Goal: Transaction & Acquisition: Purchase product/service

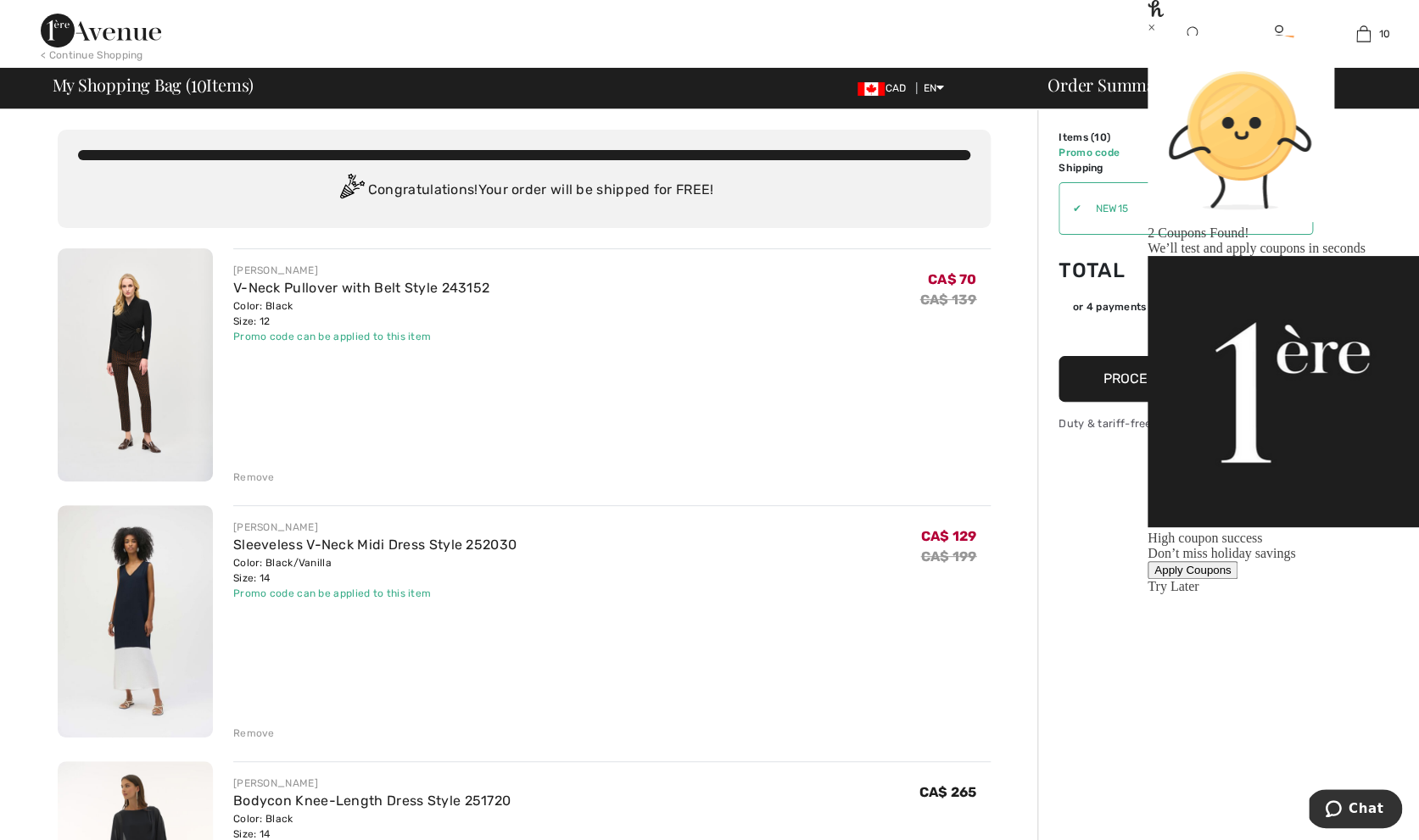
click at [689, 60] on div at bounding box center [557, 34] width 710 height 67
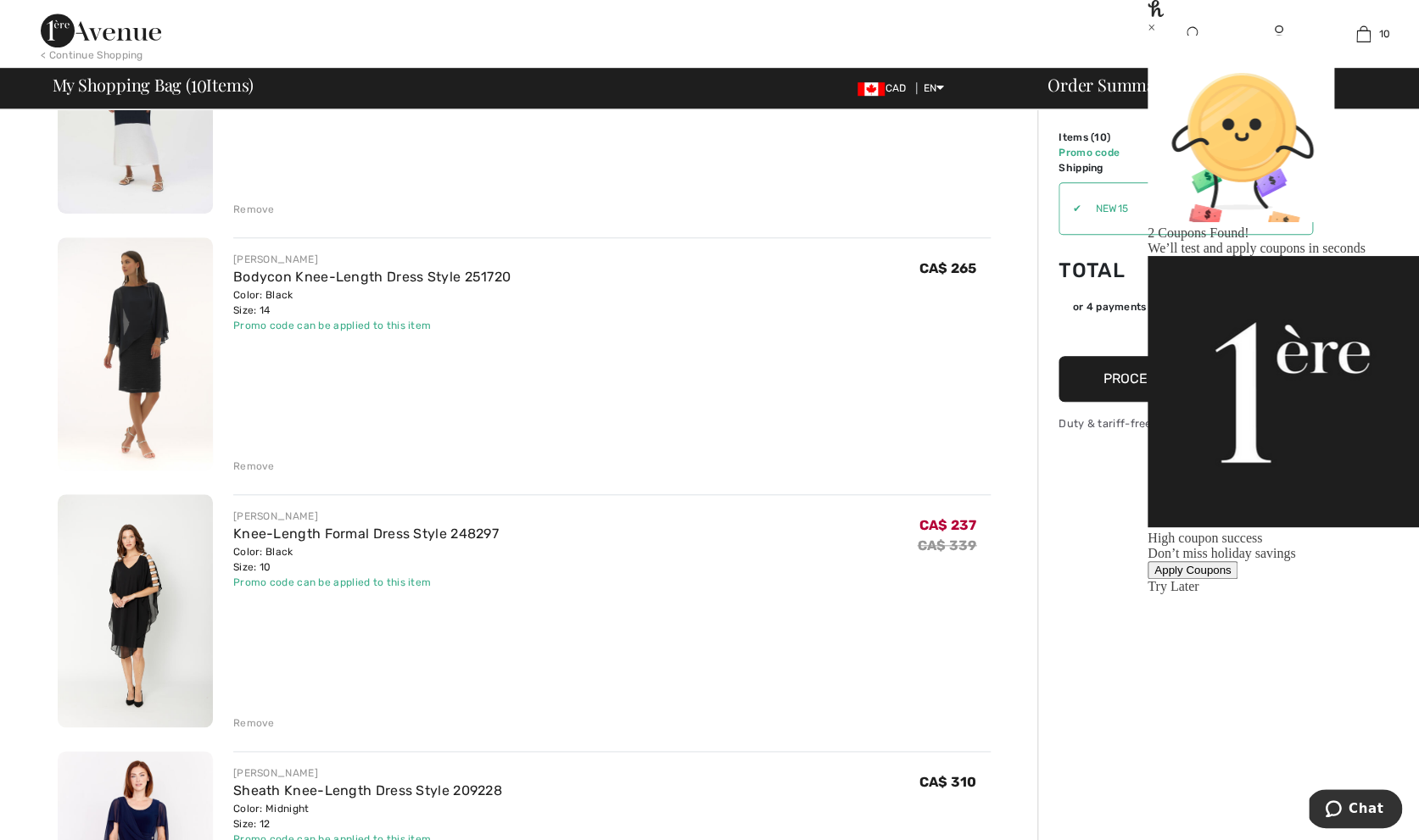
scroll to position [492, 0]
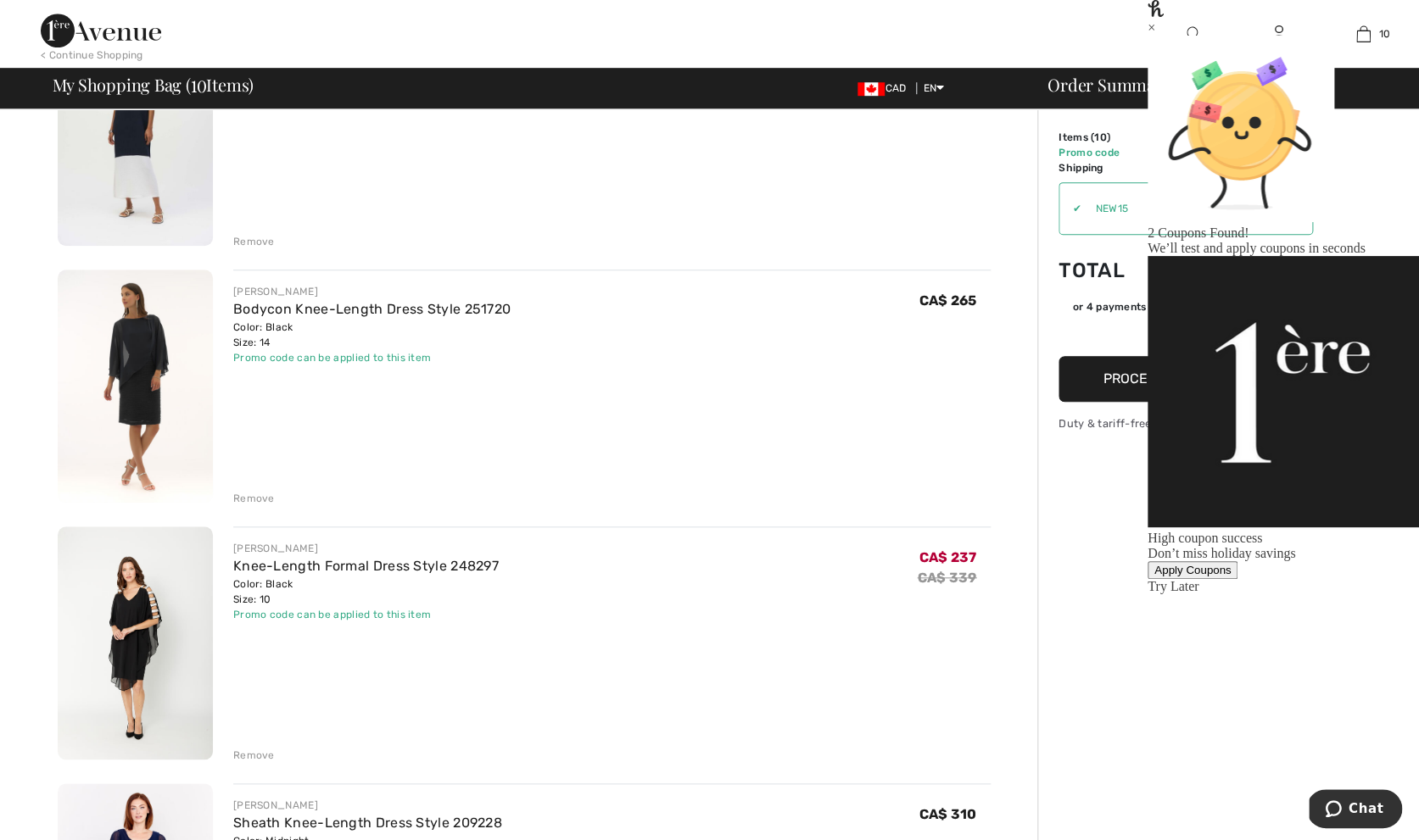
click at [242, 501] on div "Remove" at bounding box center [253, 499] width 41 height 15
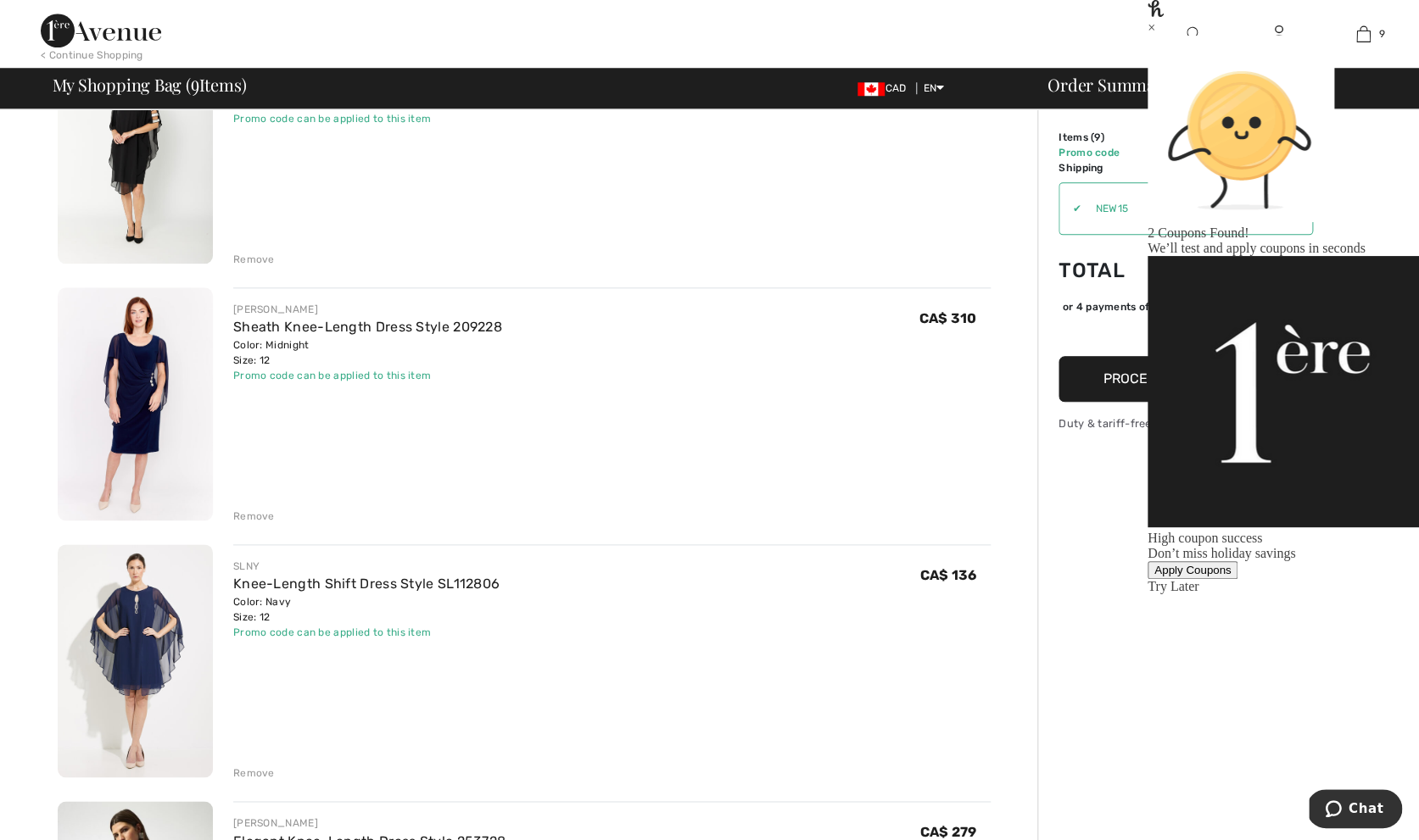
scroll to position [742, 0]
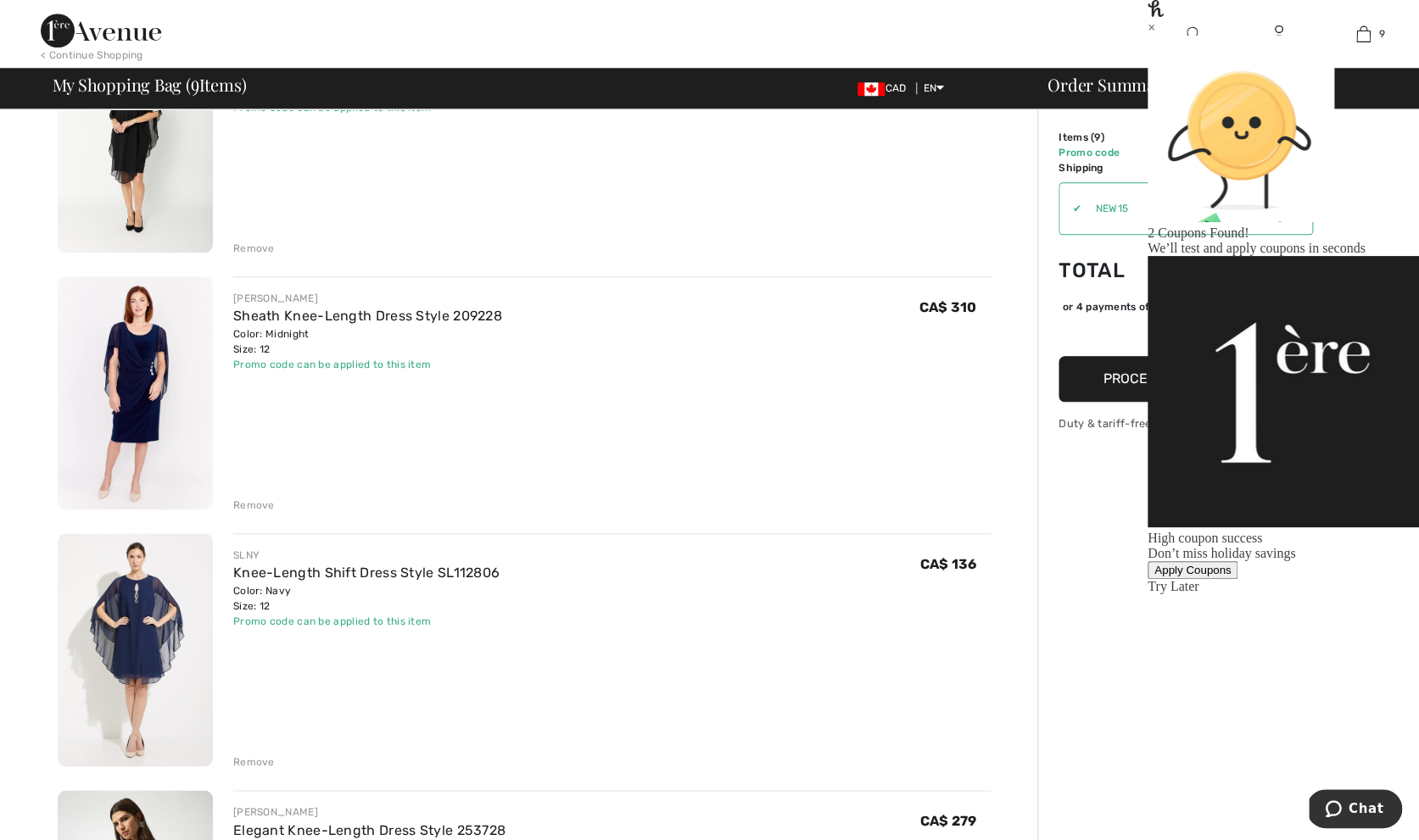
click at [257, 507] on div "Remove" at bounding box center [253, 506] width 41 height 15
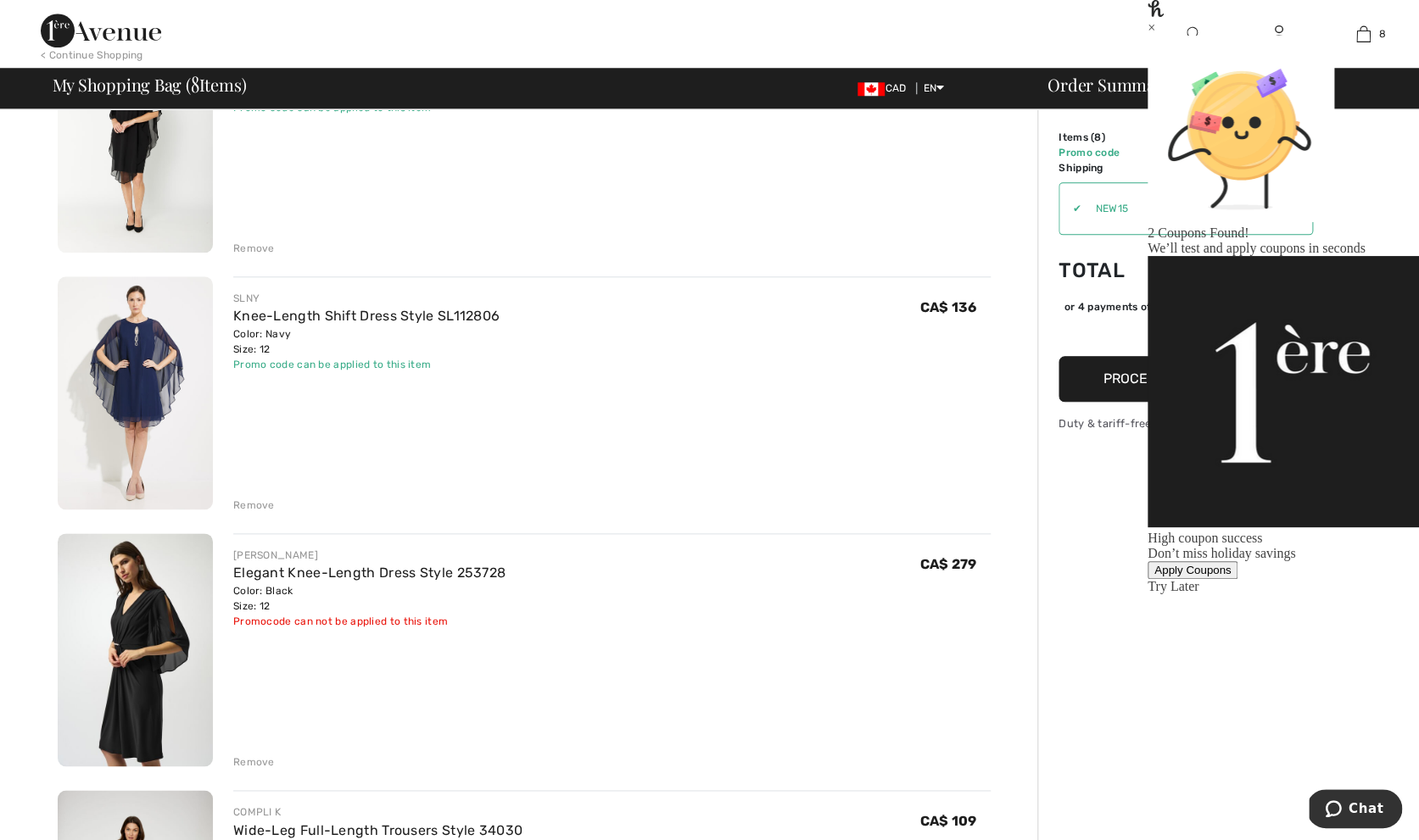
click at [1230, 564] on div "Apply Coupons" at bounding box center [1192, 569] width 76 height 13
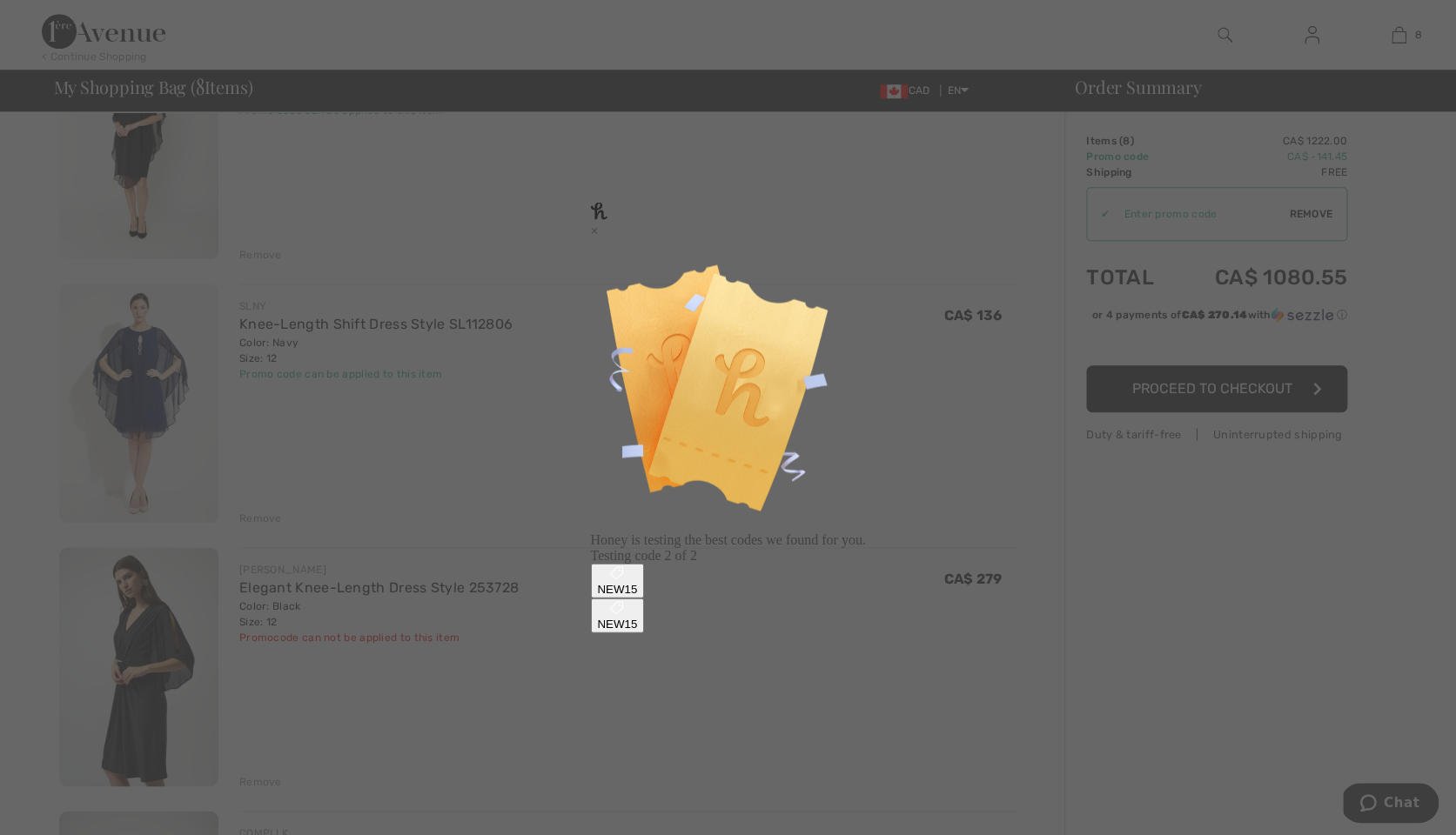
type input "NEW15"
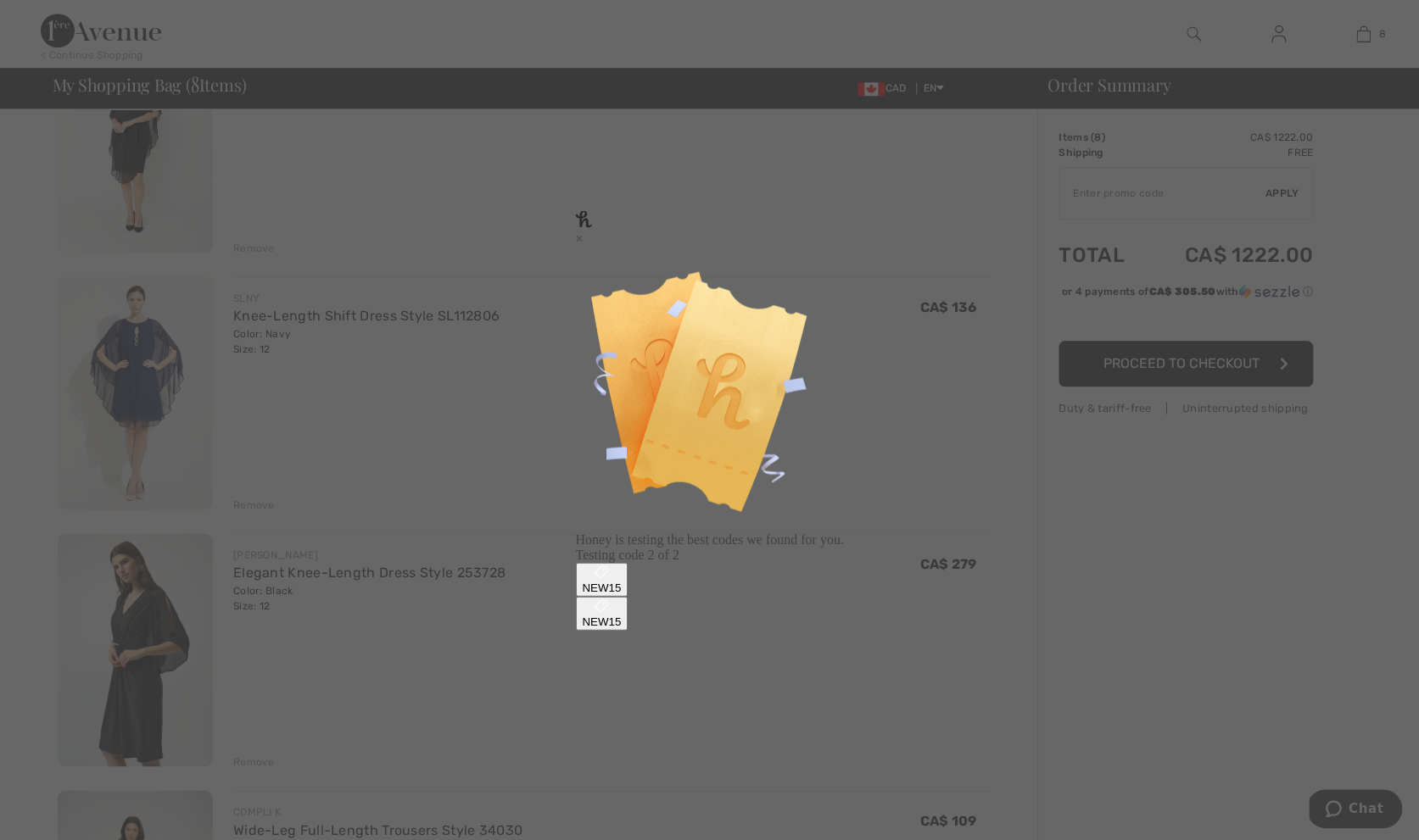
type input "NEW15"
click at [843, 246] on div "×" at bounding box center [709, 238] width 268 height 15
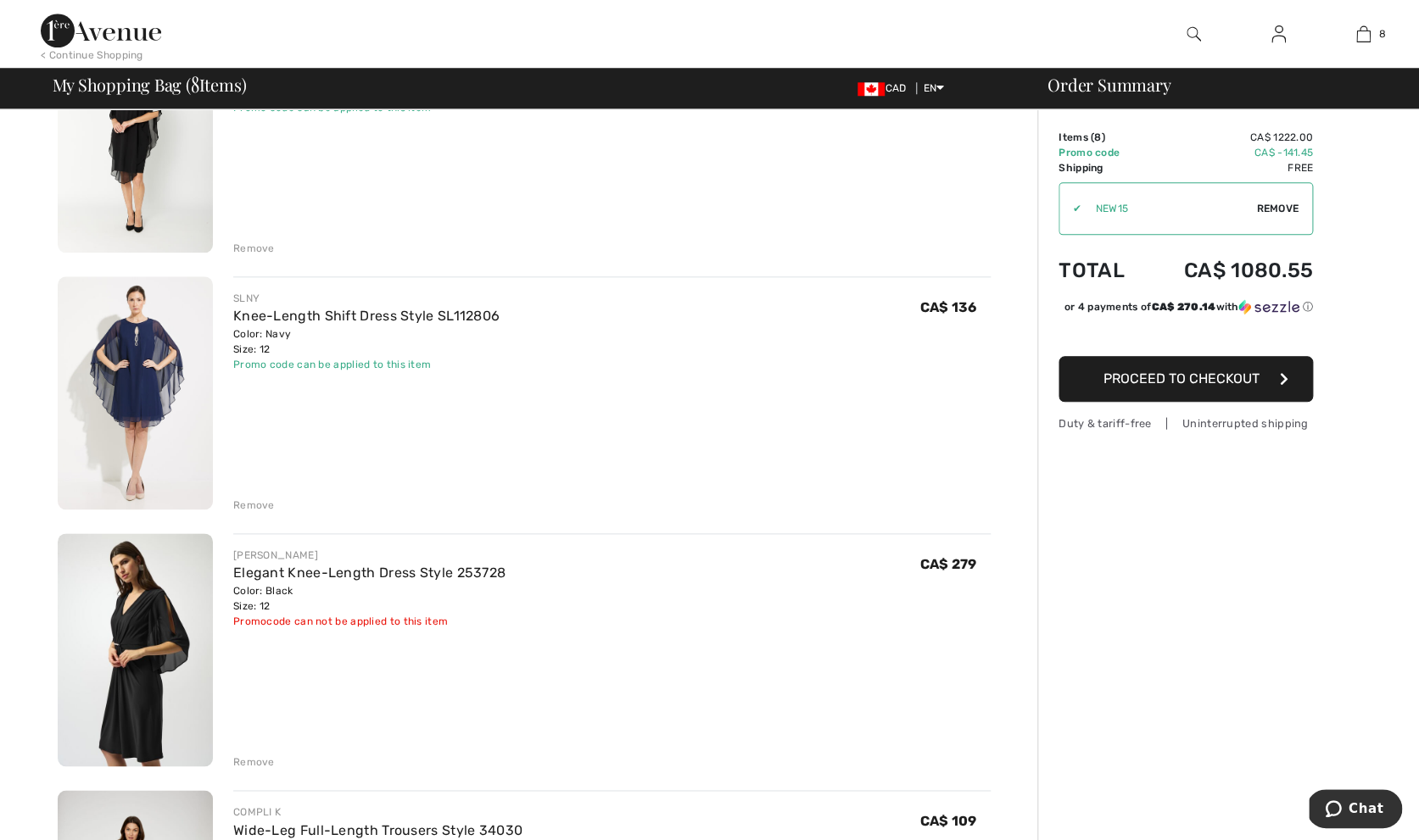
click at [1109, 152] on td "Promo code" at bounding box center [1101, 153] width 86 height 15
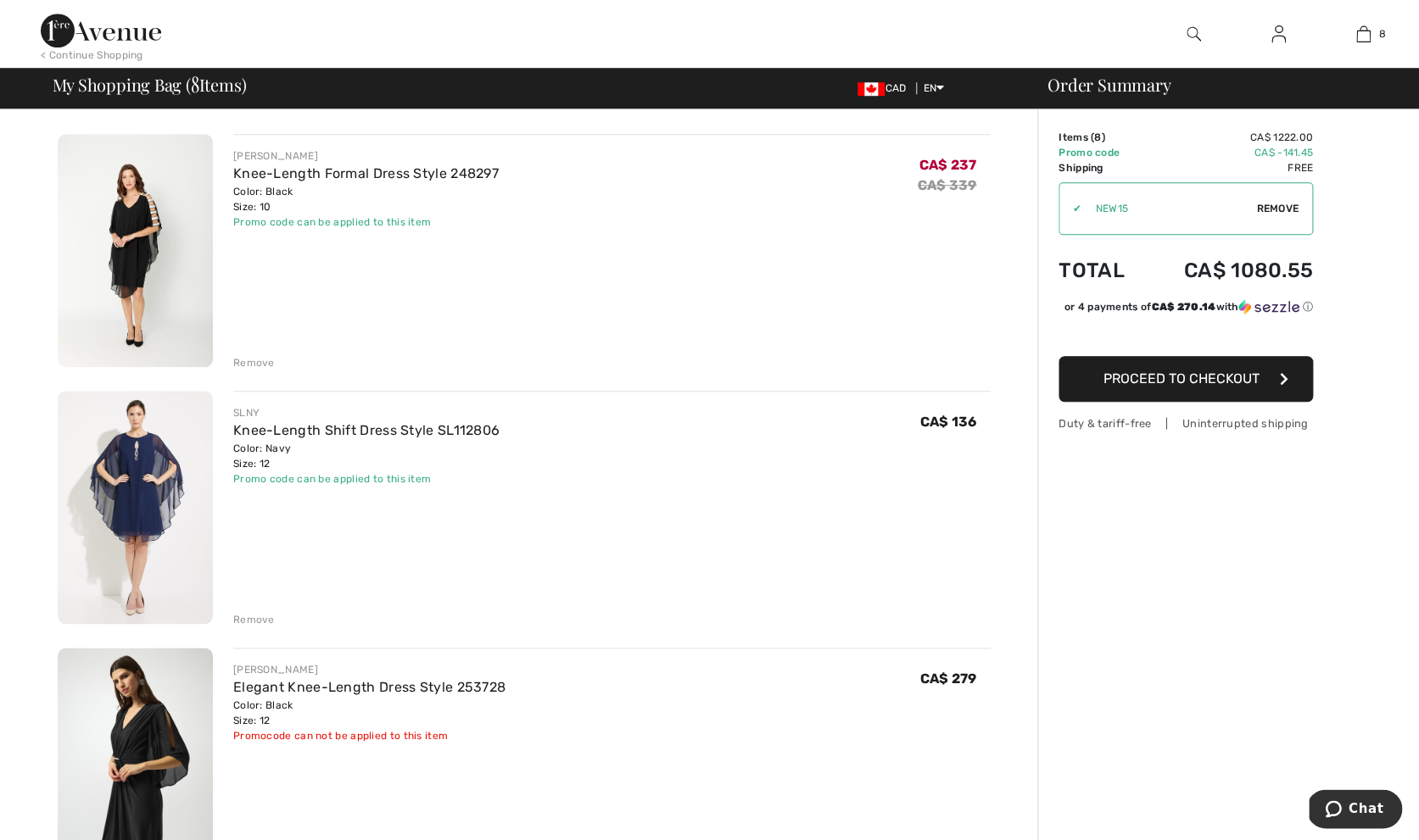
scroll to position [0, 0]
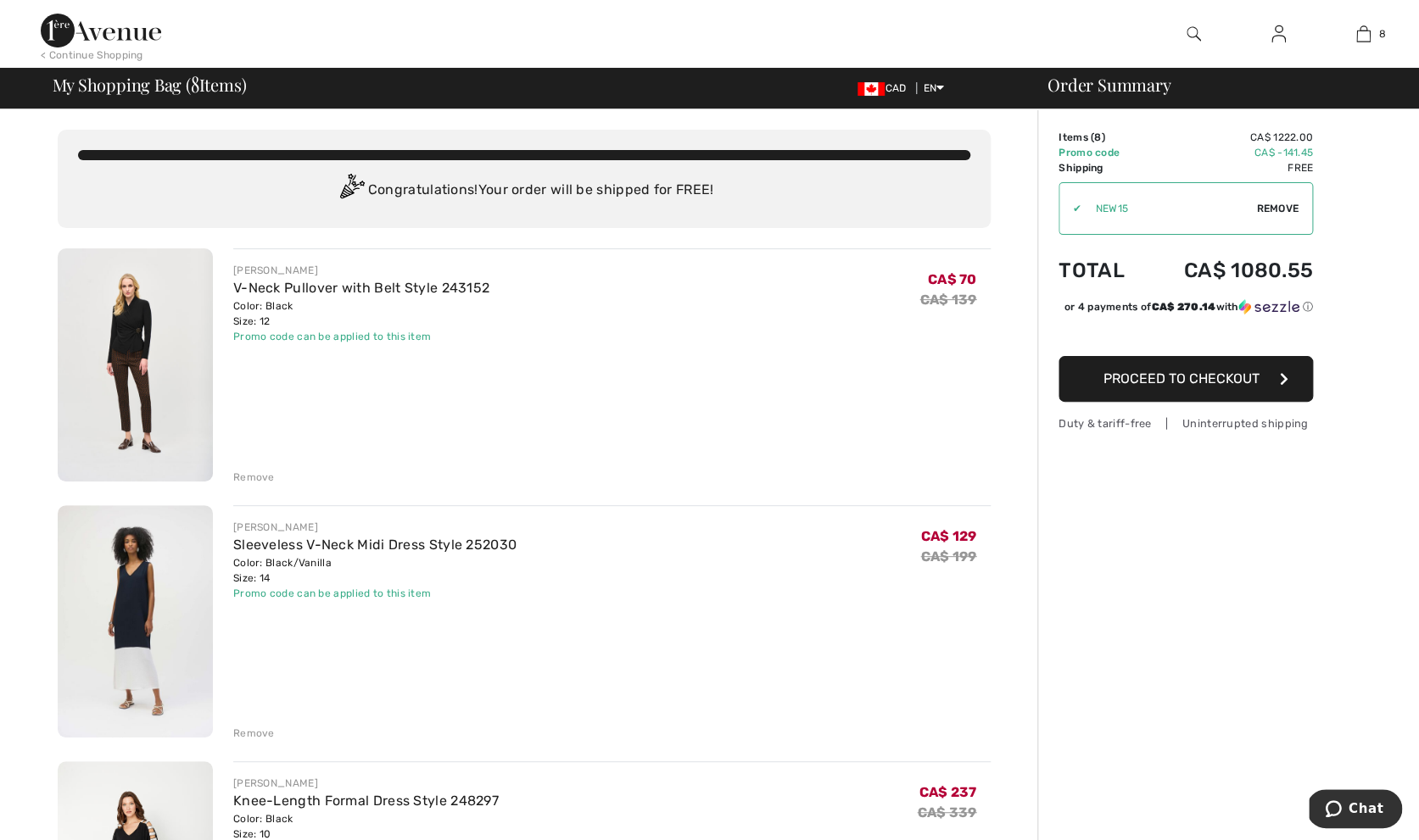
click at [1279, 209] on span "Remove" at bounding box center [1277, 209] width 42 height 15
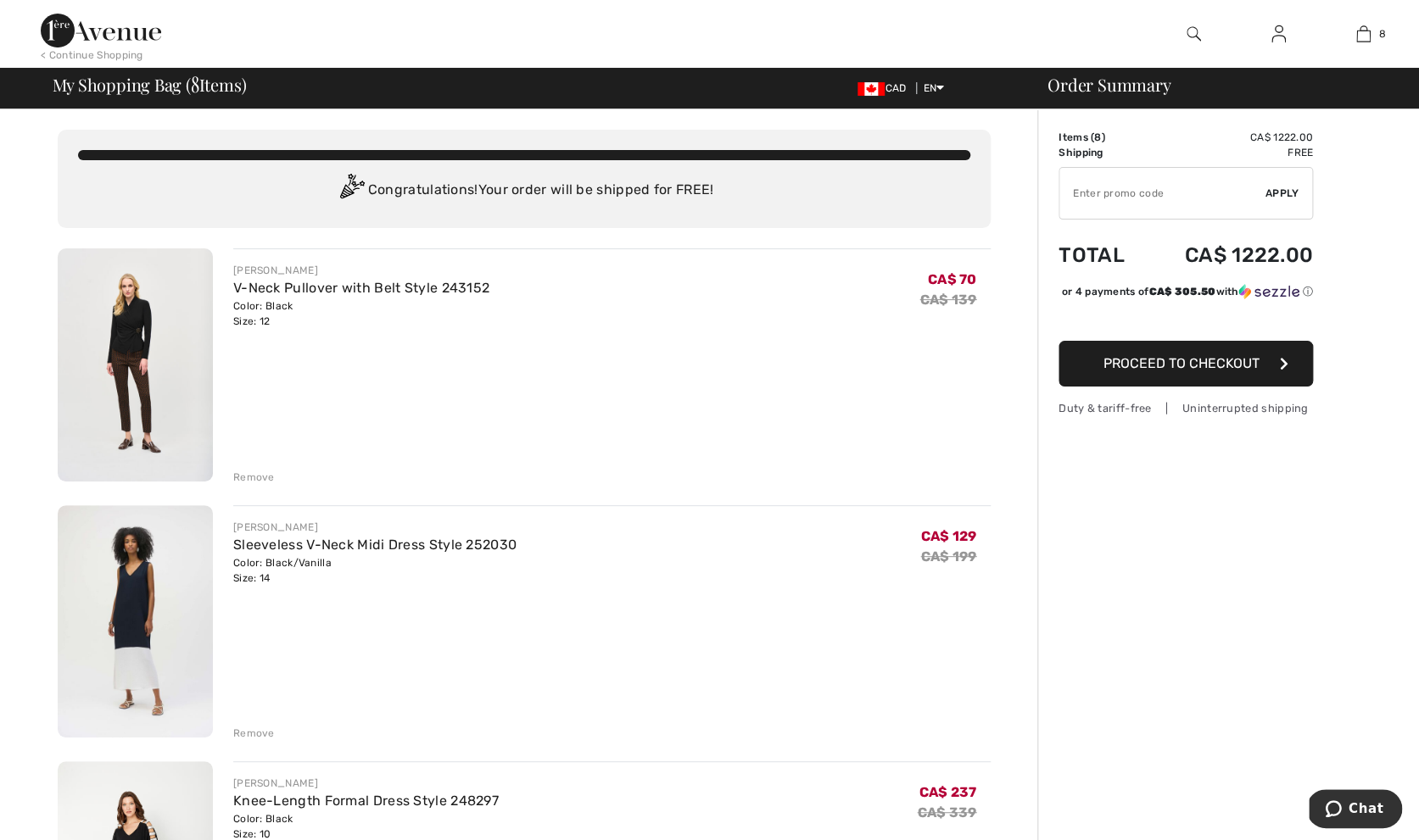
click at [1158, 195] on input "TEXT" at bounding box center [1162, 193] width 206 height 51
type input "EXTRA20"
click at [1281, 190] on span "Apply" at bounding box center [1281, 194] width 34 height 15
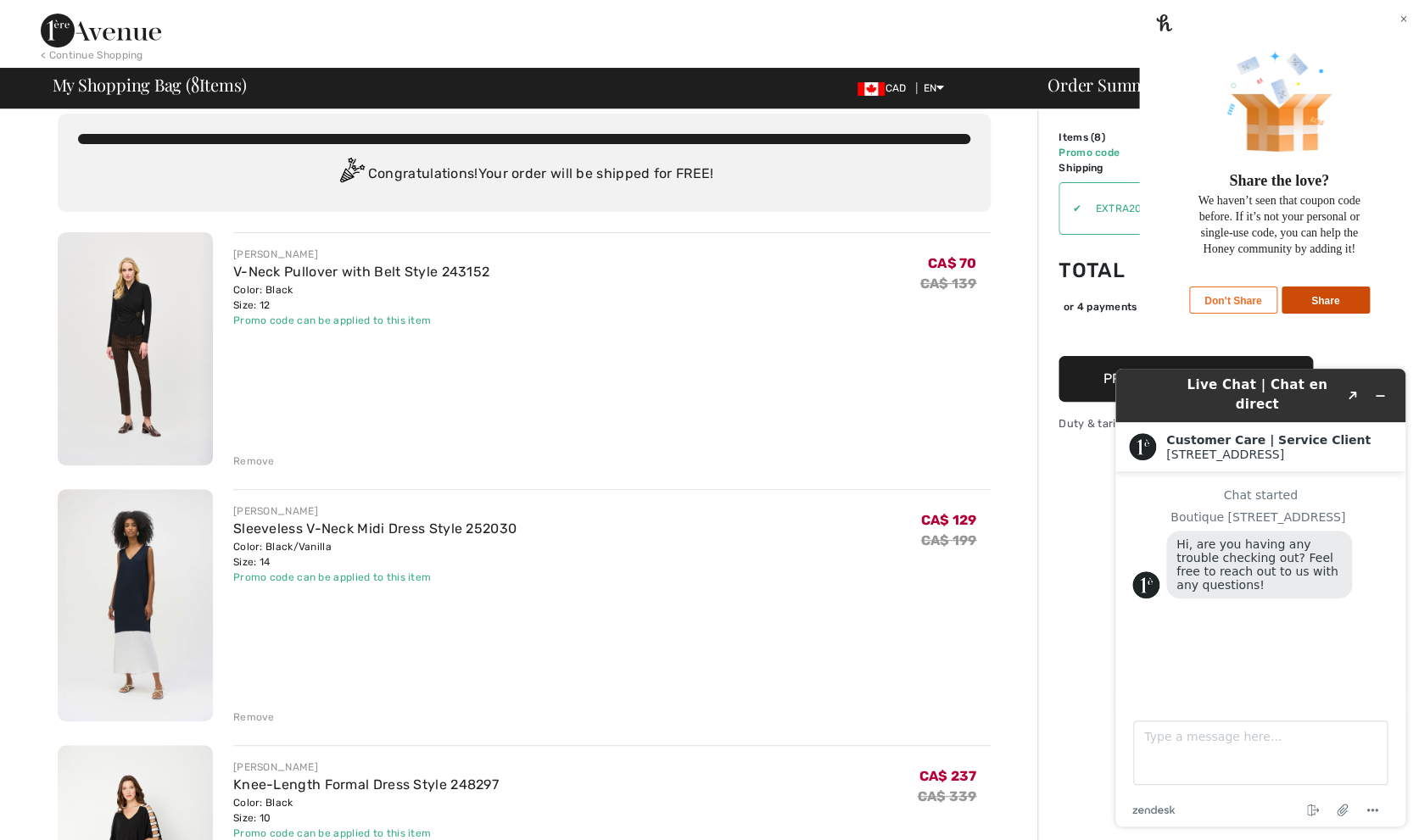
scroll to position [25, 0]
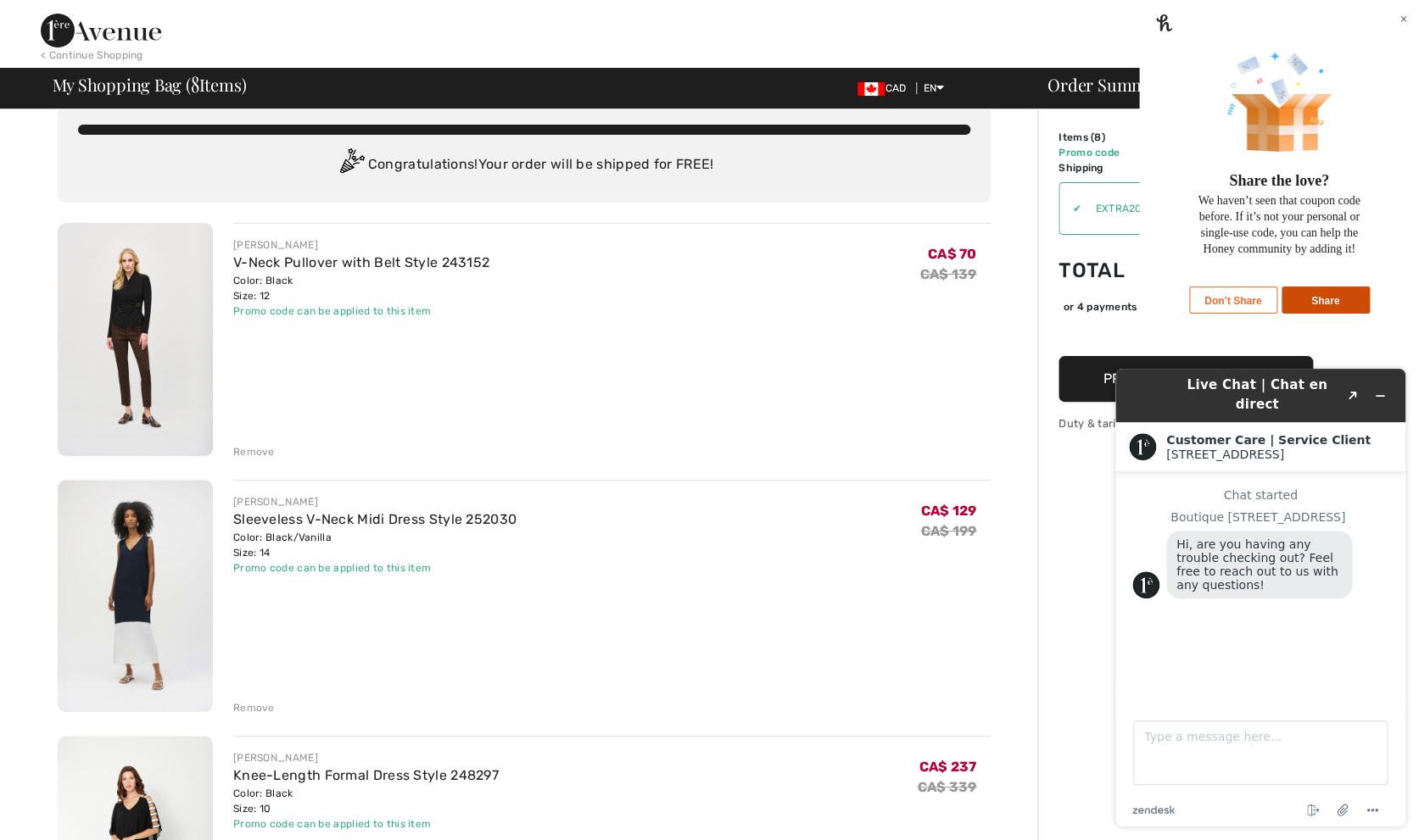
click at [1399, 27] on div "×" at bounding box center [1403, 19] width 8 height 15
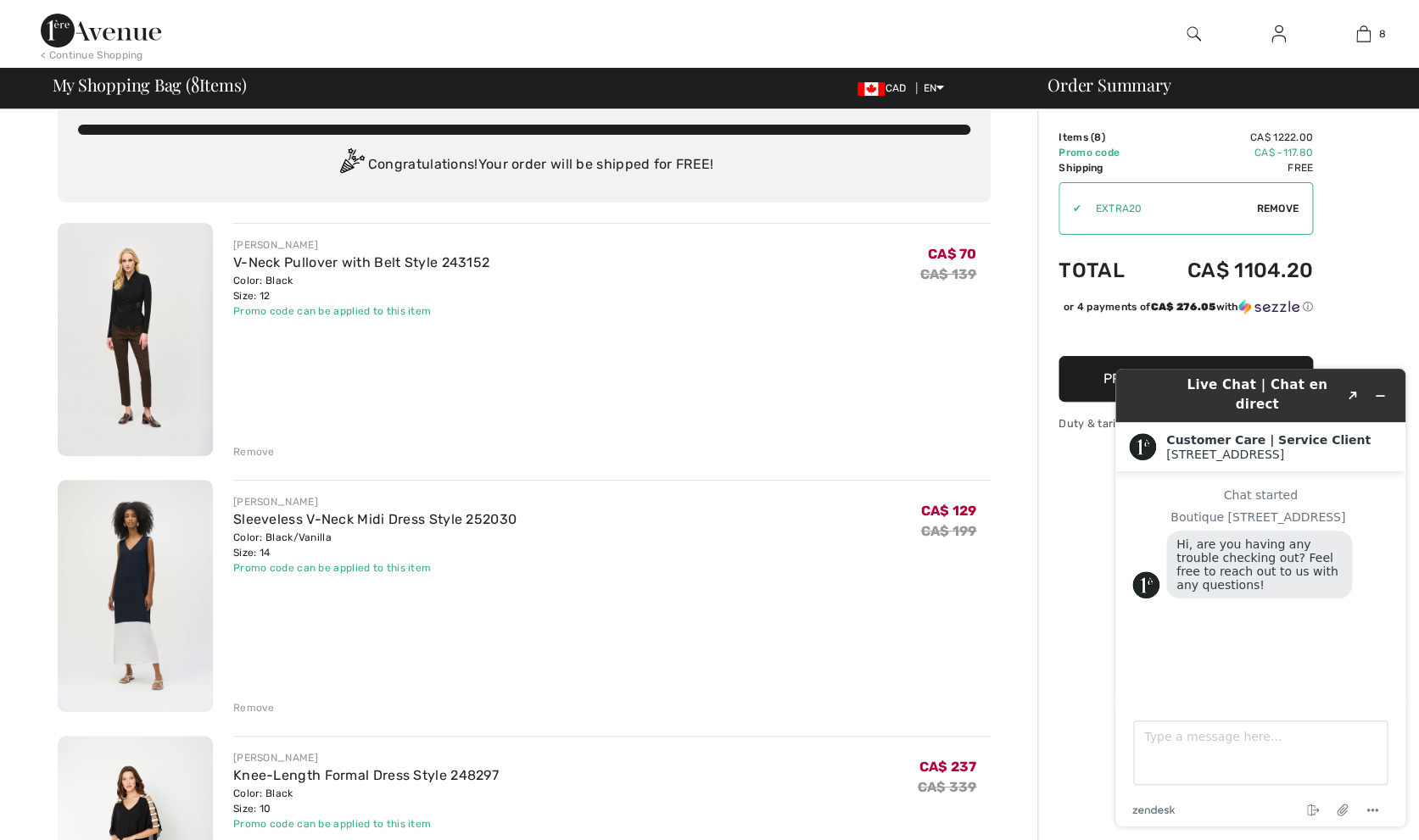
click at [825, 609] on div "JOSEPH RIBKOFF Sleeveless V-Neck Midi Dress Style 252030 Color: Black/Vanilla S…" at bounding box center [612, 598] width 757 height 237
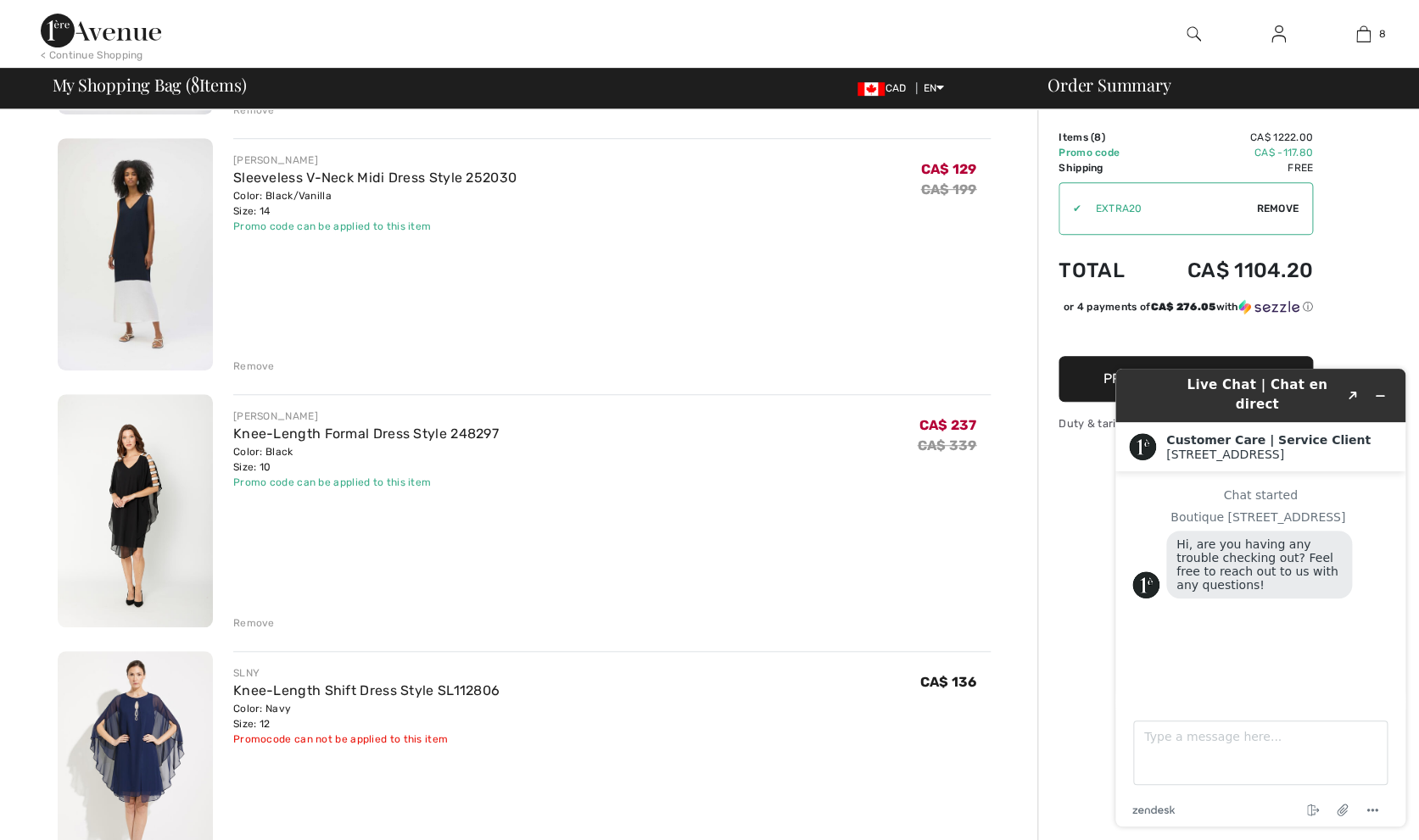
scroll to position [385, 0]
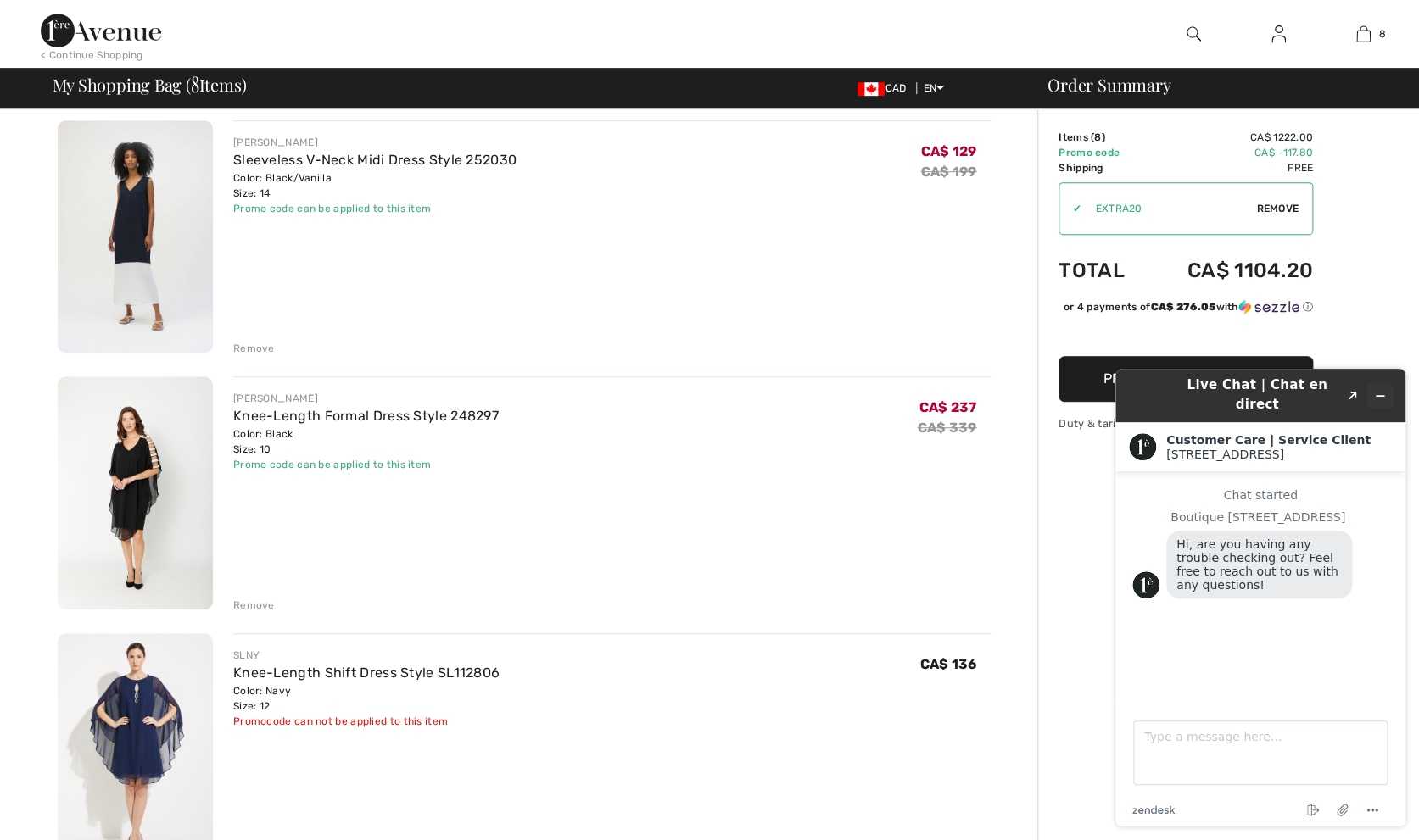
click at [1387, 386] on button "Minimize widget" at bounding box center [1380, 396] width 27 height 24
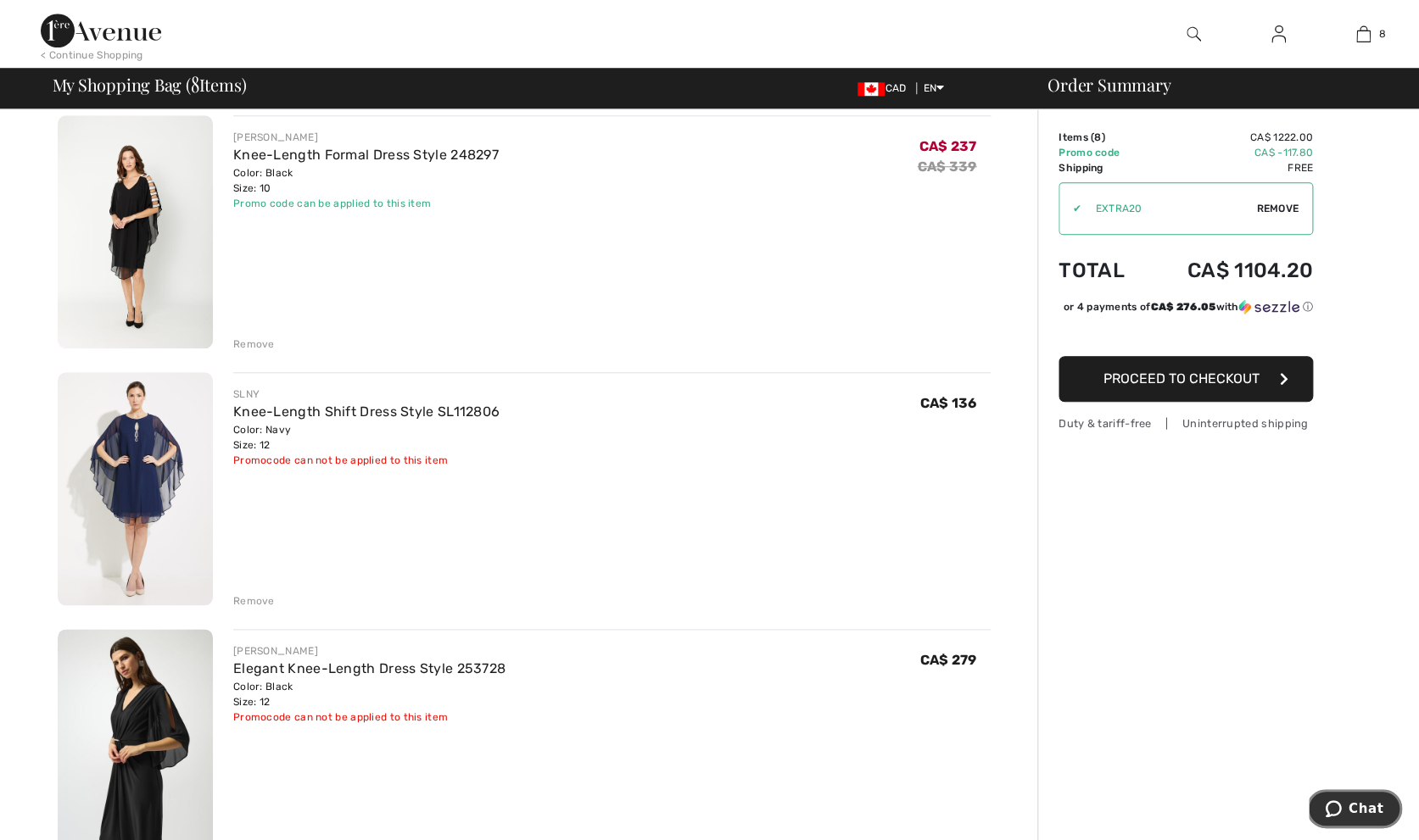
scroll to position [651, 0]
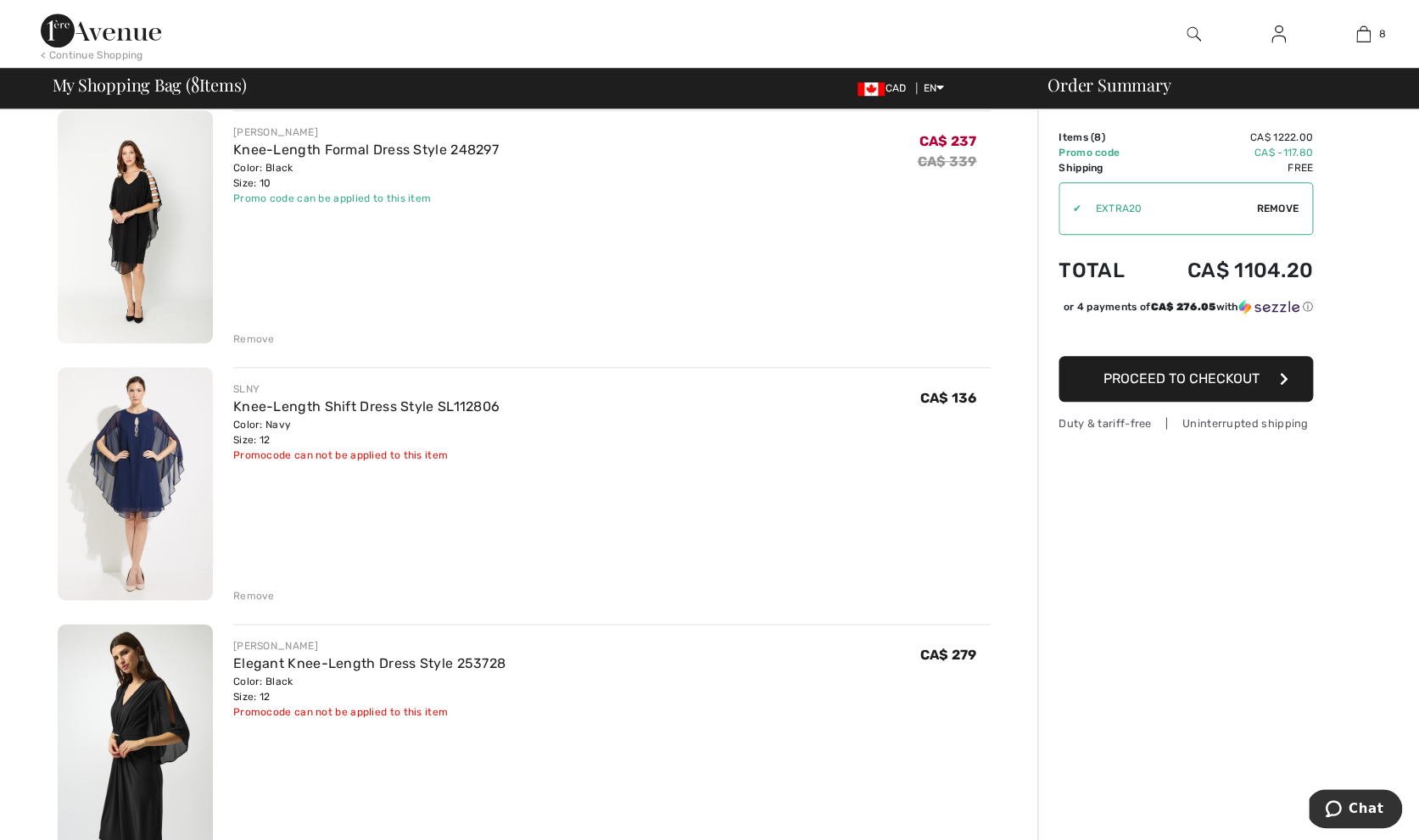
click at [248, 595] on div "Remove" at bounding box center [253, 596] width 41 height 15
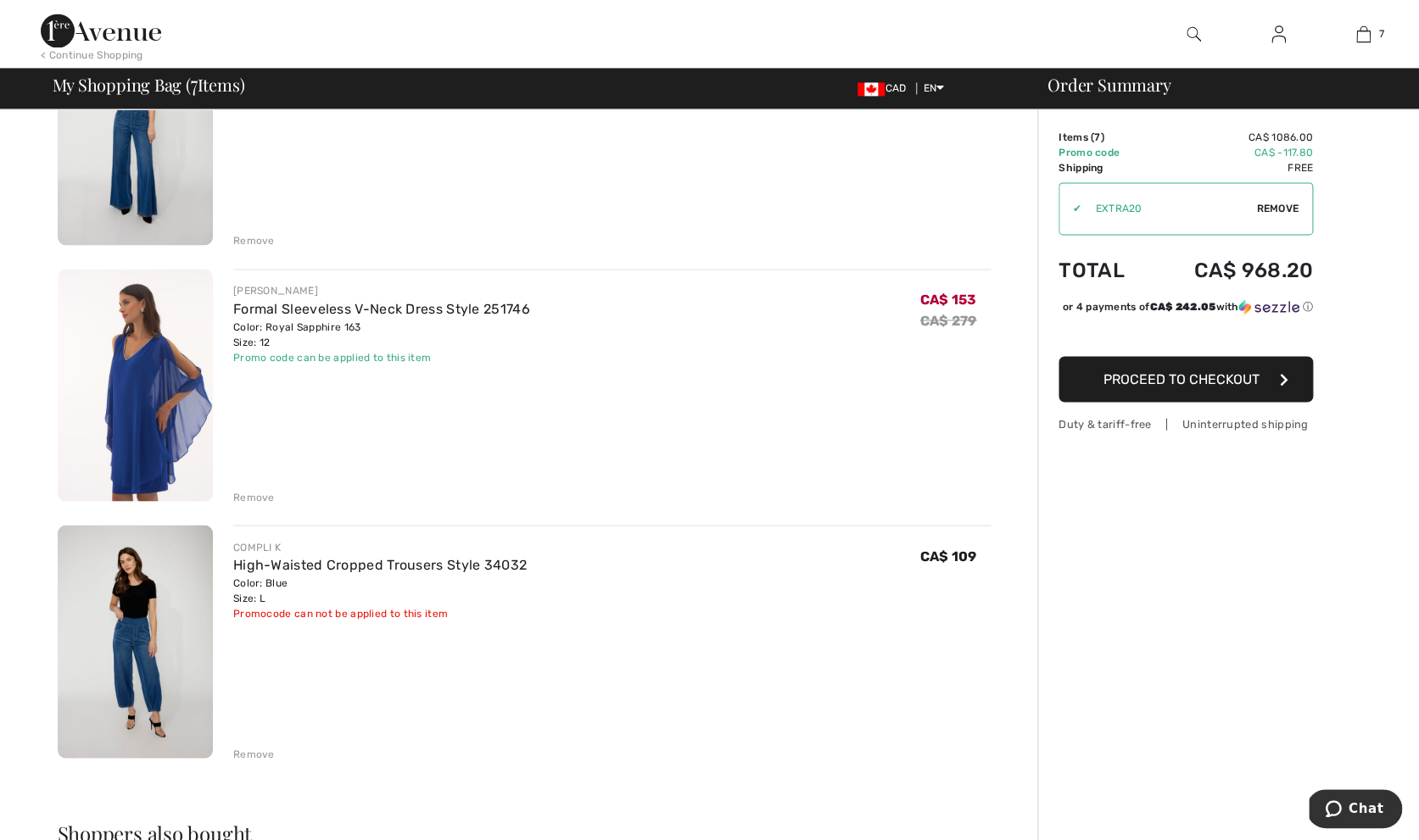
scroll to position [1266, 0]
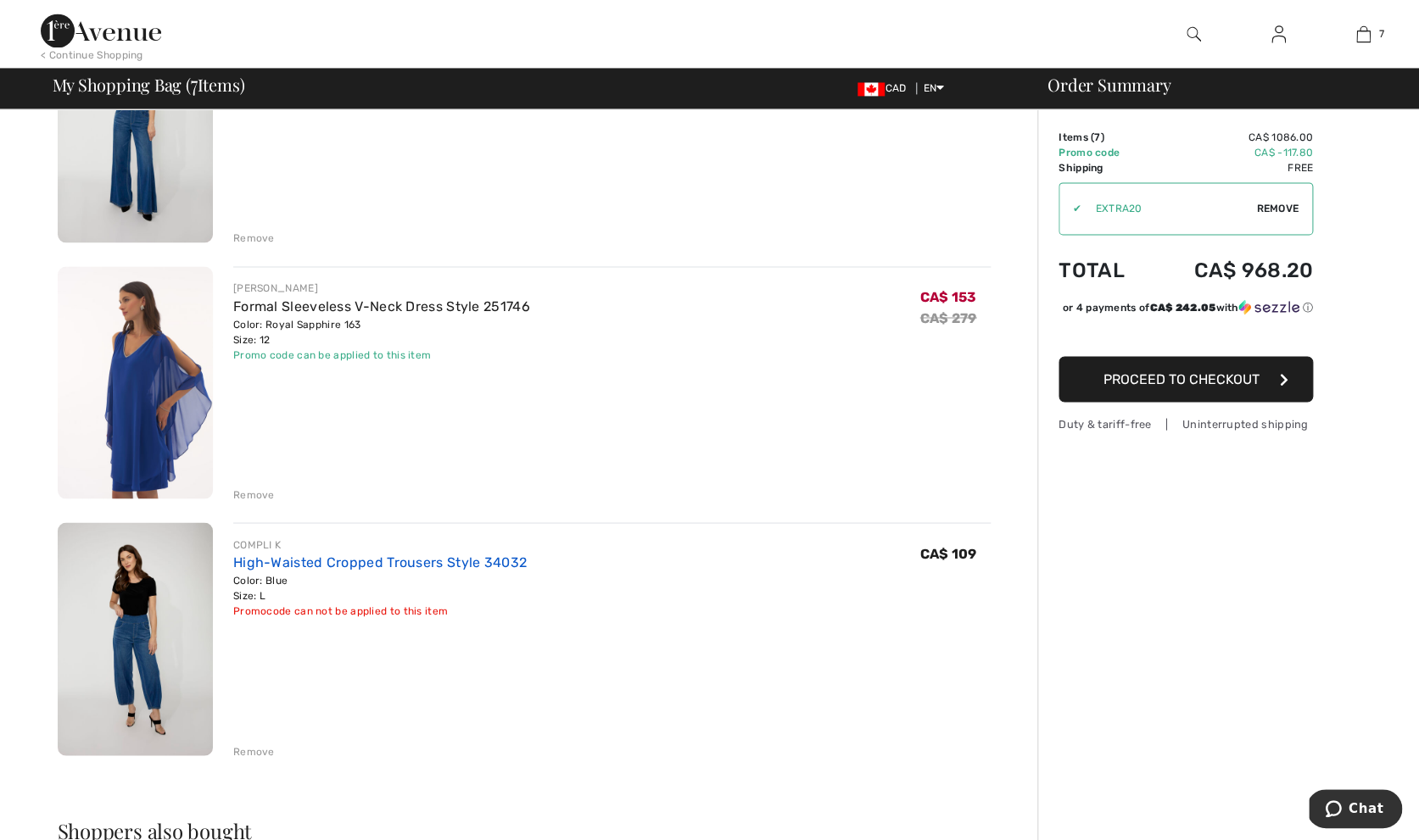
click at [390, 558] on link "High-Waisted Cropped Trousers Style 34032" at bounding box center [380, 562] width 294 height 16
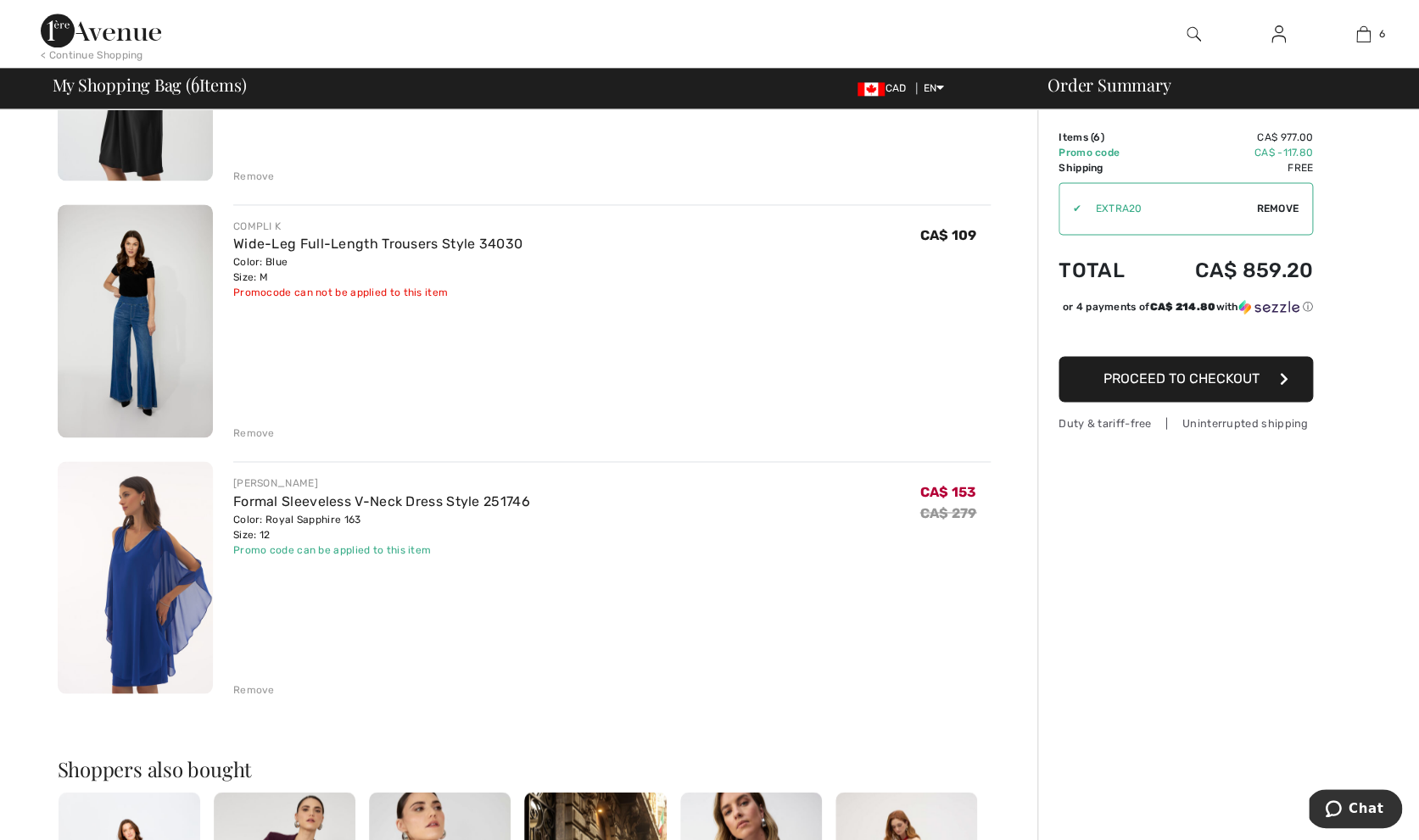
scroll to position [1066, 0]
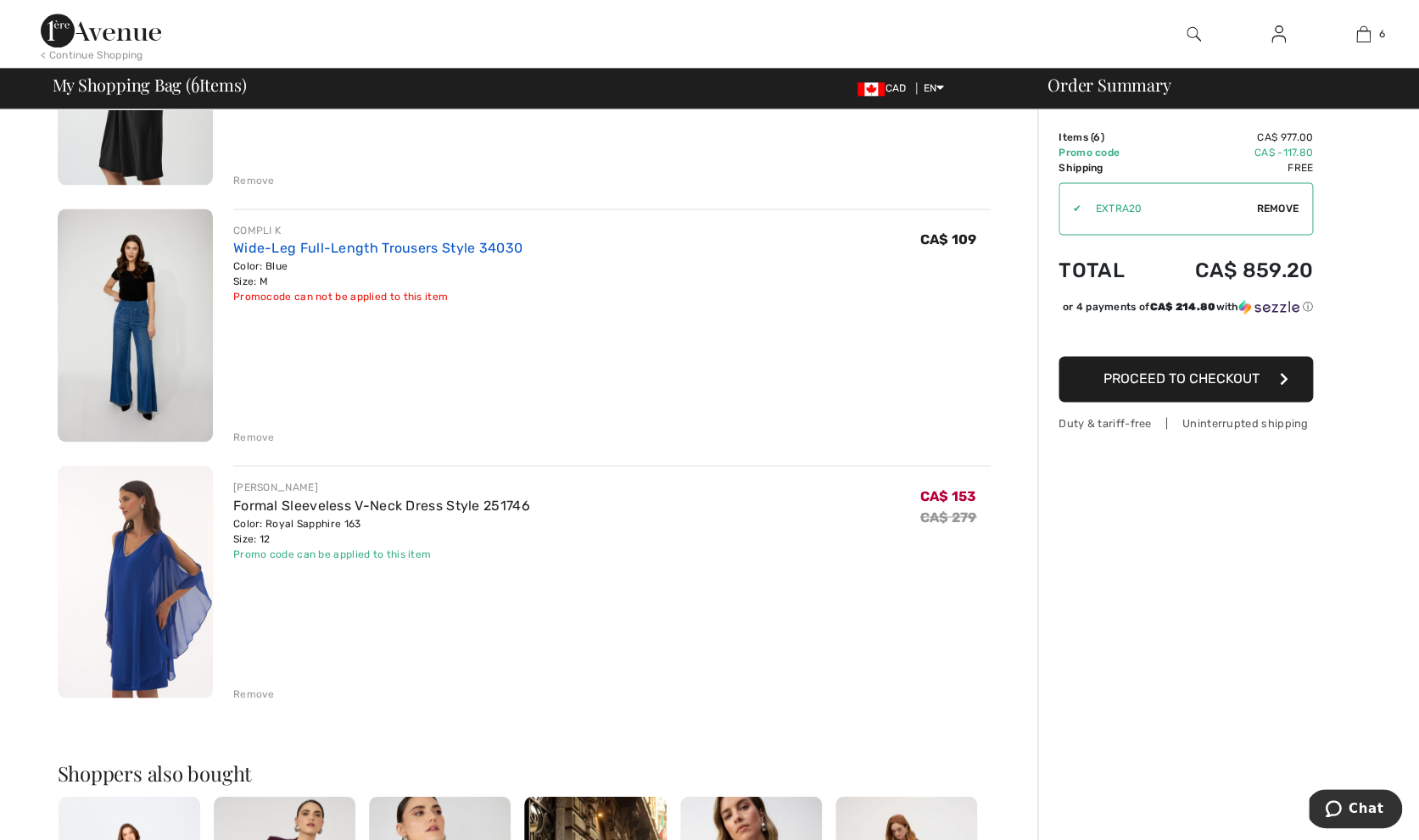
click at [338, 243] on link "Wide-Leg Full-Length Trousers Style 34030" at bounding box center [378, 248] width 289 height 16
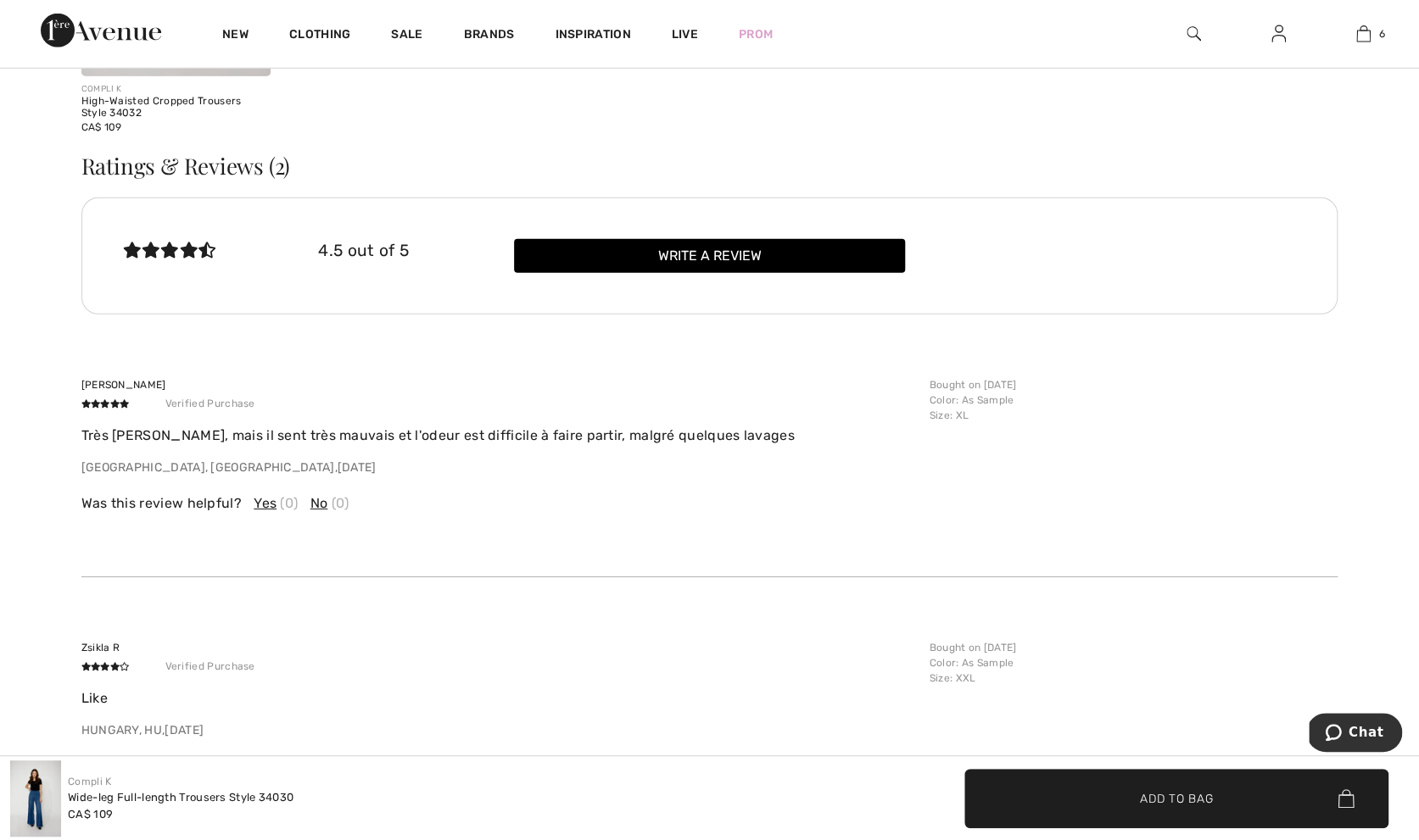
scroll to position [2402, 0]
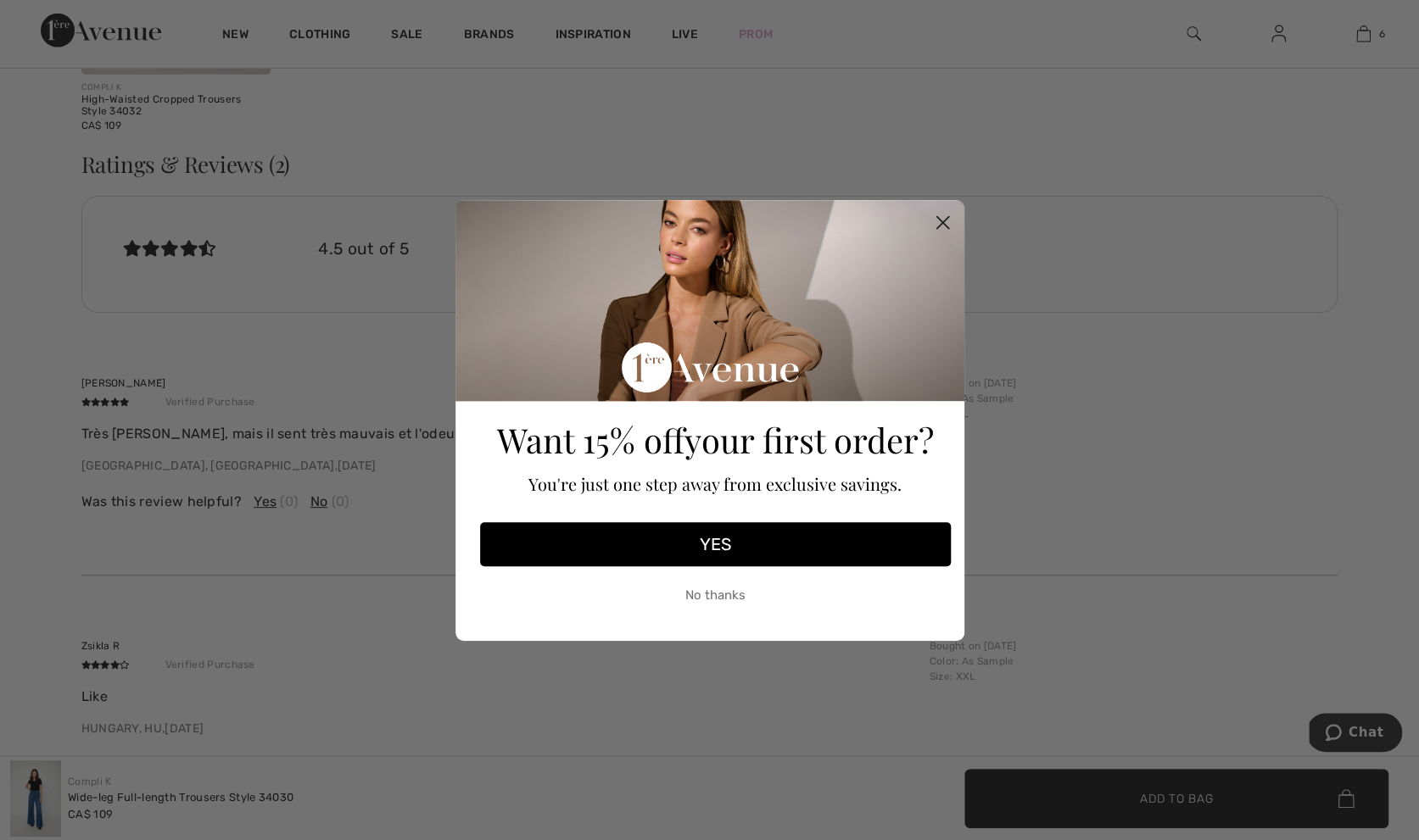
click at [931, 222] on circle "Close dialog" at bounding box center [941, 222] width 28 height 28
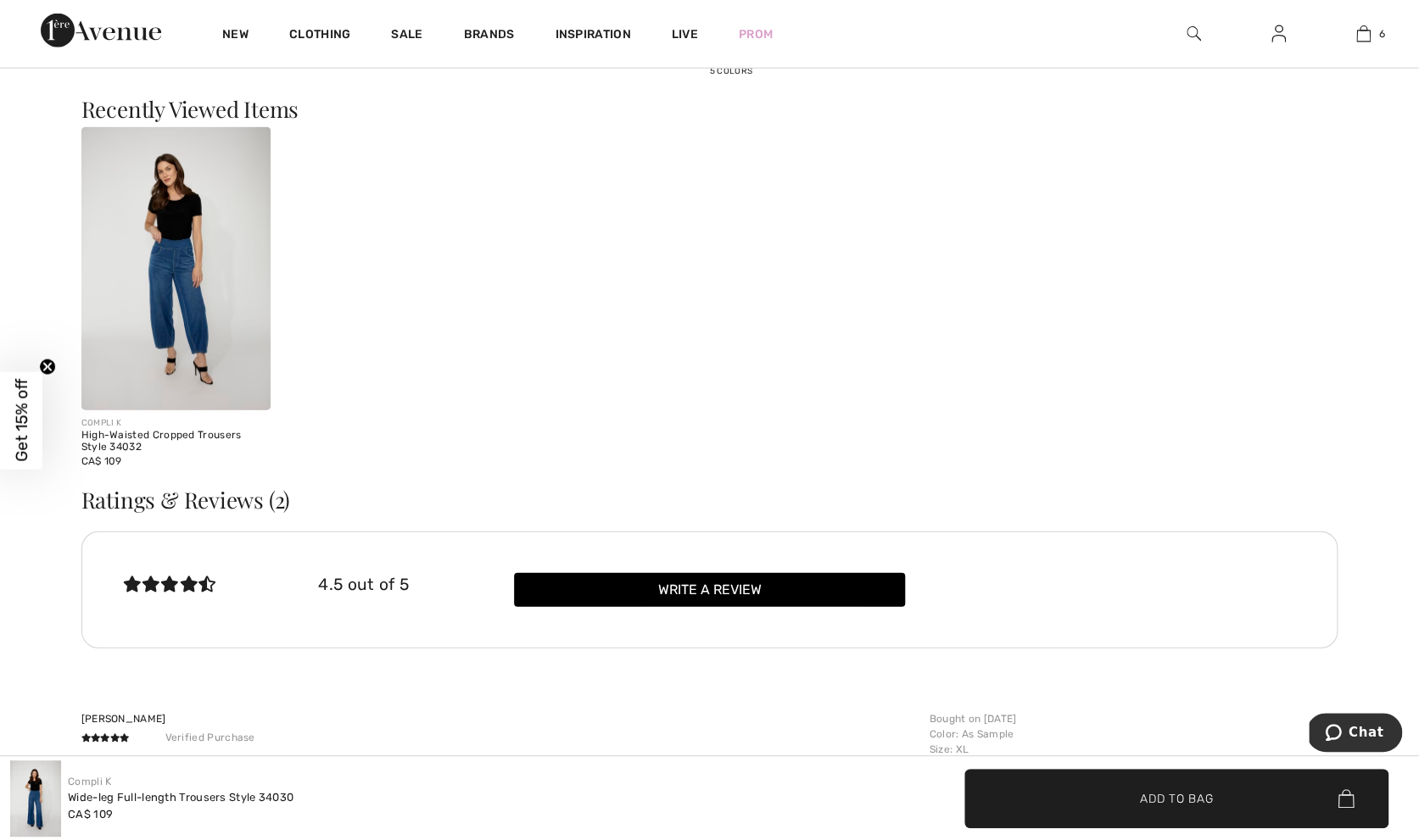
scroll to position [1601, 0]
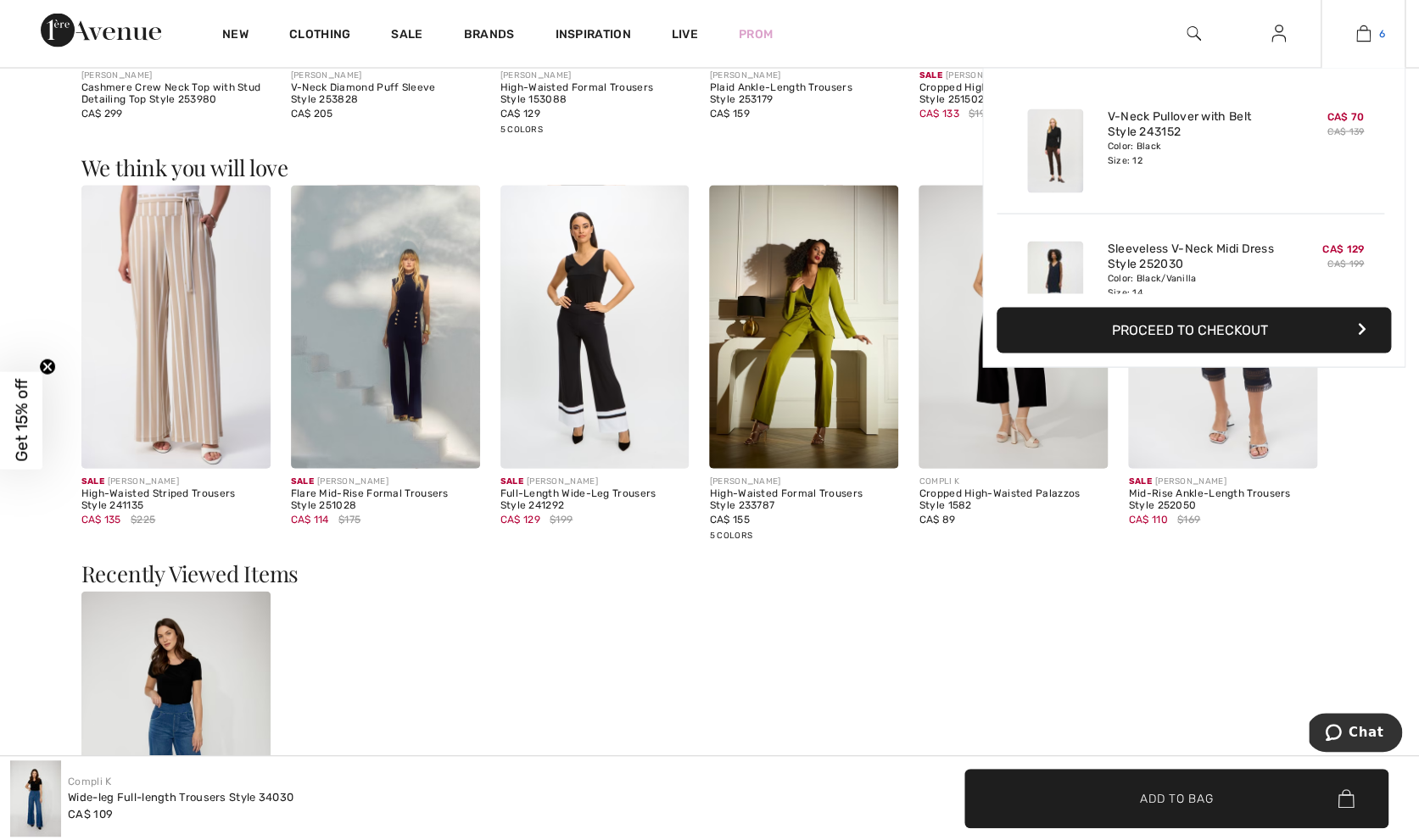
click at [1356, 37] on img at bounding box center [1363, 34] width 14 height 20
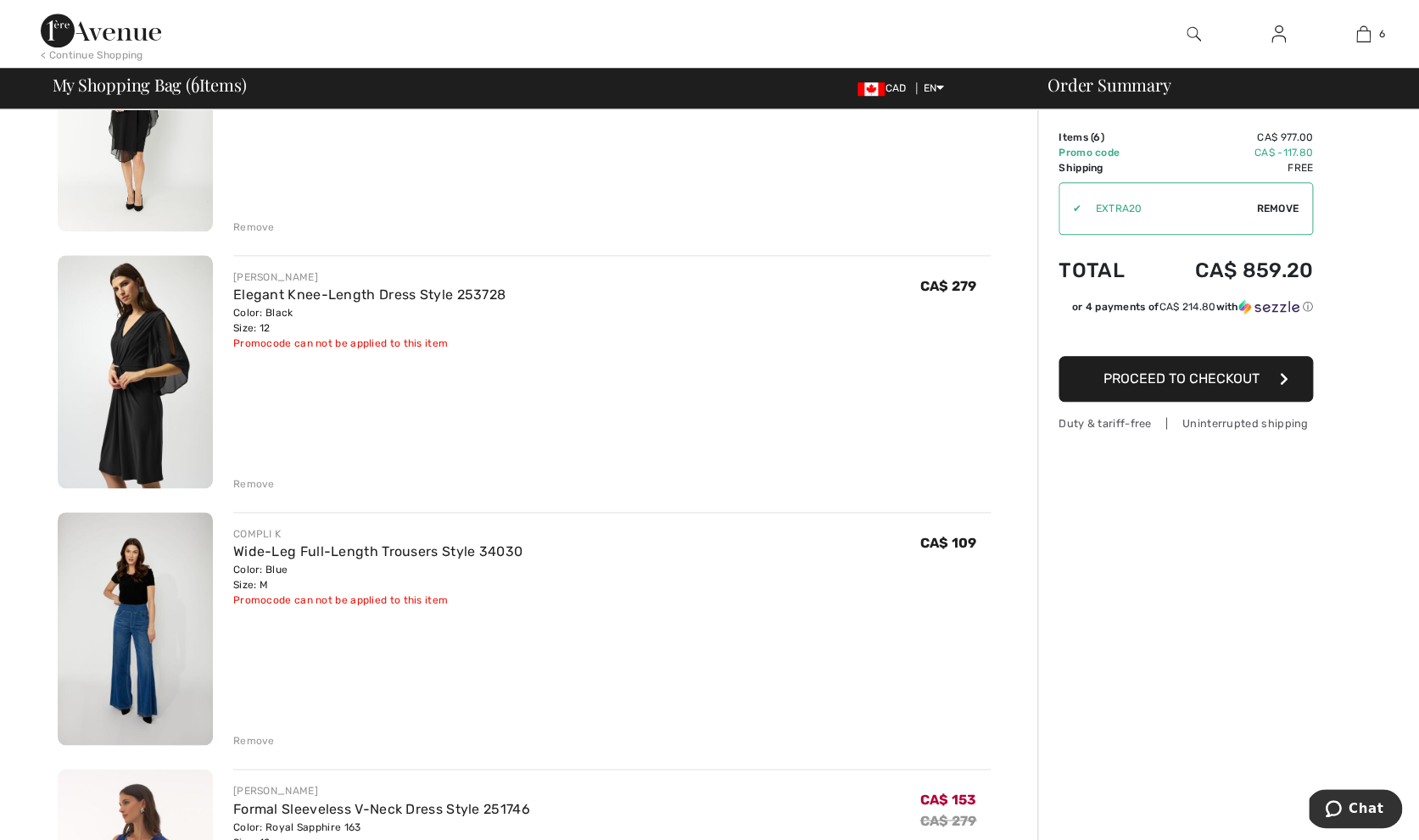
drag, startPoint x: 0, startPoint y: 0, endPoint x: 246, endPoint y: 741, distance: 780.8
click at [246, 741] on div "Remove" at bounding box center [253, 741] width 41 height 15
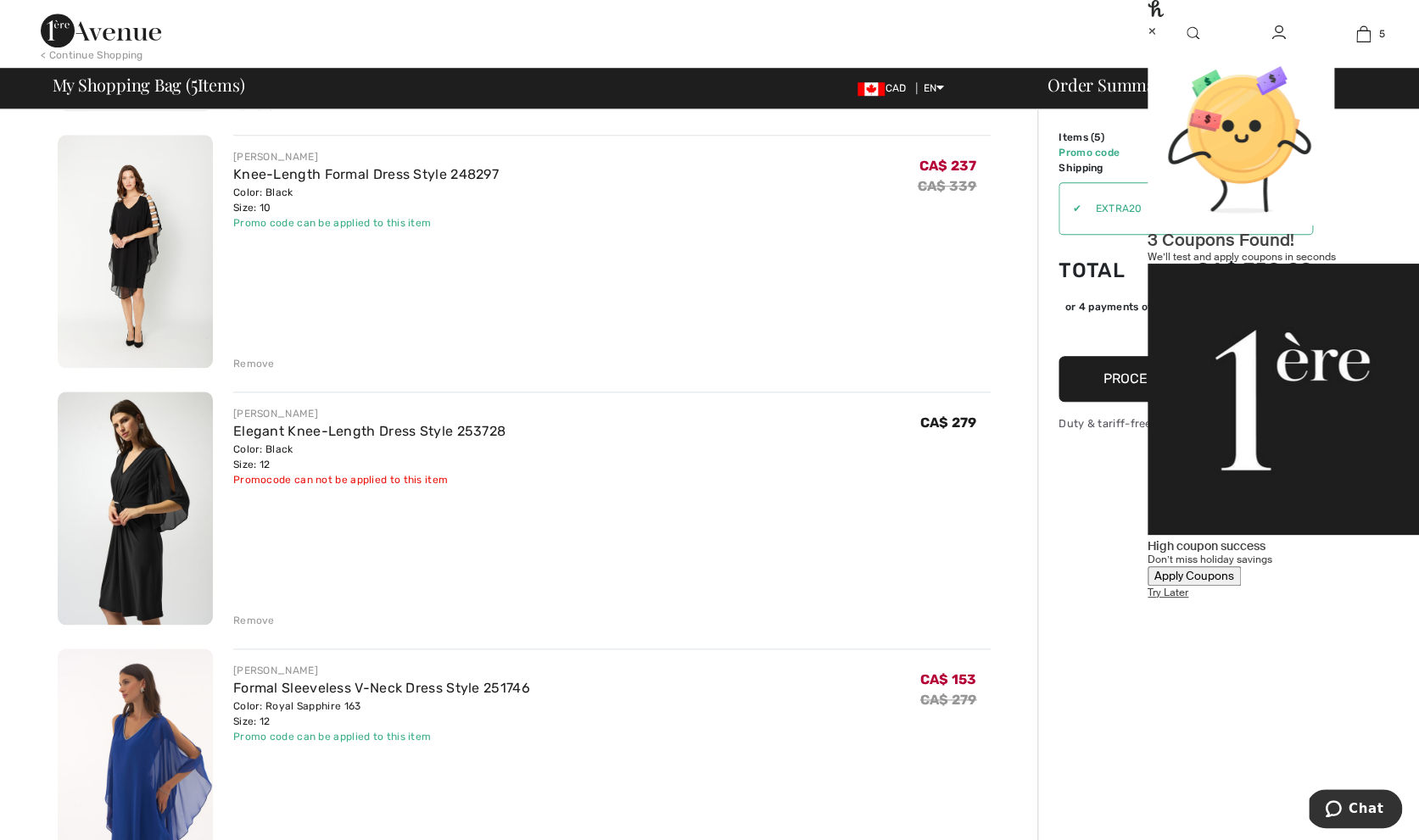
scroll to position [614, 0]
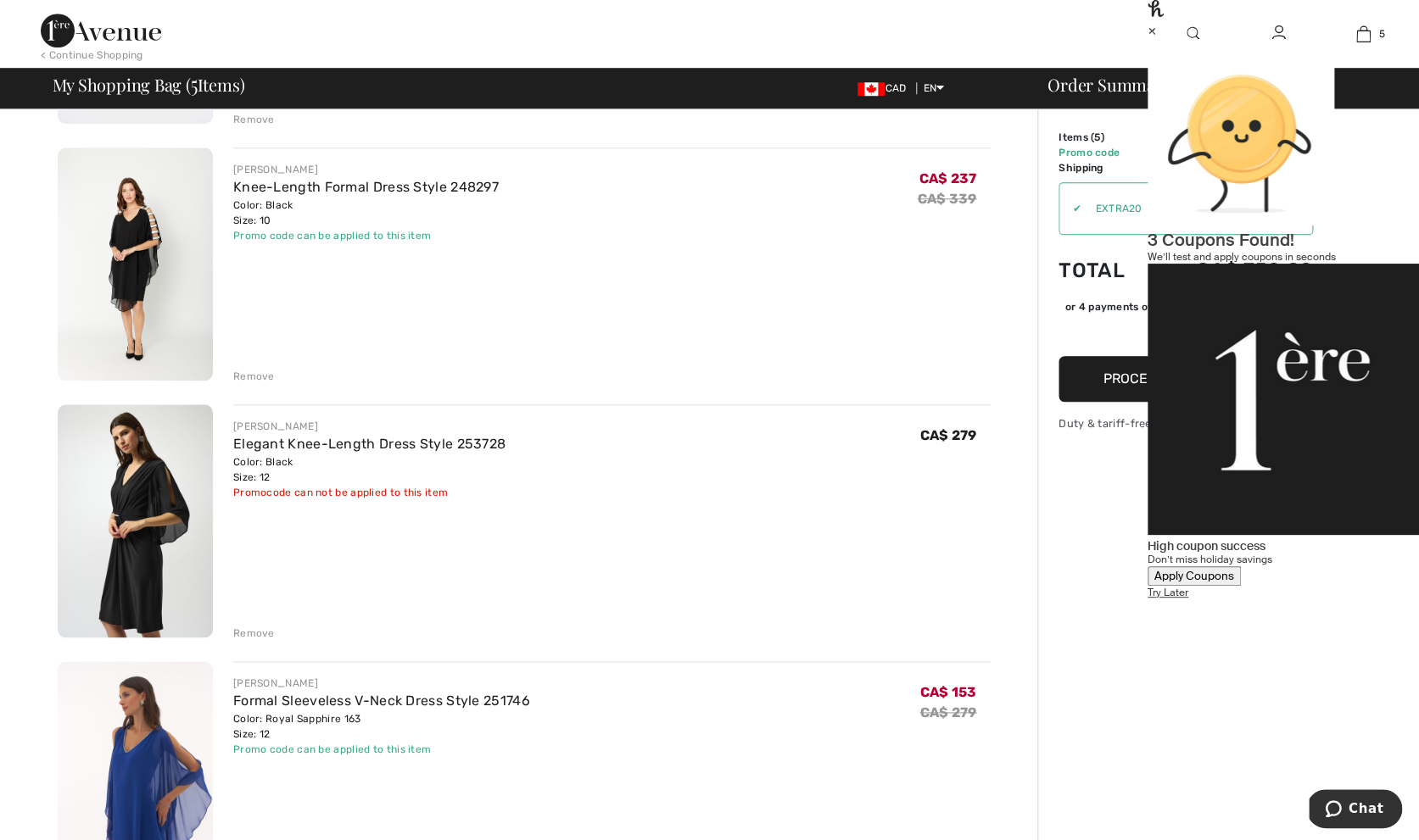
click at [253, 631] on div "Remove" at bounding box center [253, 634] width 41 height 15
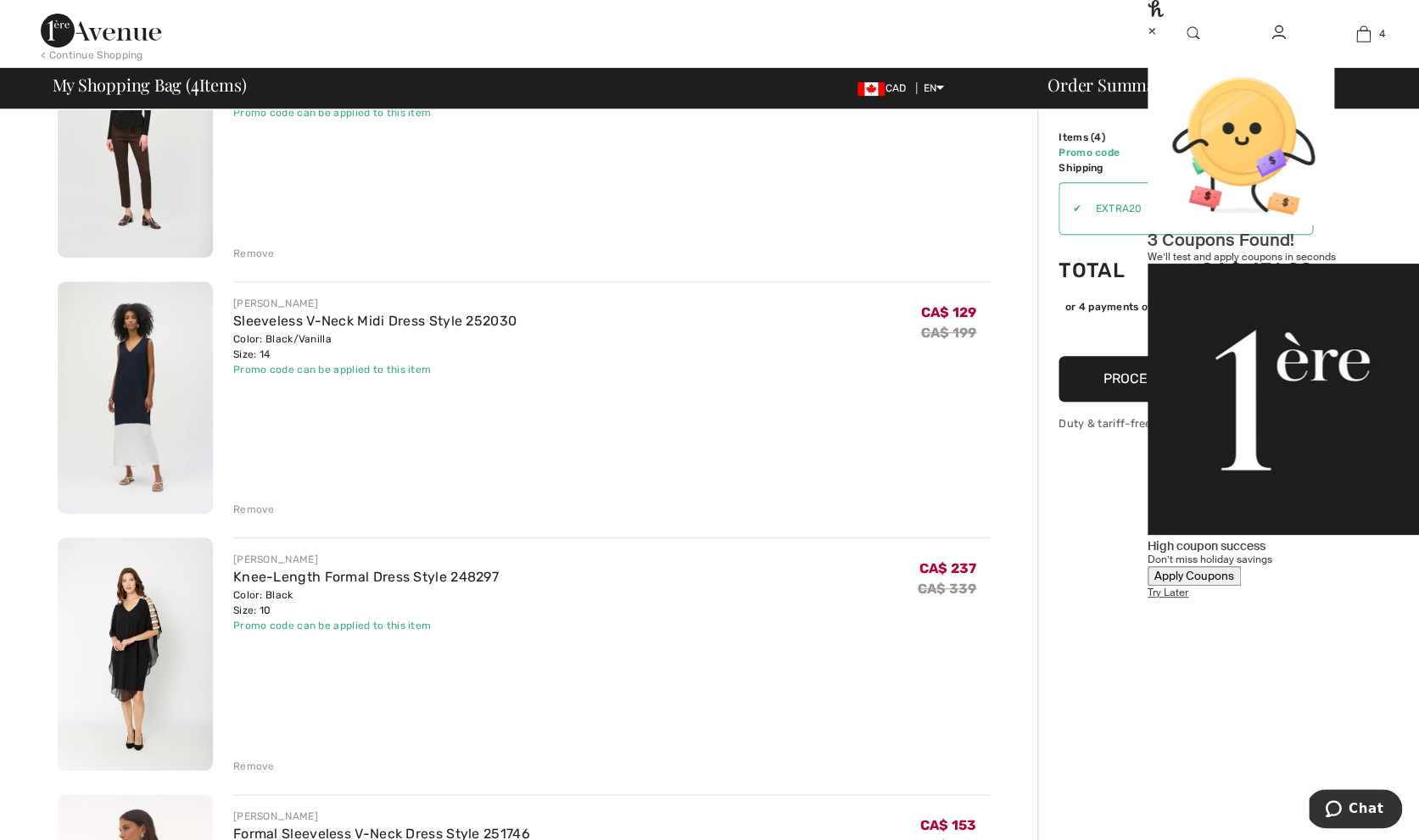
scroll to position [212, 0]
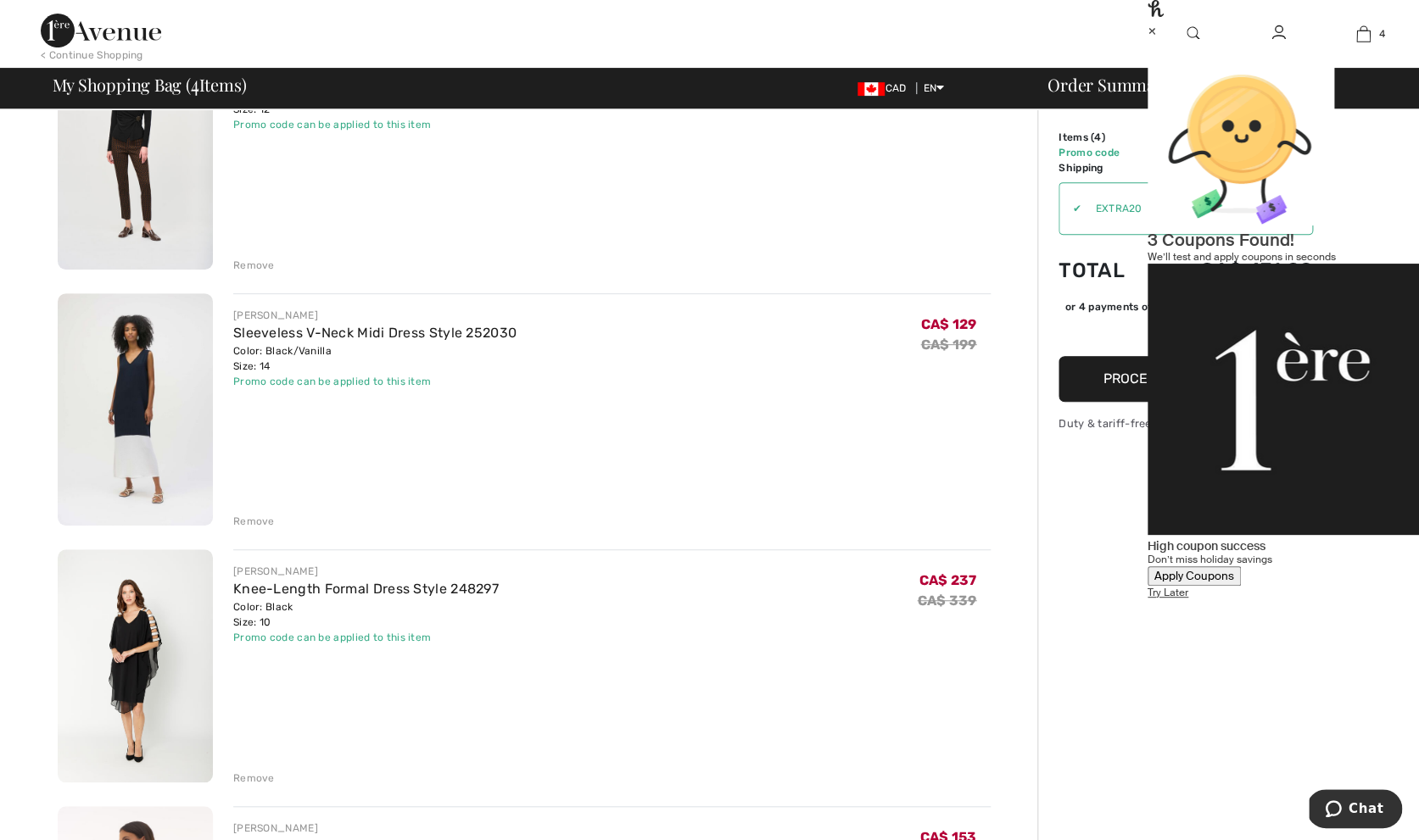
click at [1379, 27] on div "×" at bounding box center [1283, 30] width 272 height 17
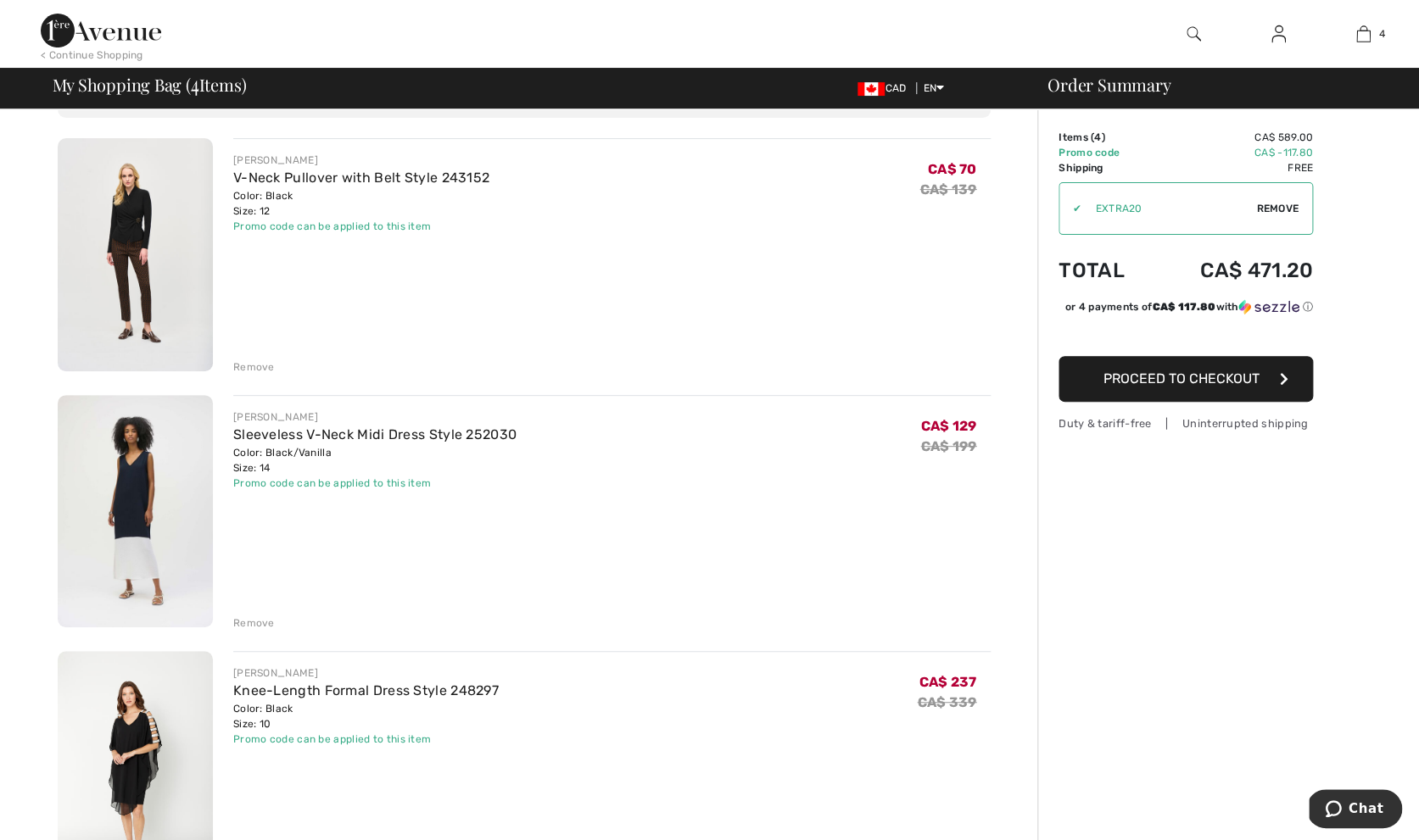
scroll to position [116, 0]
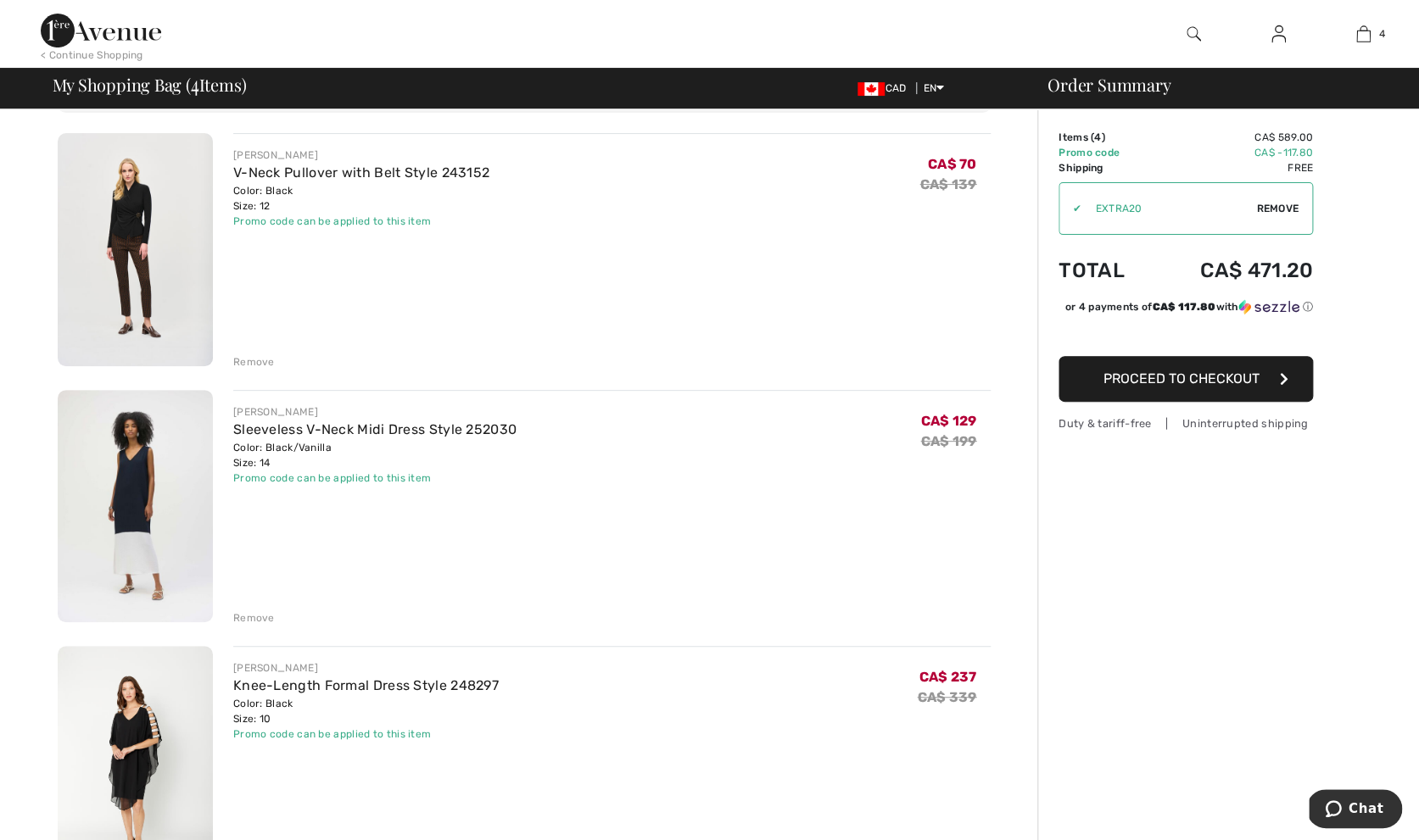
click at [138, 282] on img at bounding box center [135, 249] width 155 height 233
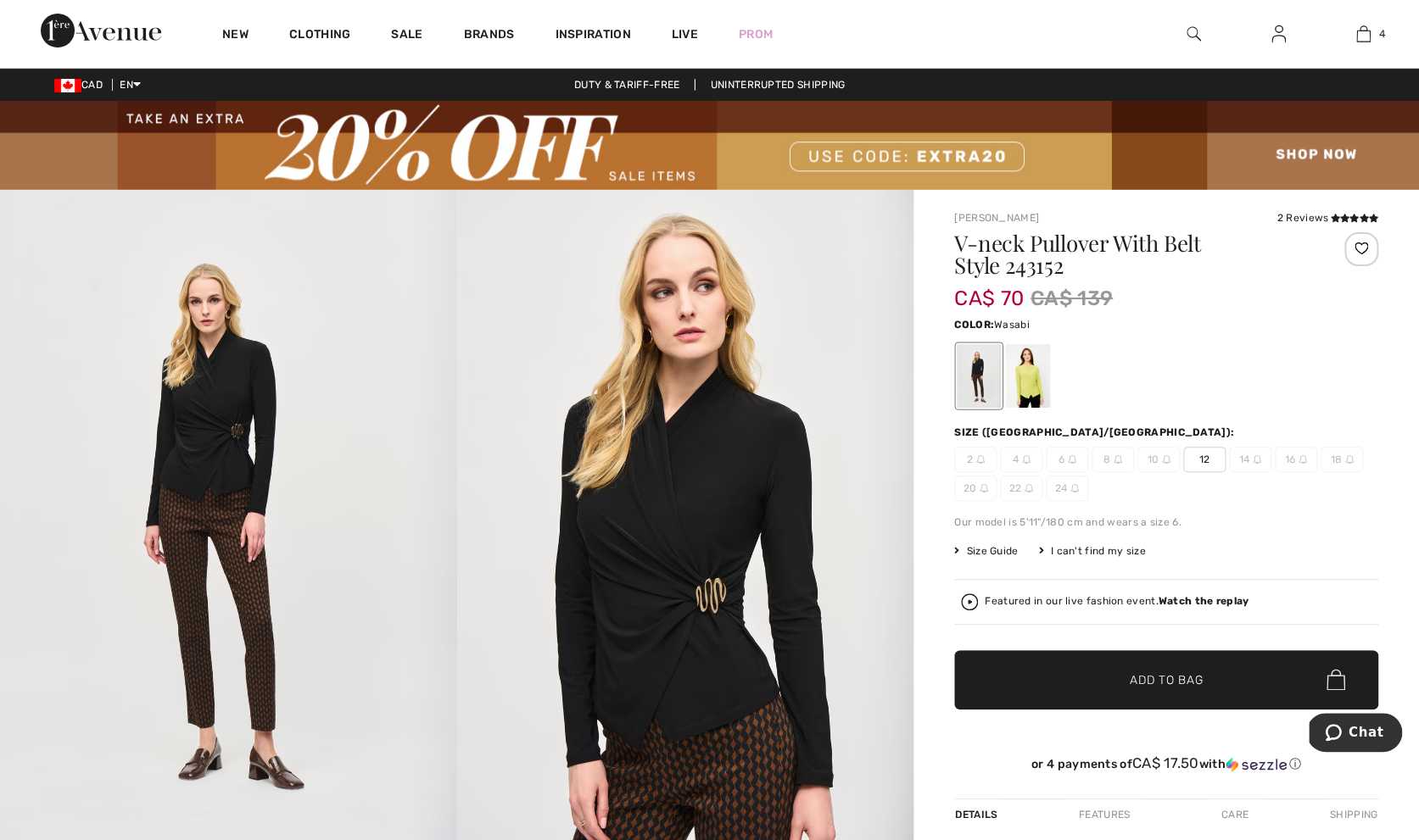
click at [1027, 372] on div at bounding box center [1028, 376] width 44 height 64
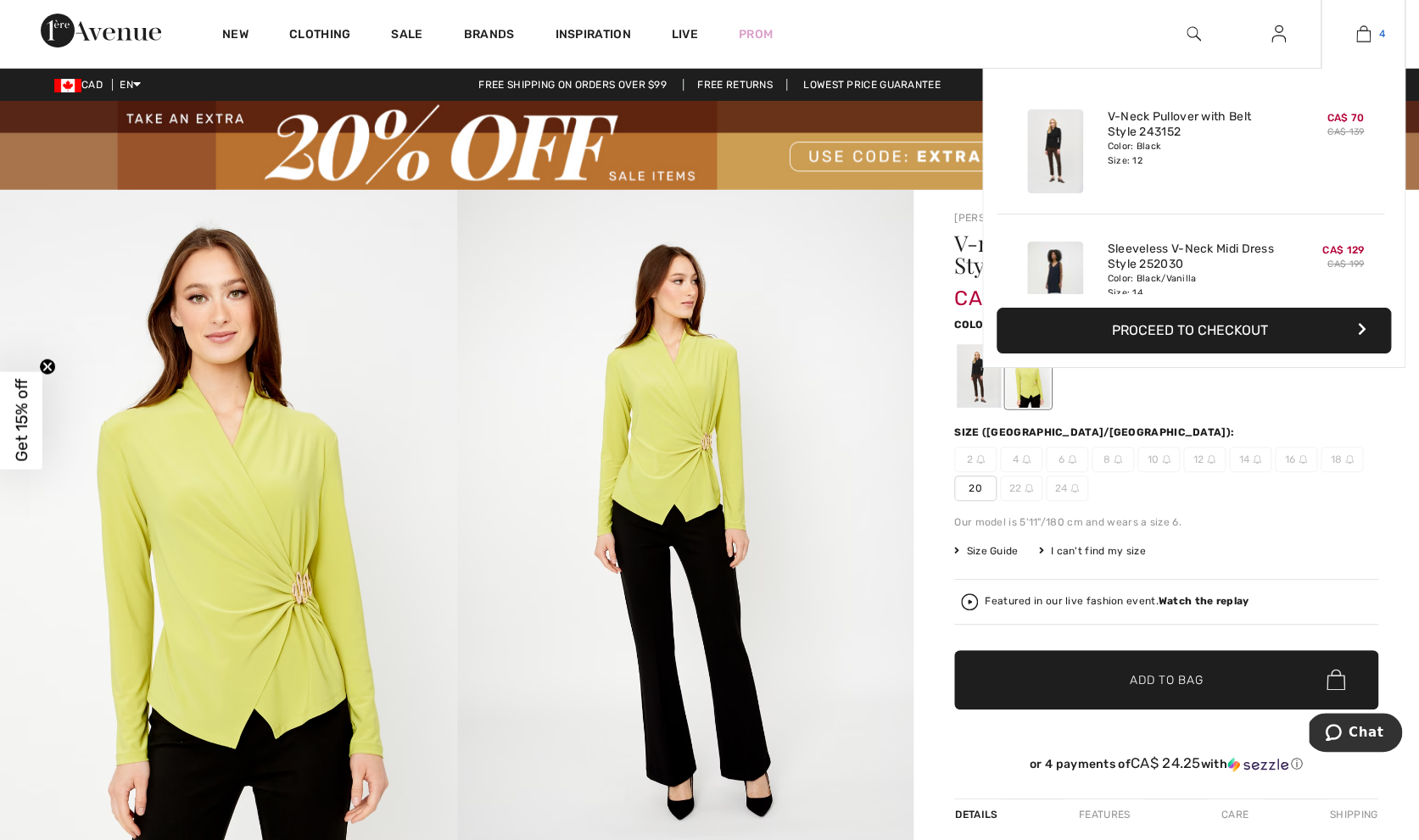
click at [1367, 44] on img at bounding box center [1363, 34] width 14 height 20
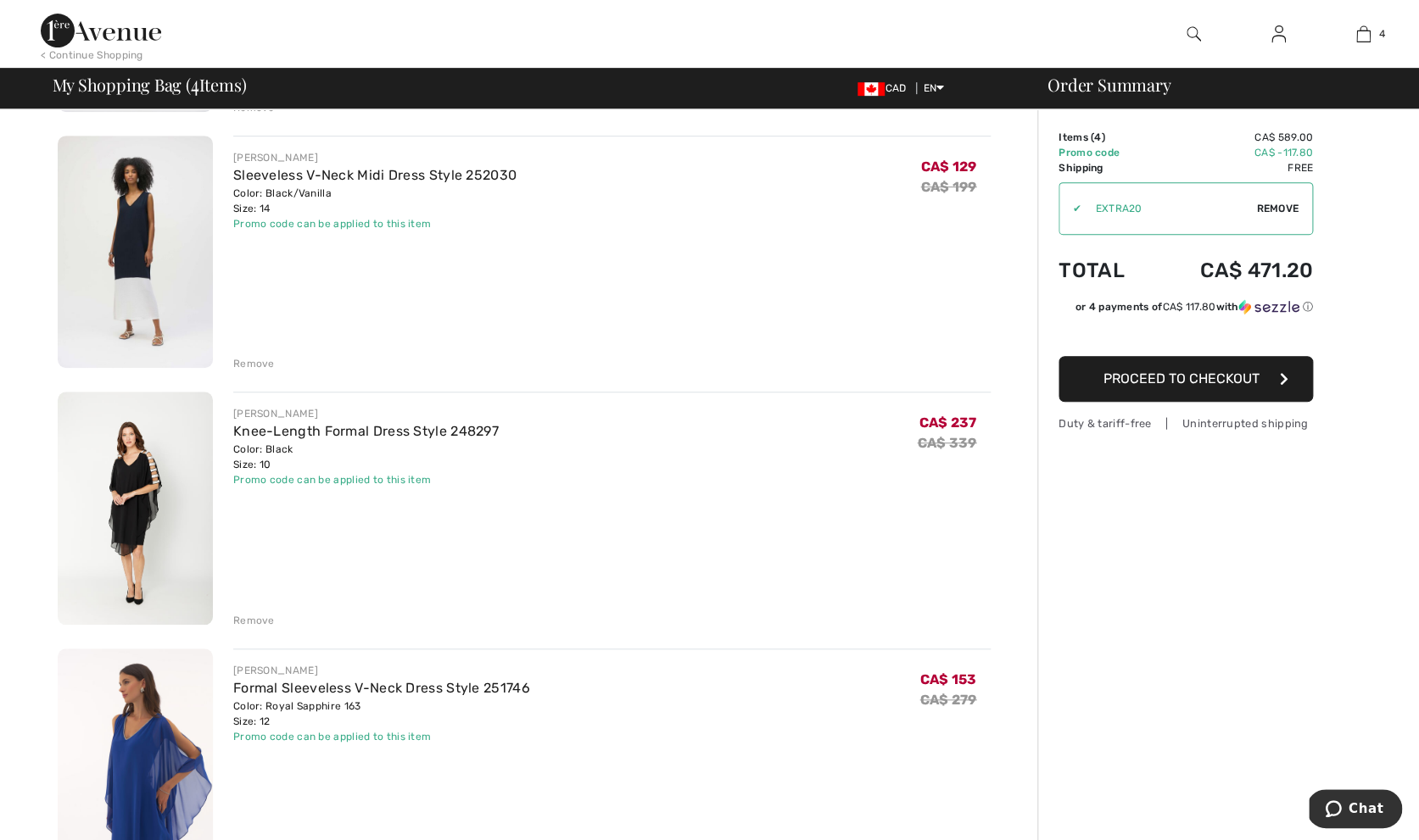
scroll to position [617, 0]
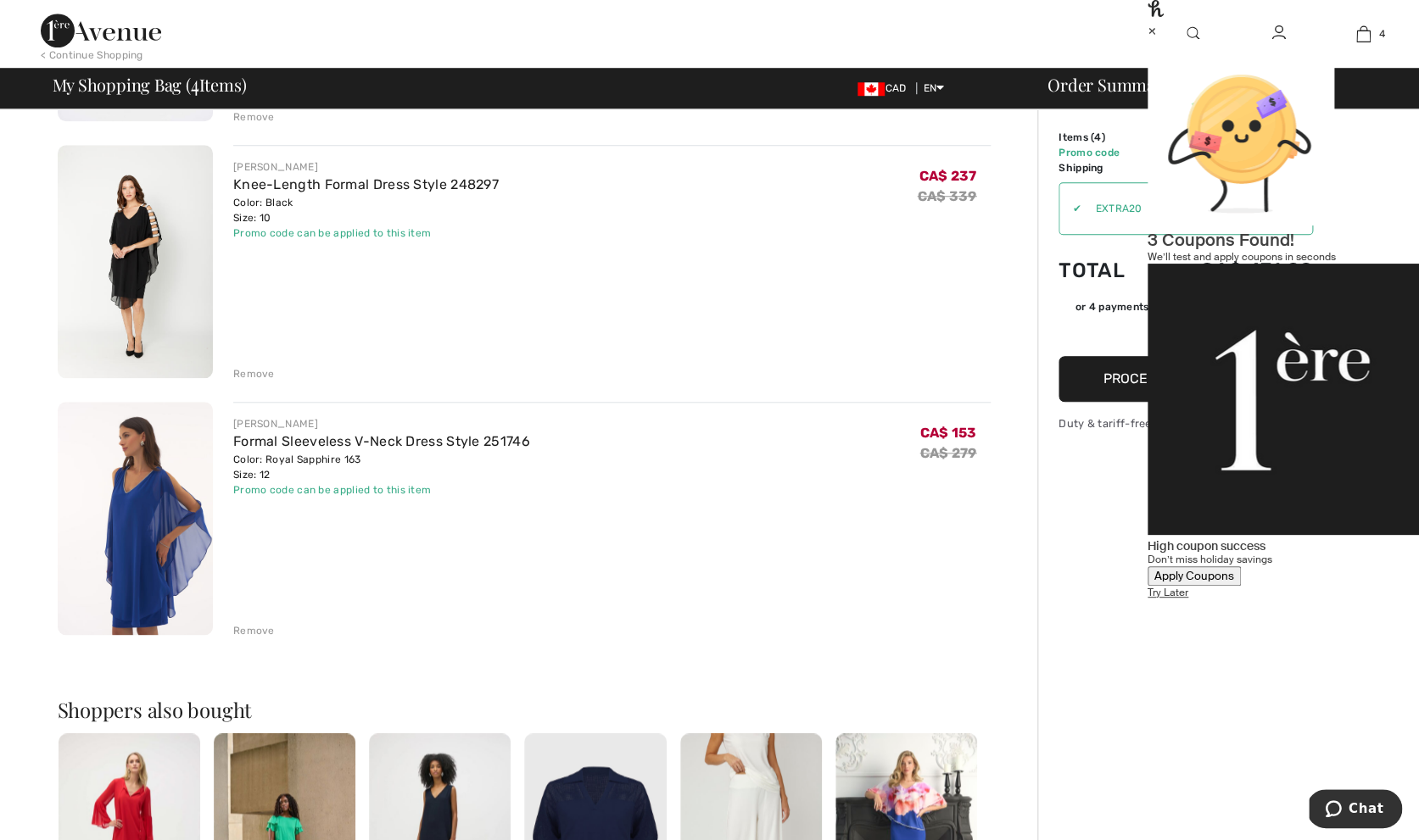
click at [119, 560] on img at bounding box center [135, 518] width 155 height 233
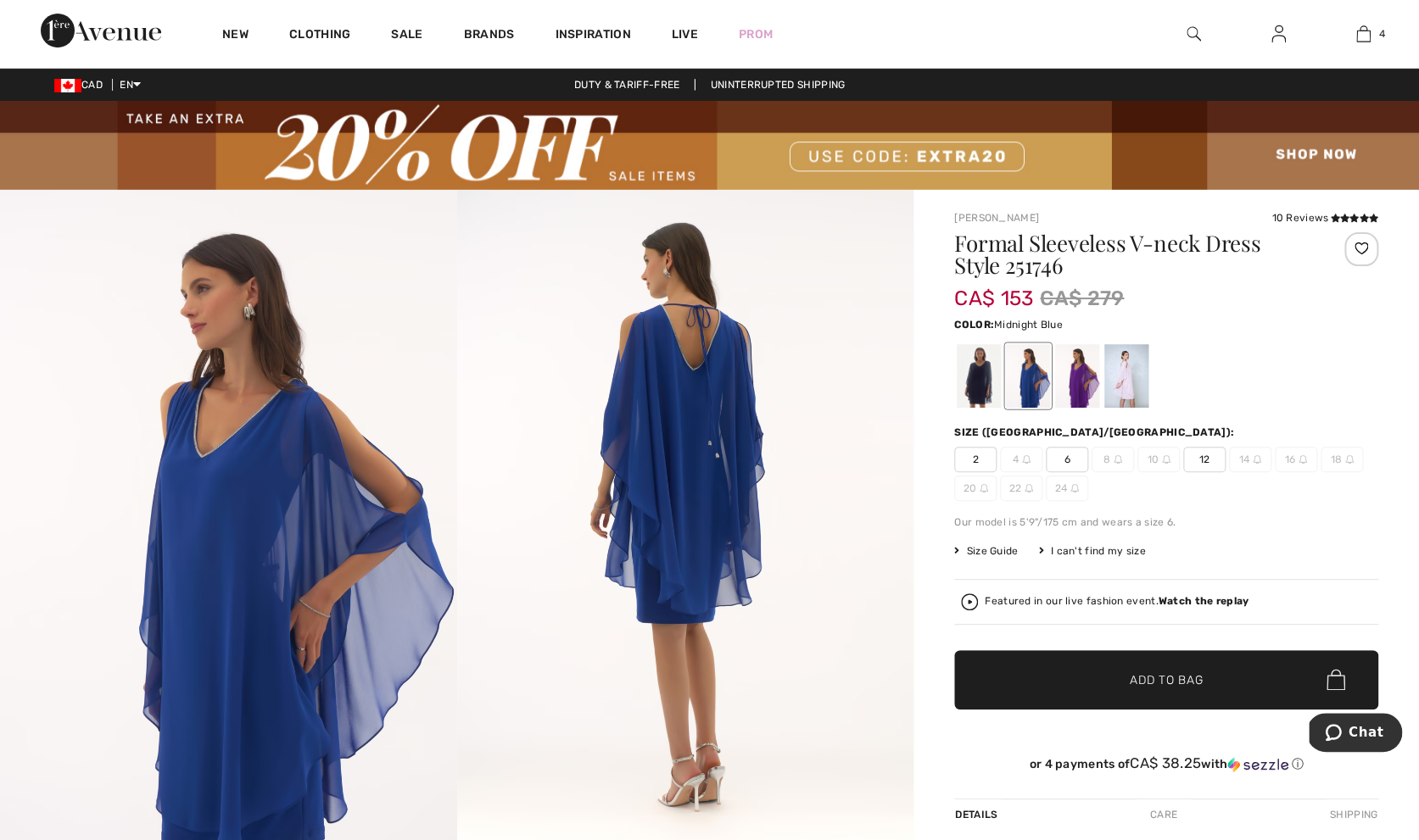
click at [981, 365] on div at bounding box center [979, 376] width 44 height 64
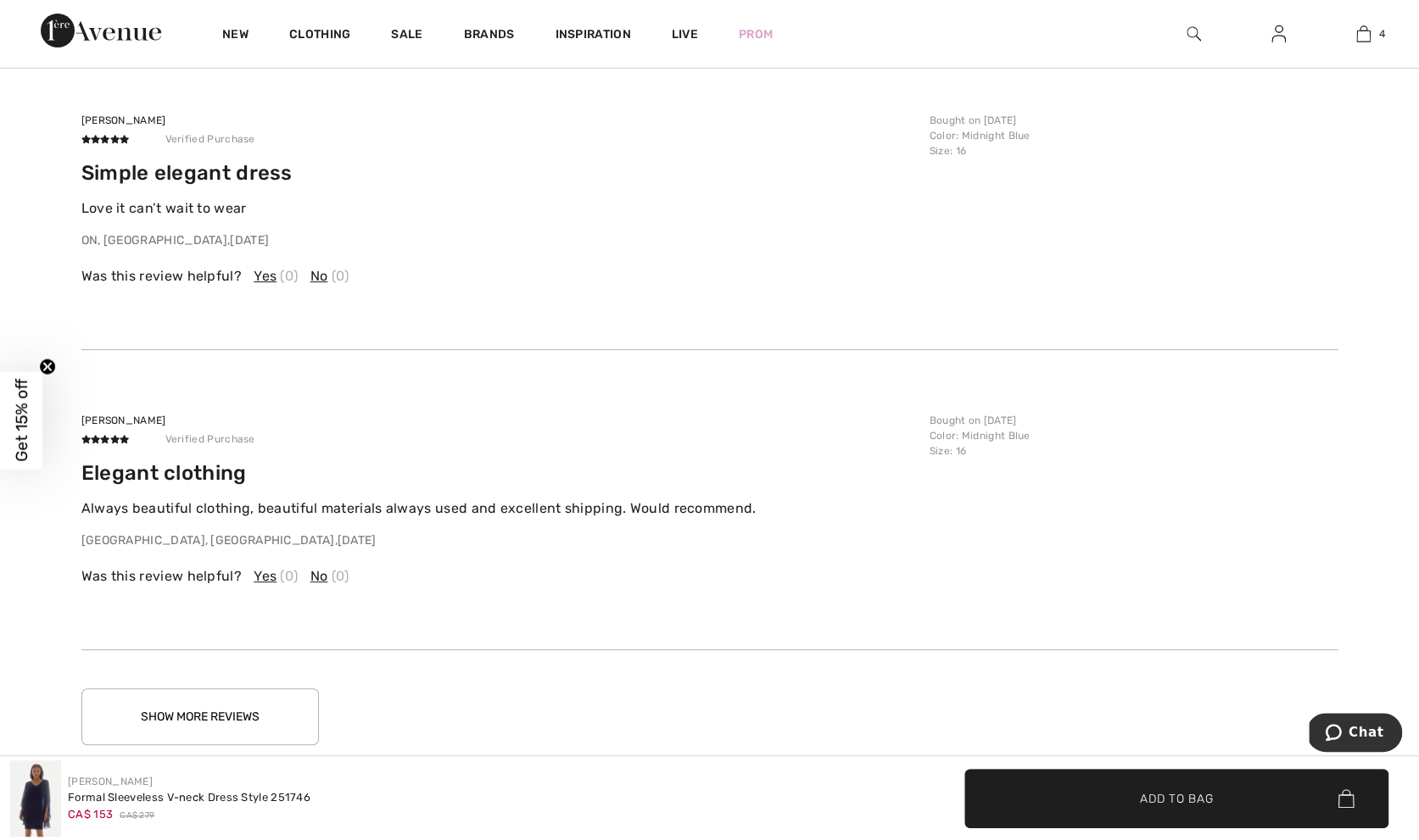
scroll to position [3168, 0]
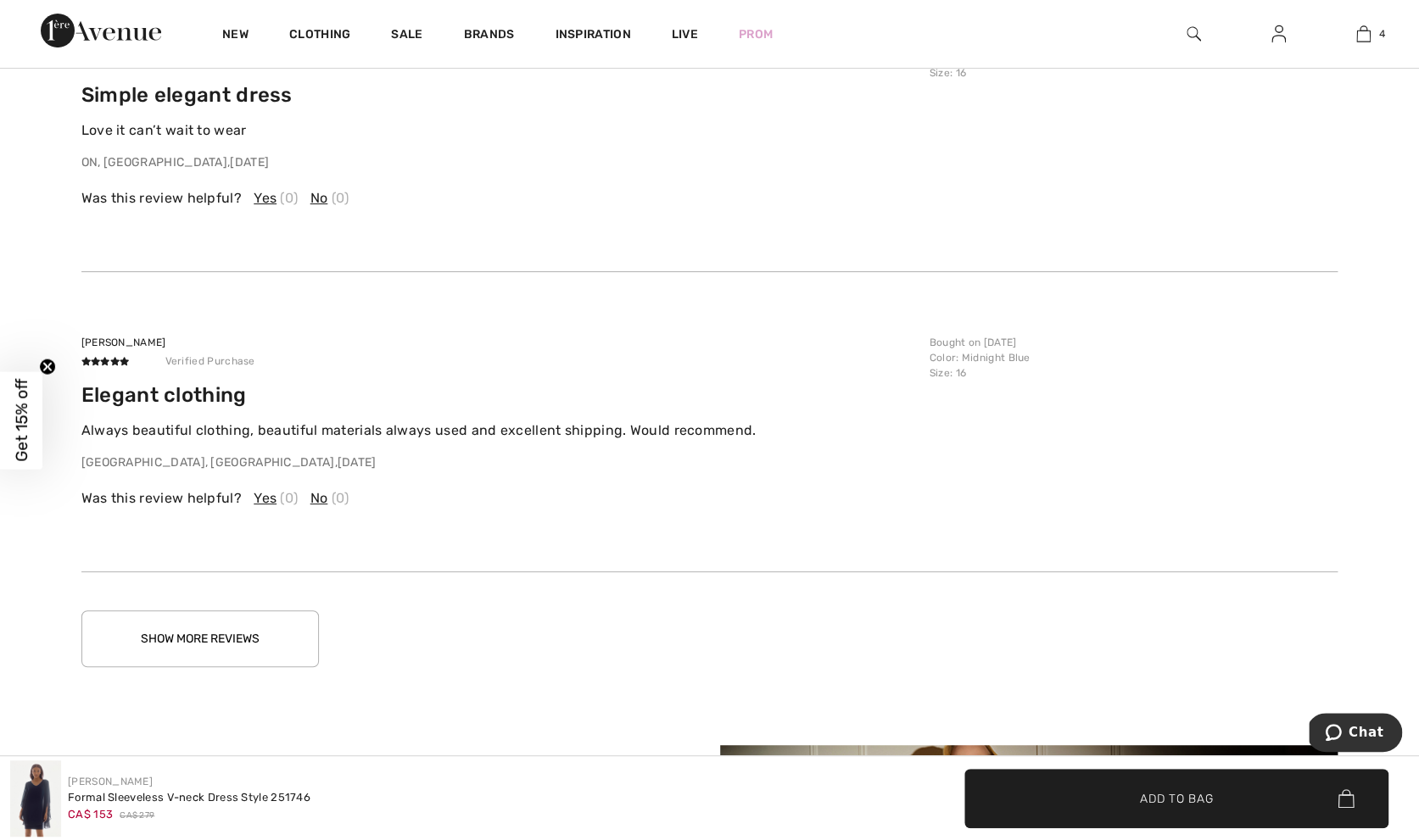
click at [263, 640] on button "Show More Reviews" at bounding box center [200, 639] width 237 height 57
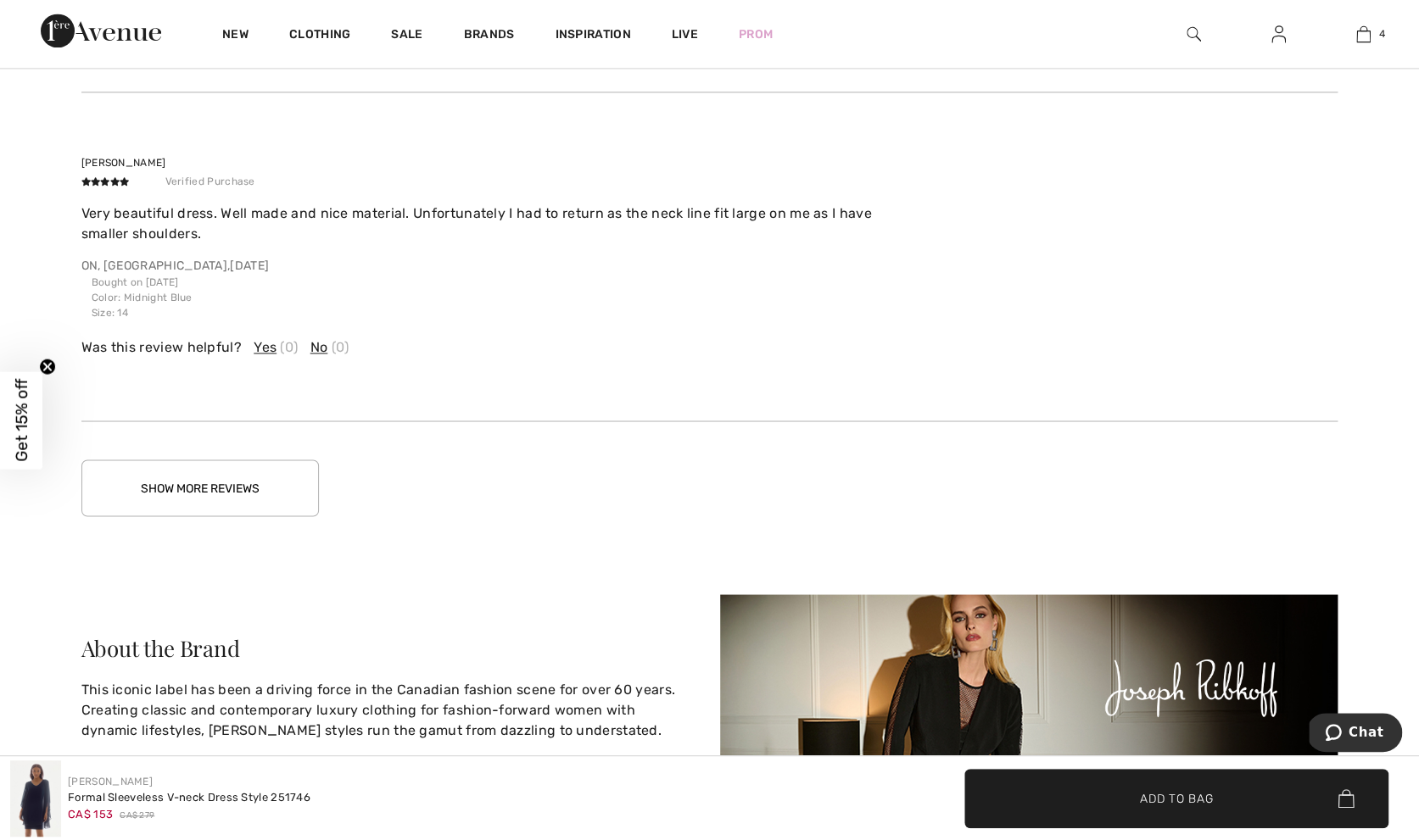
scroll to position [4318, 0]
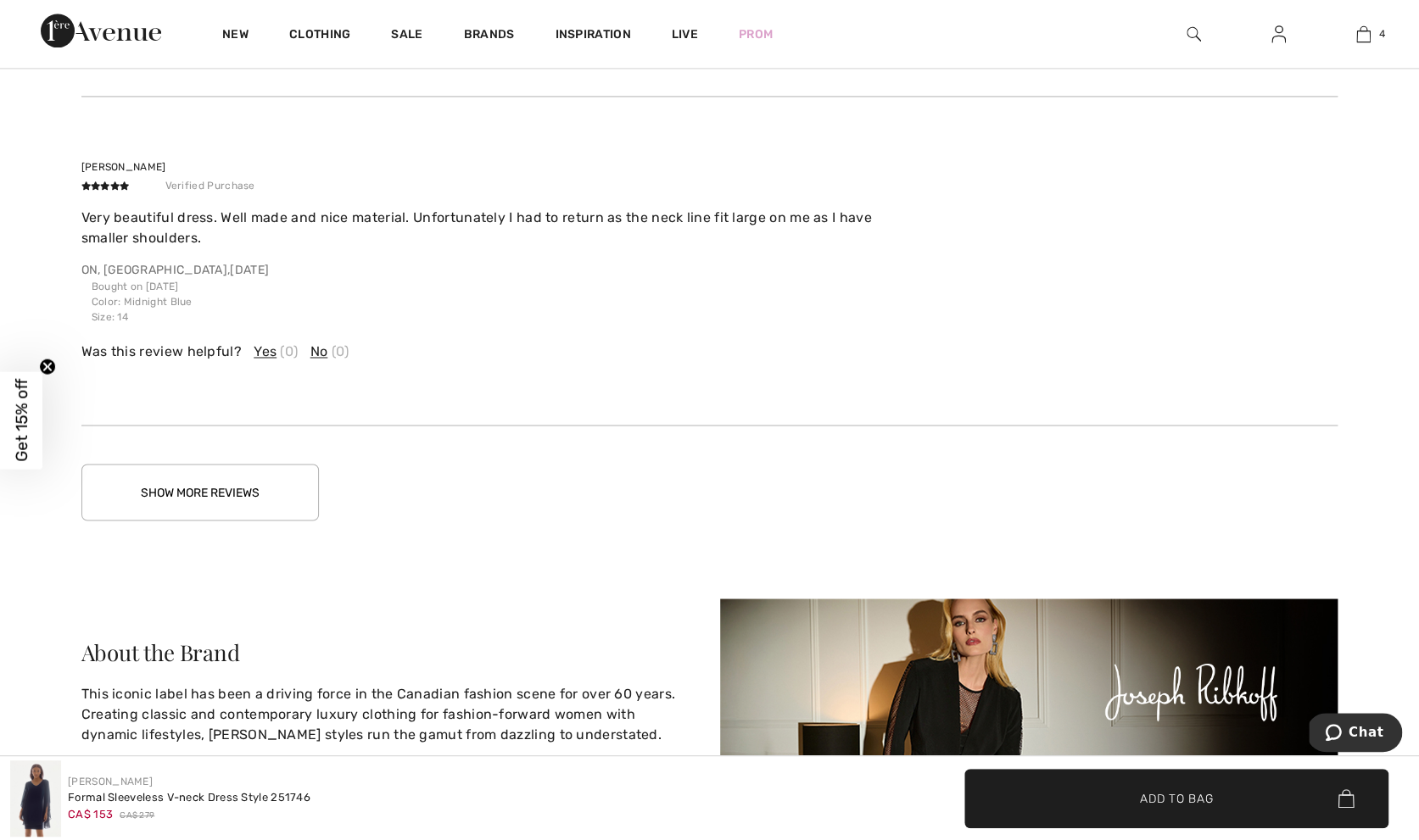
click at [252, 492] on button "Show More Reviews" at bounding box center [200, 492] width 237 height 57
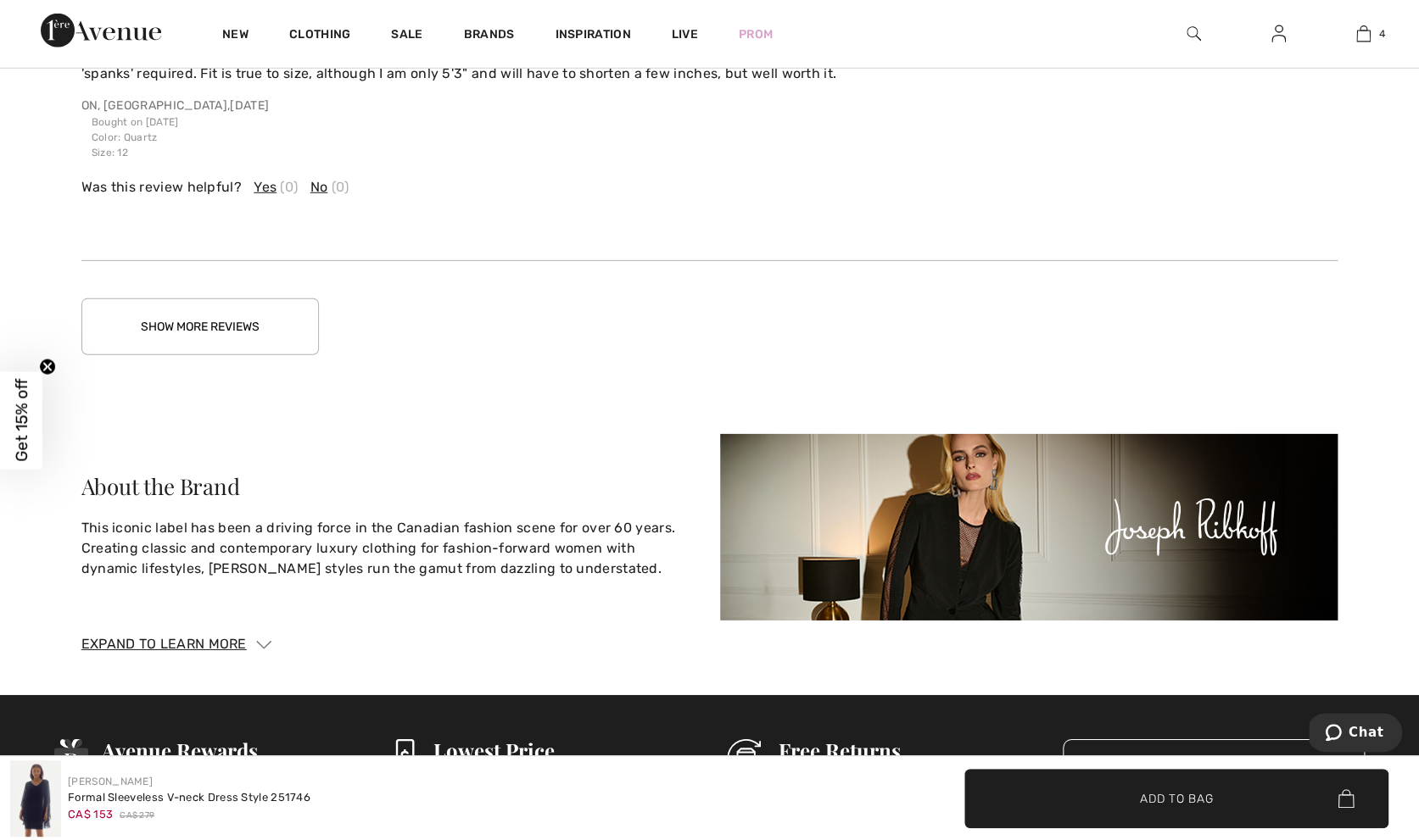
scroll to position [5513, 0]
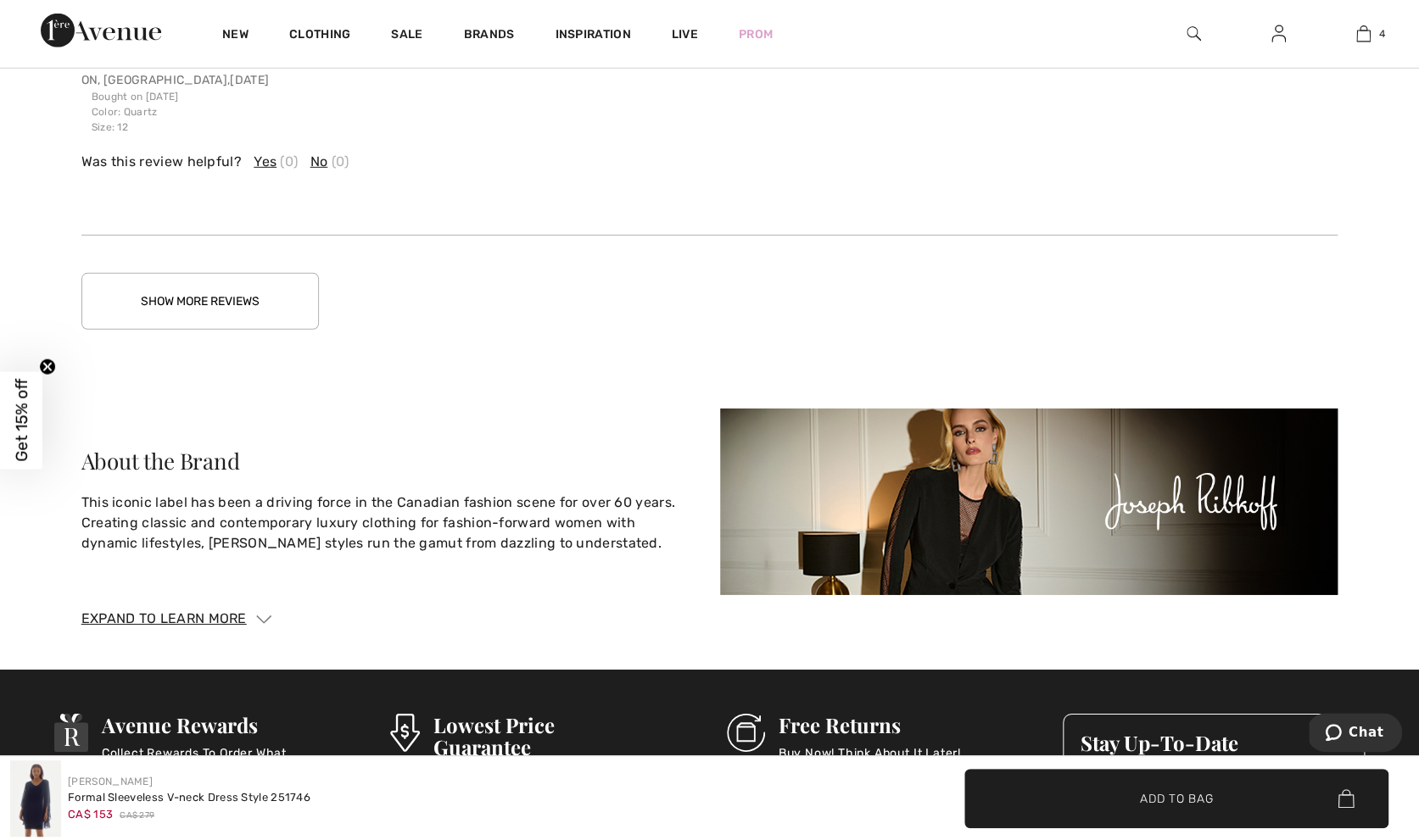
click at [304, 304] on button "Show More Reviews" at bounding box center [200, 301] width 237 height 57
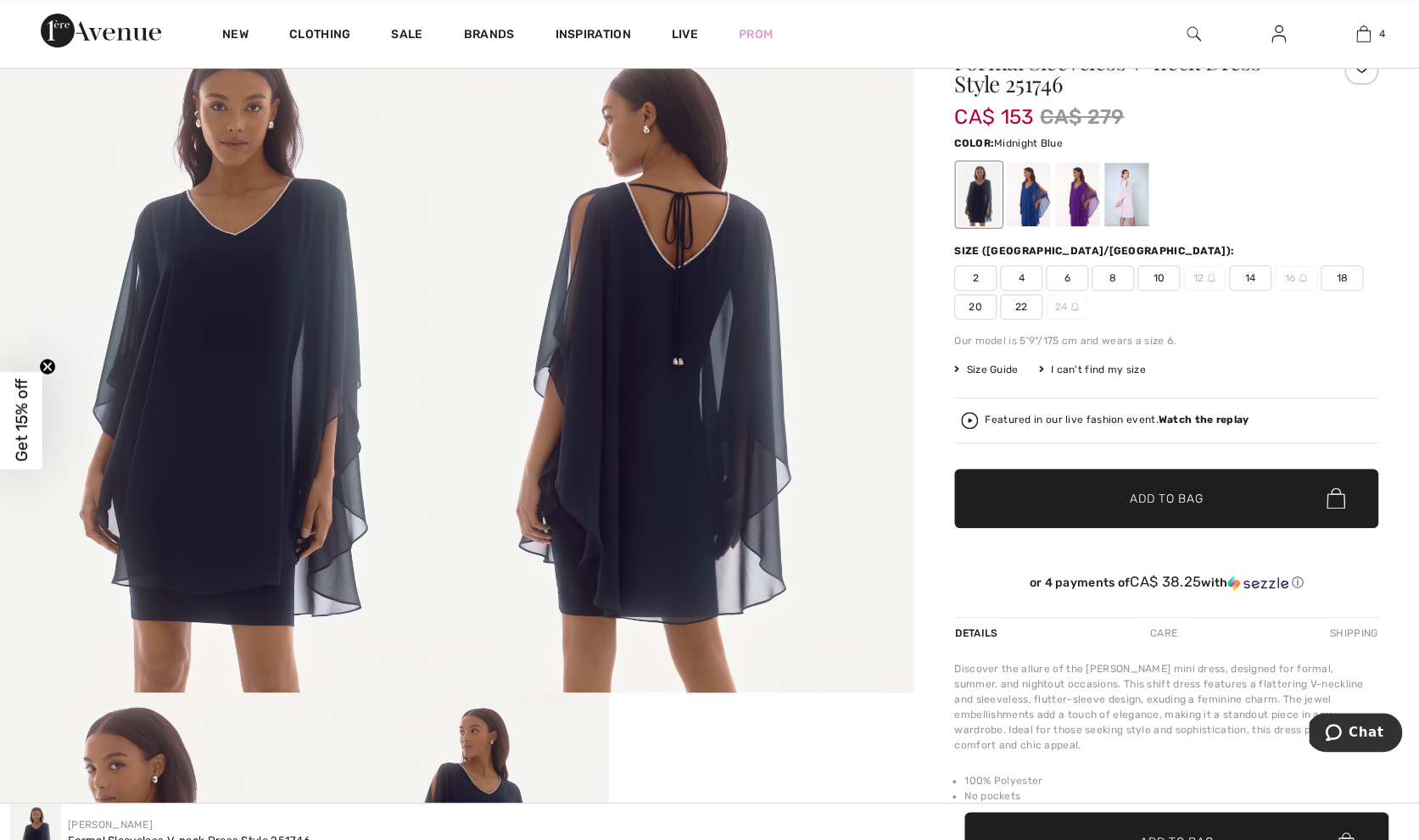
scroll to position [0, 0]
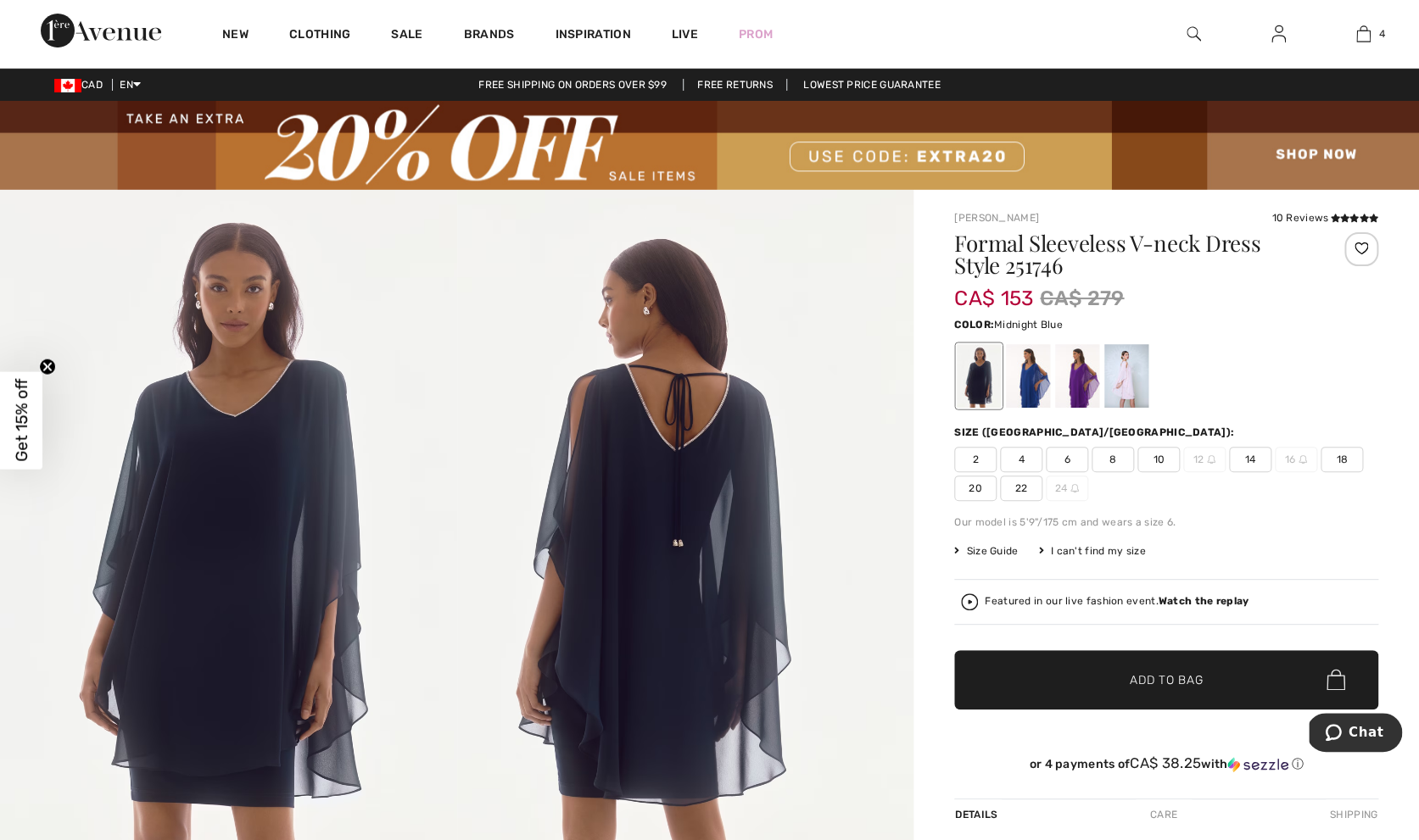
click at [1251, 462] on span "14" at bounding box center [1250, 459] width 42 height 25
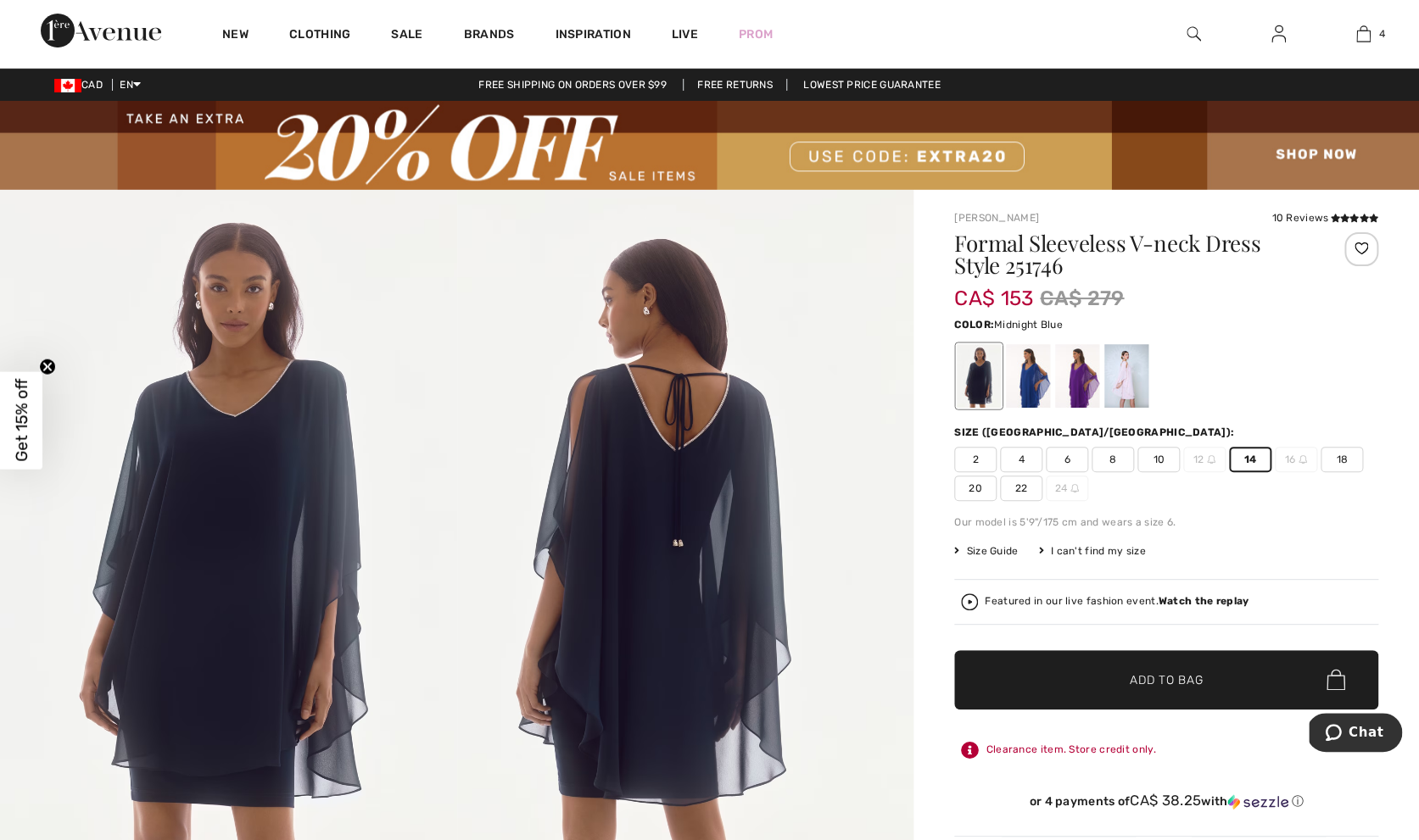
click at [965, 379] on div at bounding box center [979, 376] width 44 height 64
click at [1070, 362] on div at bounding box center [1077, 376] width 44 height 64
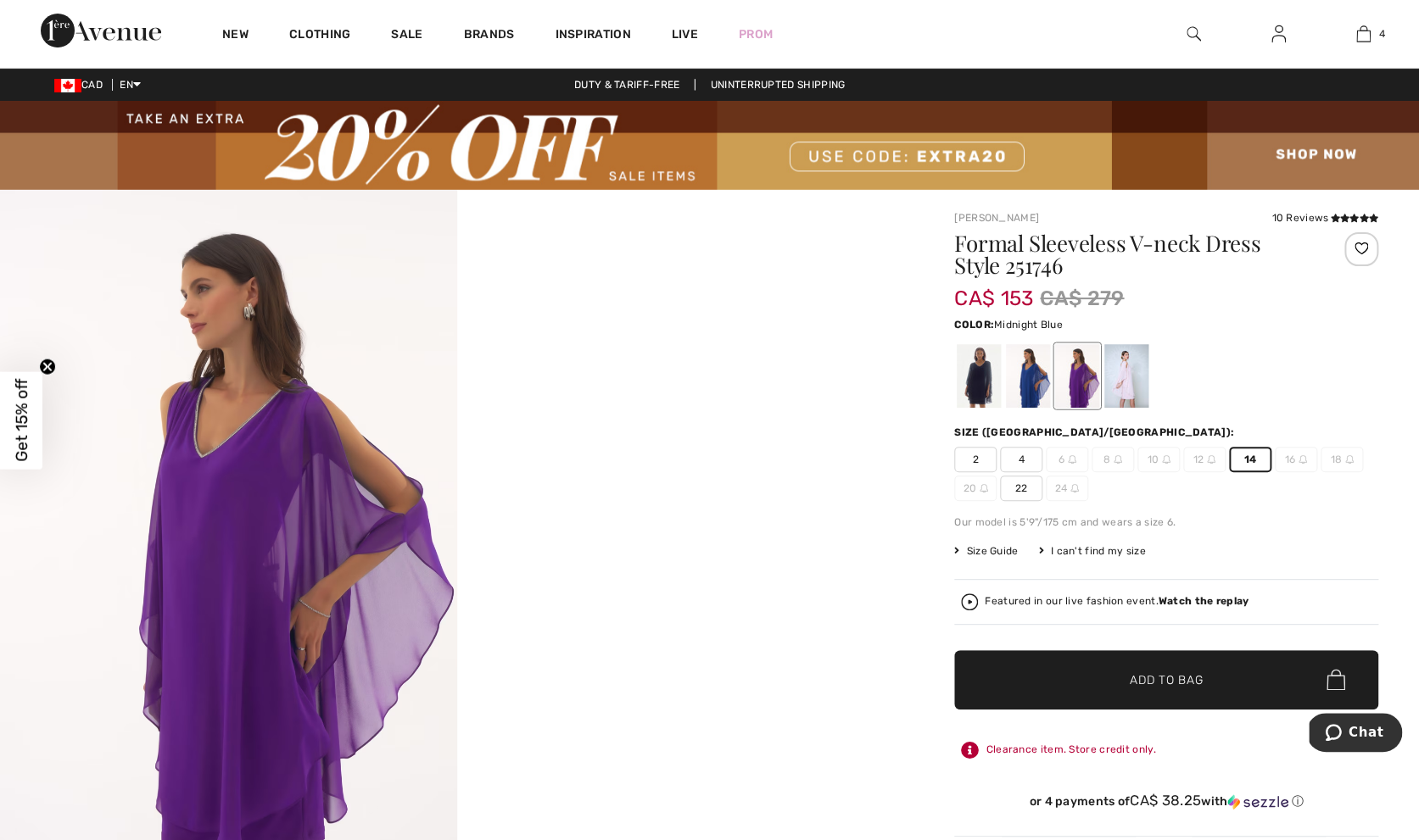
click at [986, 375] on div at bounding box center [979, 376] width 44 height 64
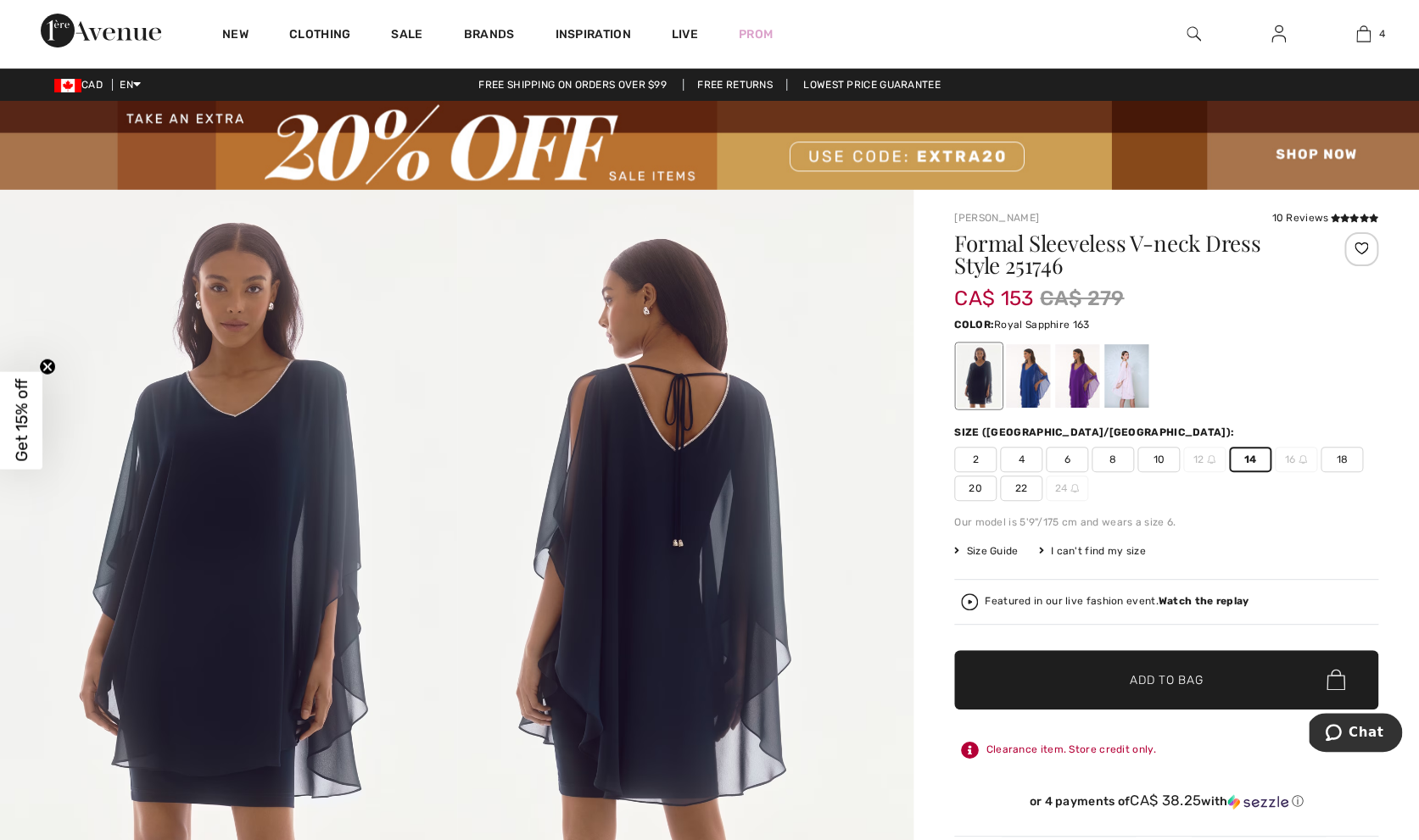
click at [1038, 381] on div at bounding box center [1028, 376] width 44 height 64
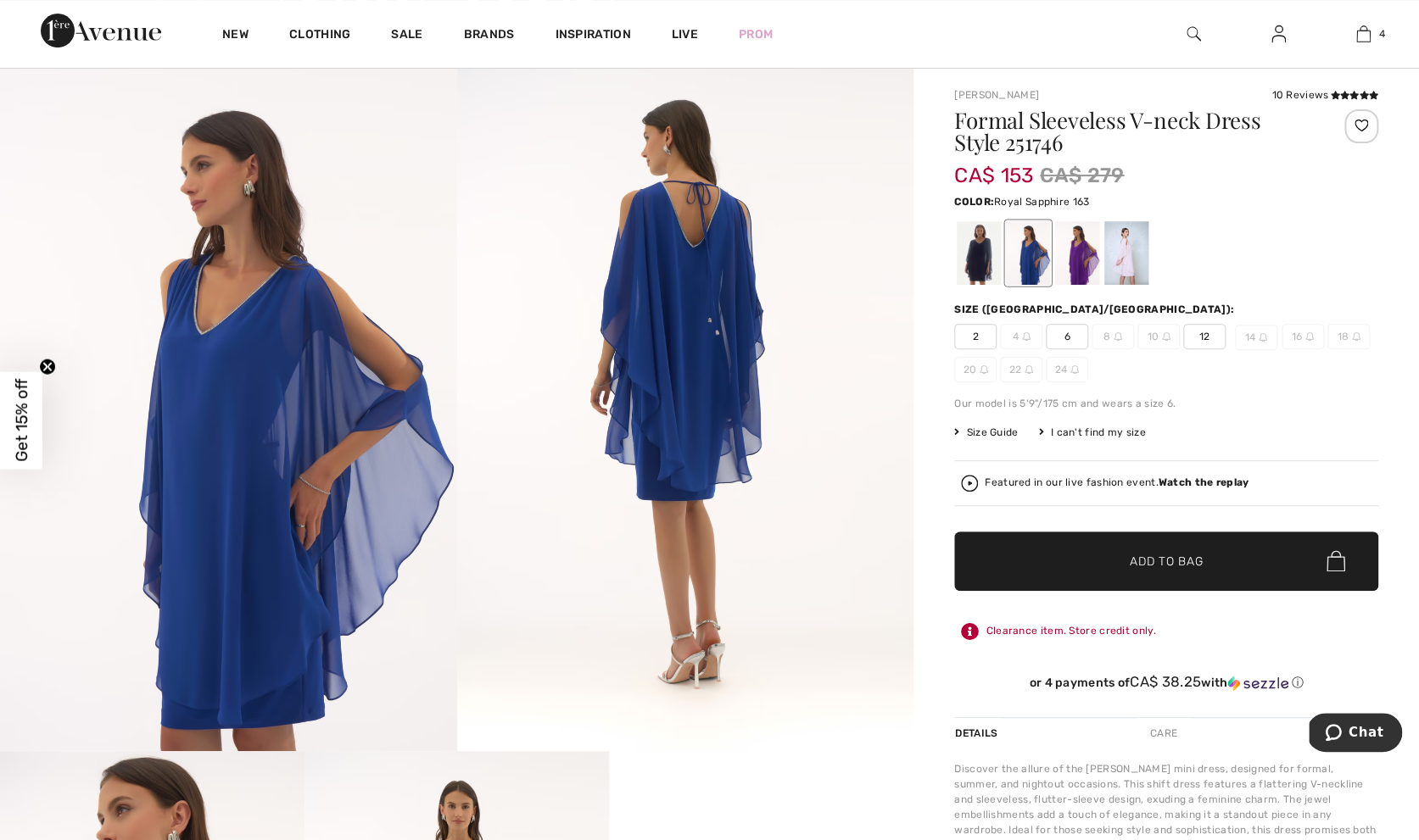
scroll to position [101, 0]
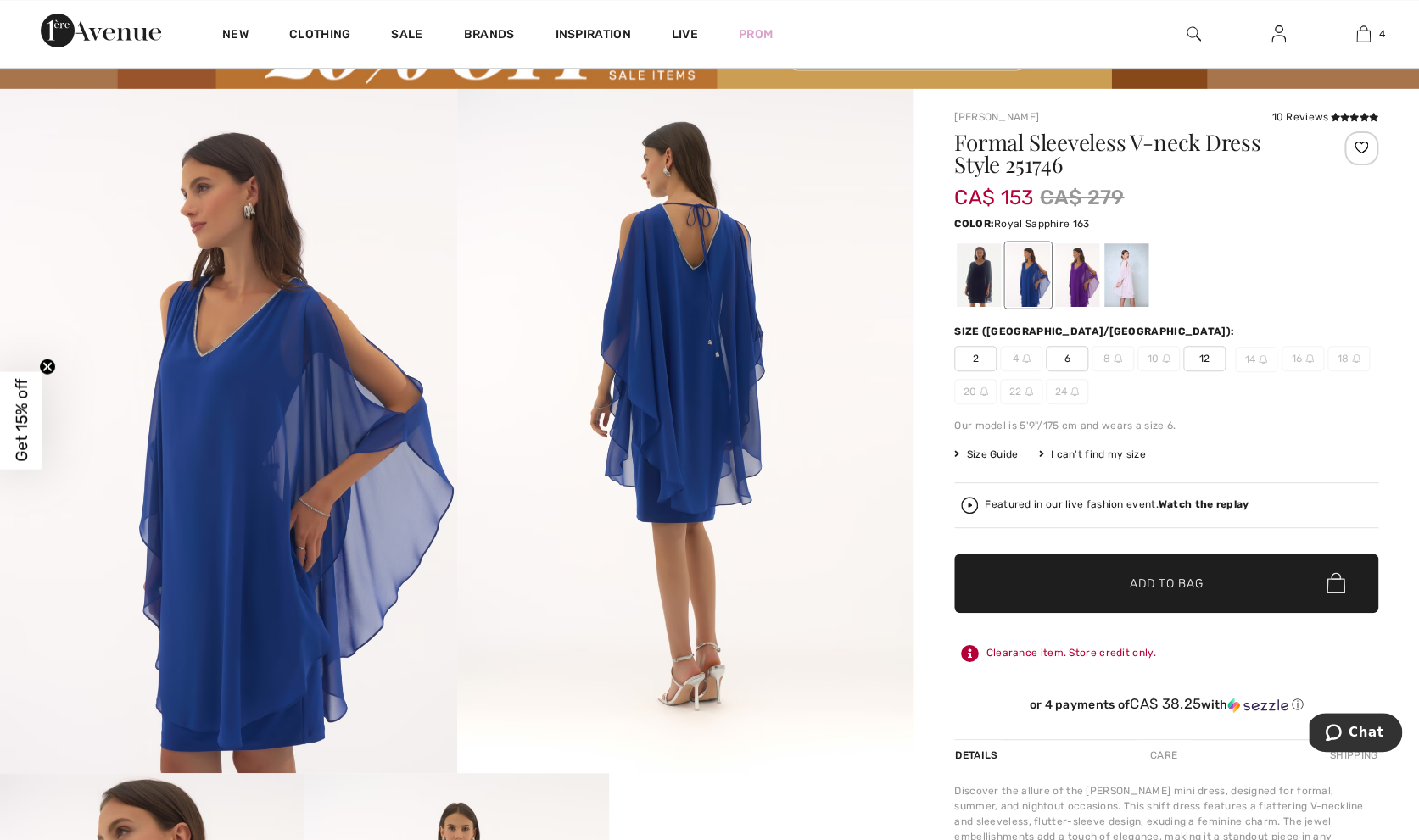
click at [1208, 362] on span "12" at bounding box center [1204, 358] width 42 height 25
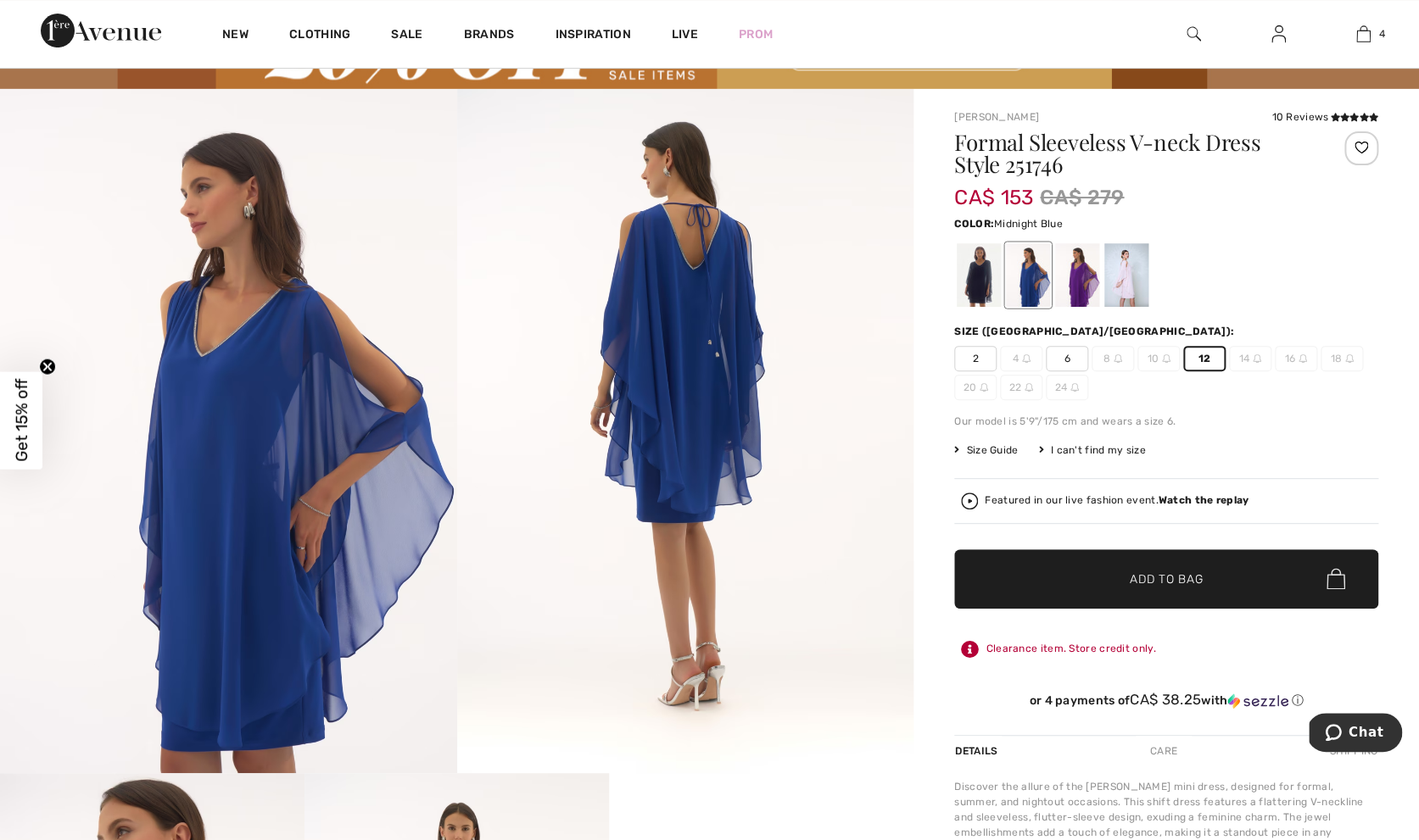
click at [986, 283] on div at bounding box center [979, 276] width 44 height 64
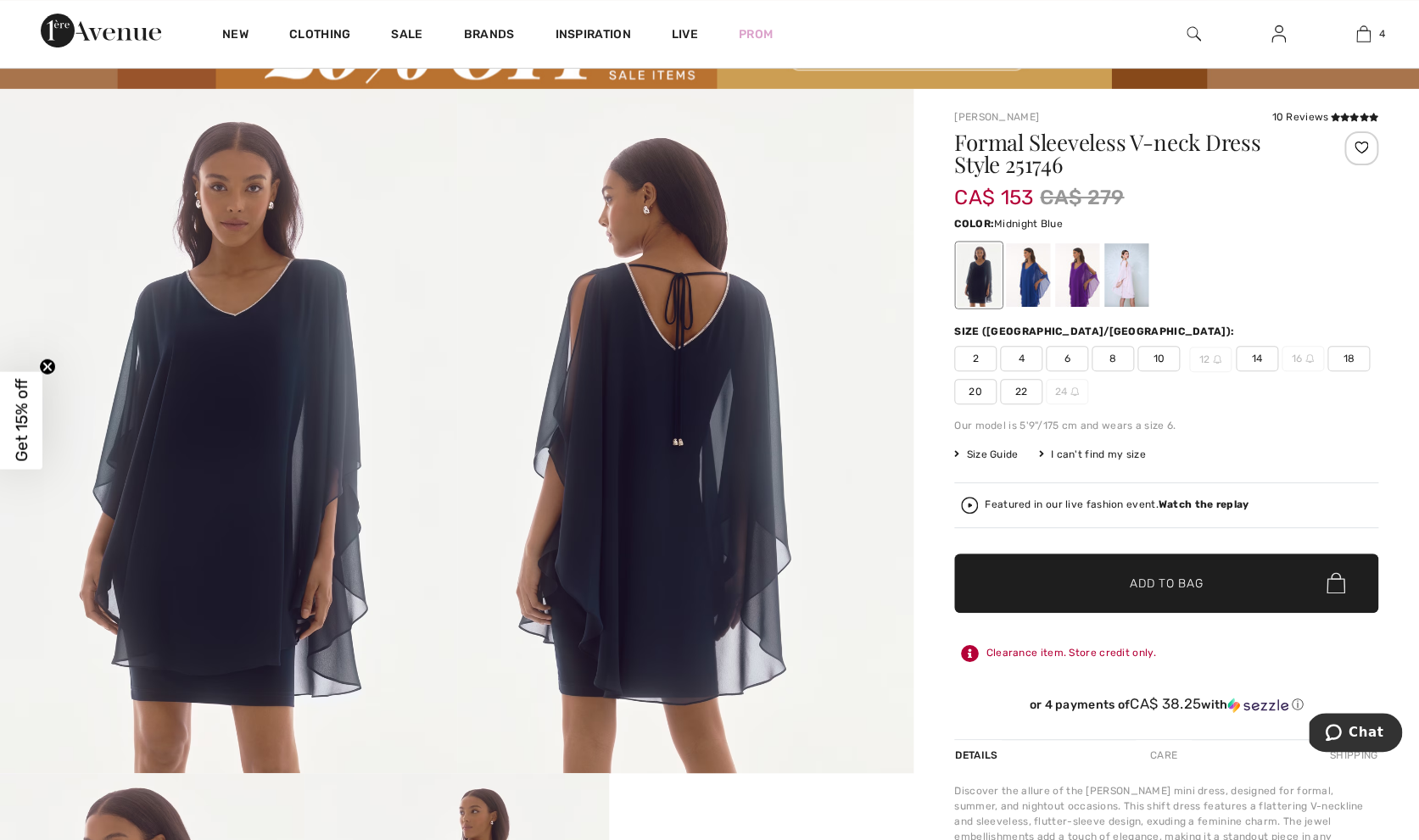
click at [1160, 374] on div "2 4 6 8 10 12 14 16 18 20 22 24" at bounding box center [1166, 375] width 424 height 59
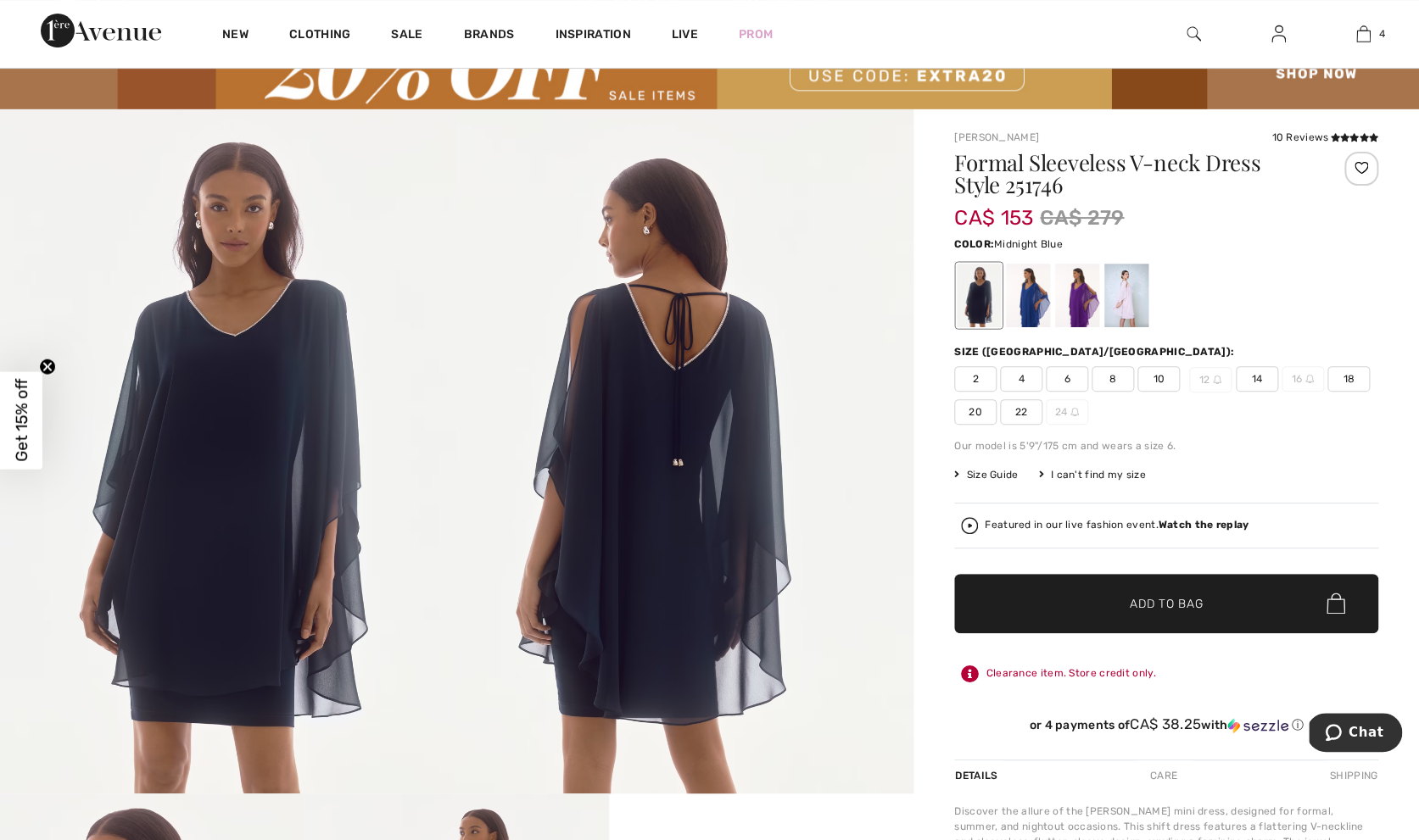
scroll to position [92, 0]
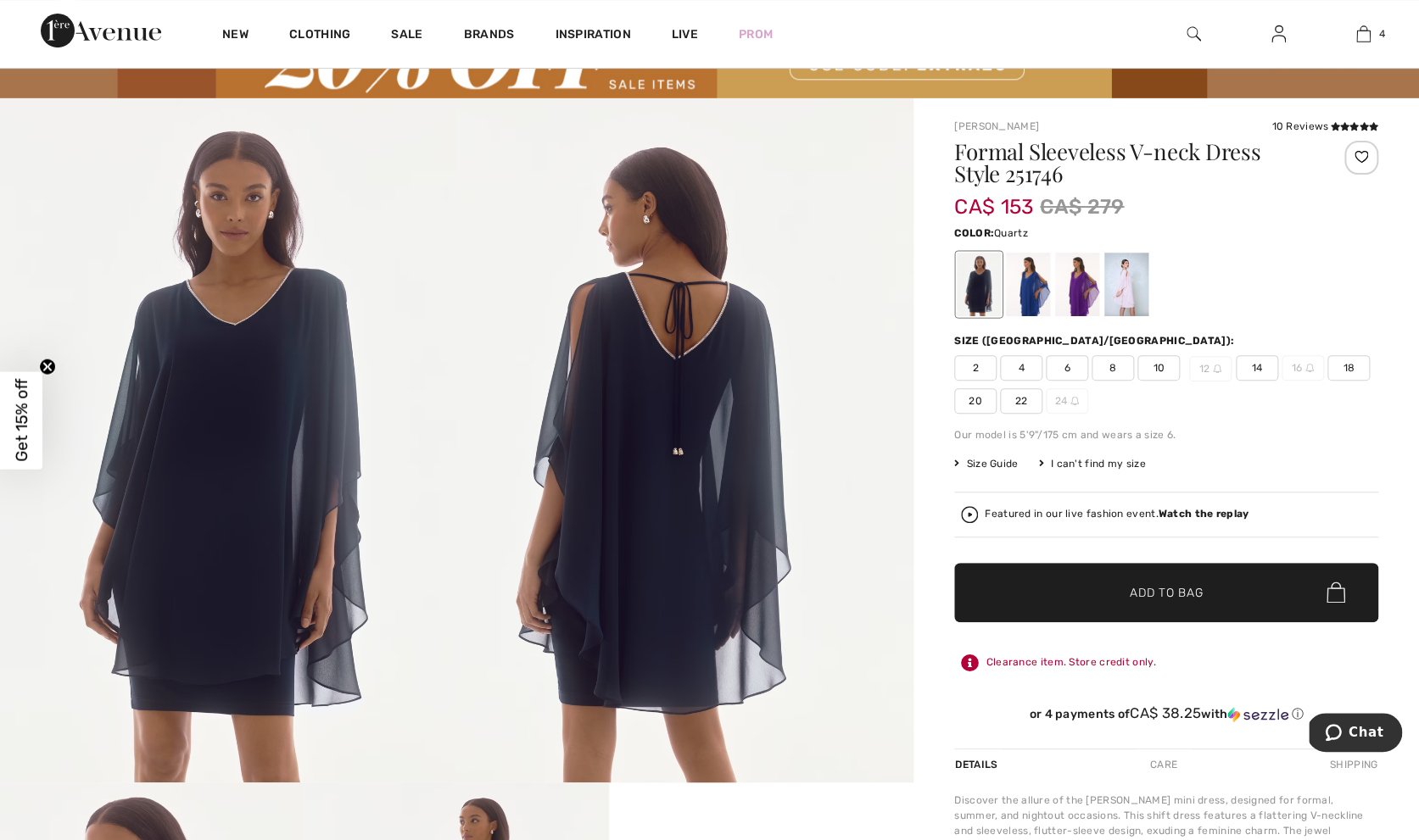
click at [1135, 277] on div at bounding box center [1126, 284] width 44 height 64
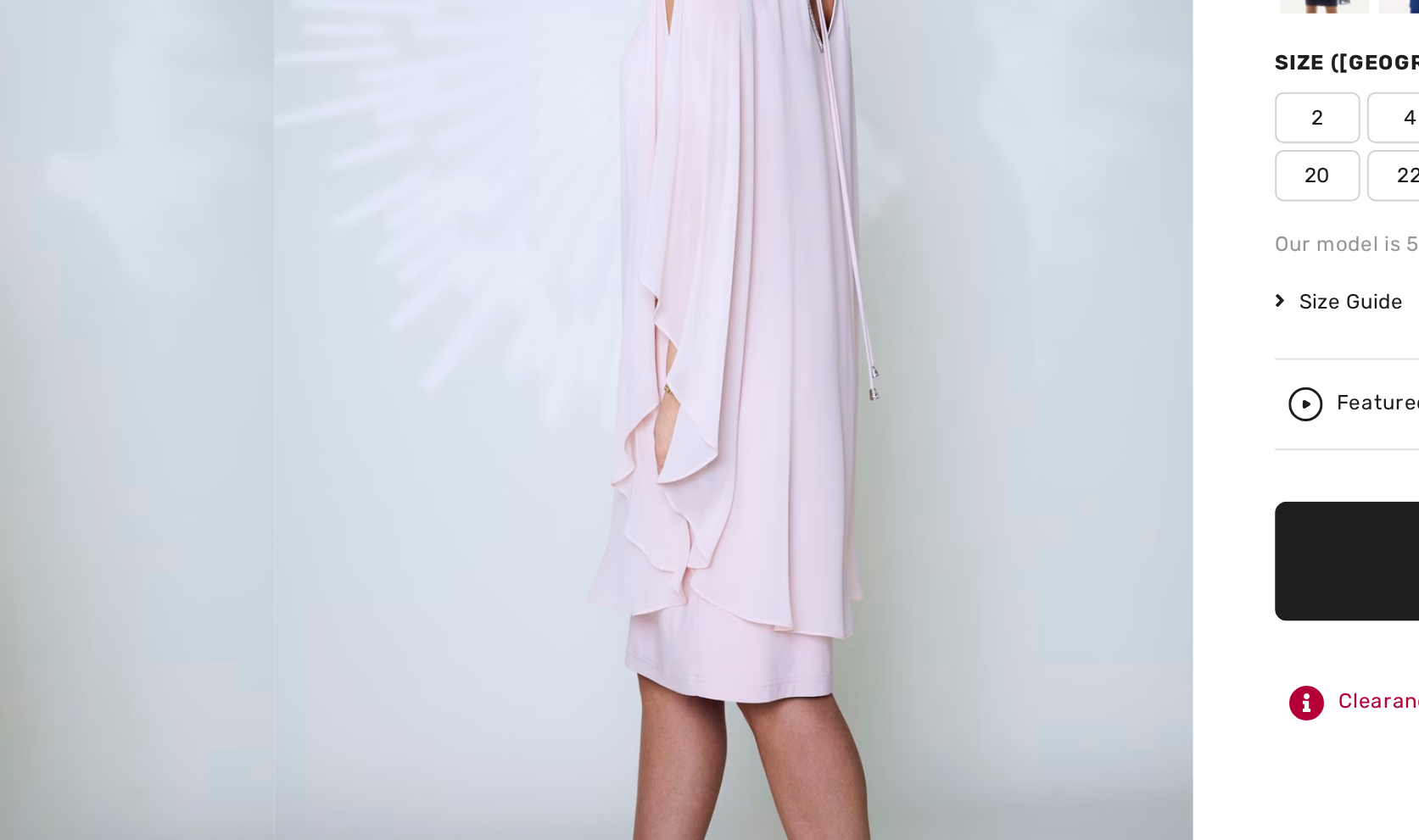
scroll to position [85, 0]
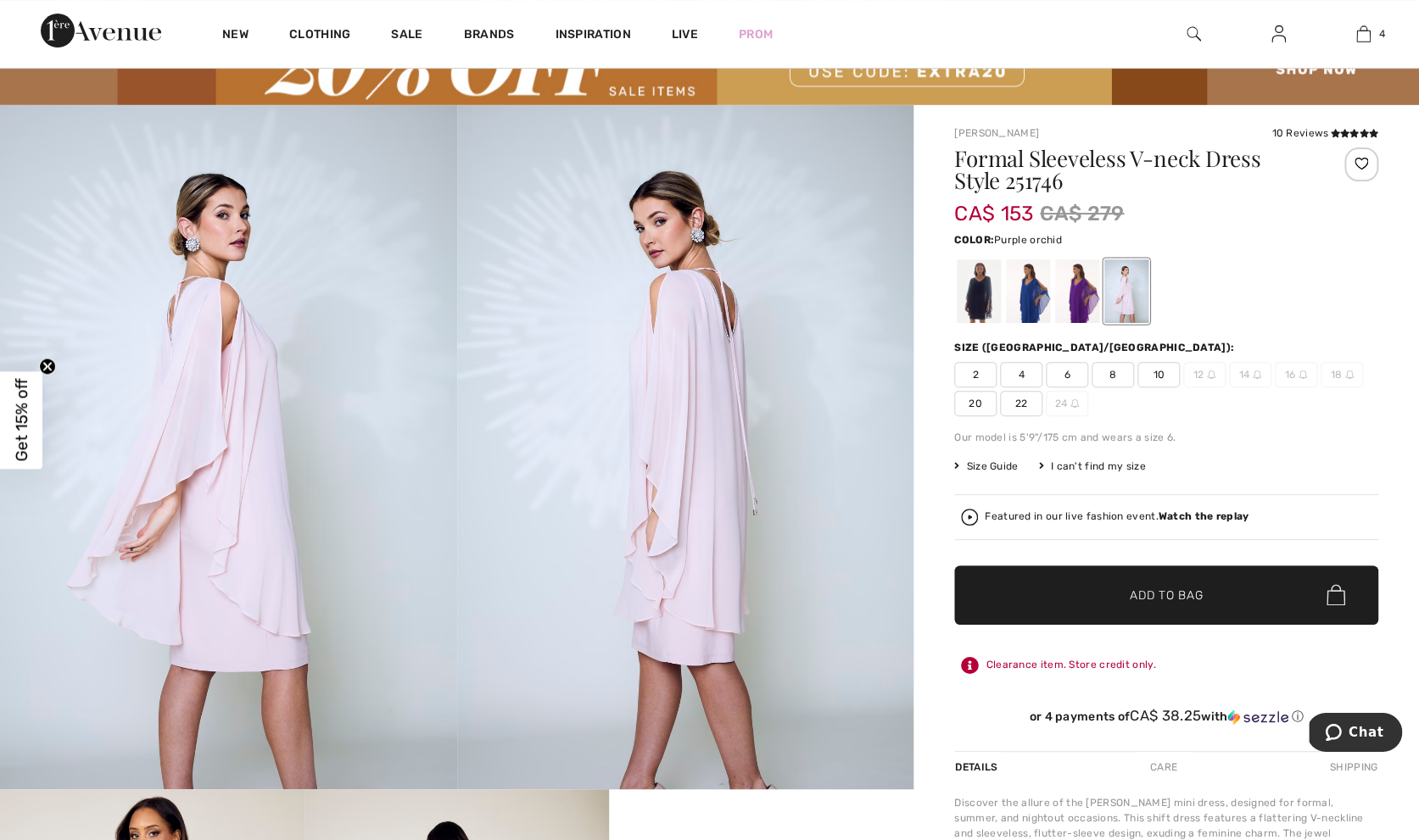
click at [1086, 312] on div at bounding box center [1077, 291] width 44 height 64
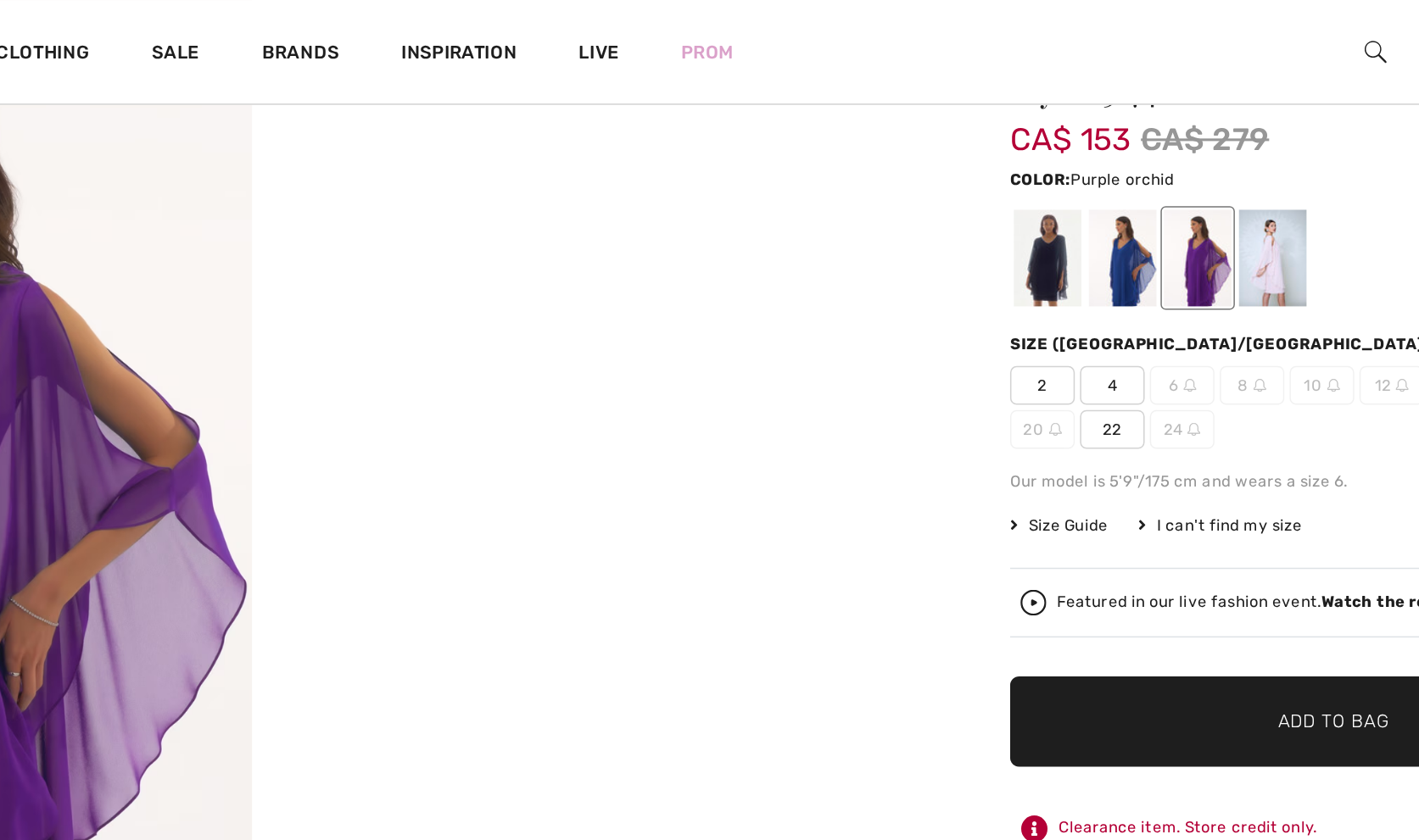
scroll to position [162, 0]
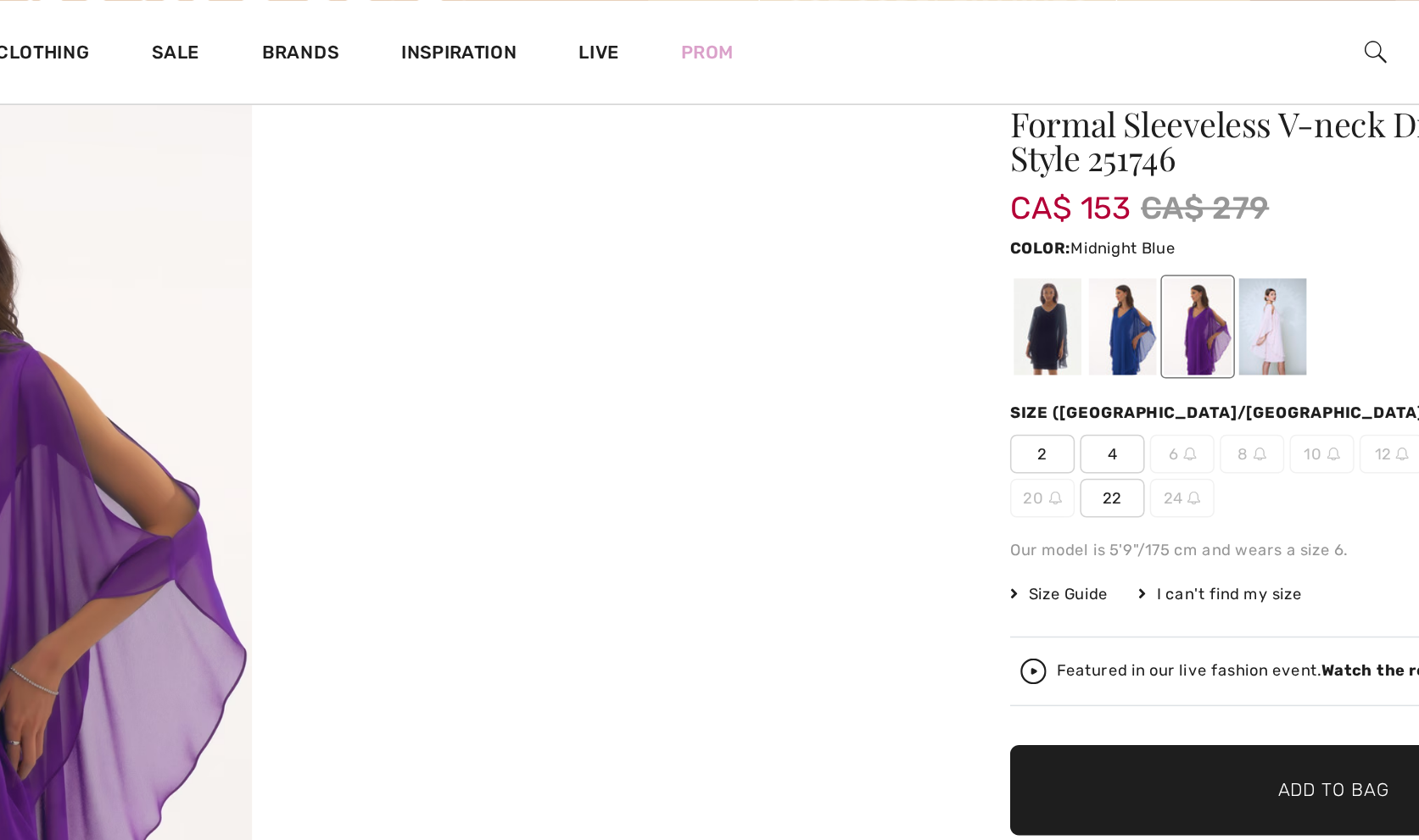
click at [992, 214] on div at bounding box center [979, 214] width 44 height 64
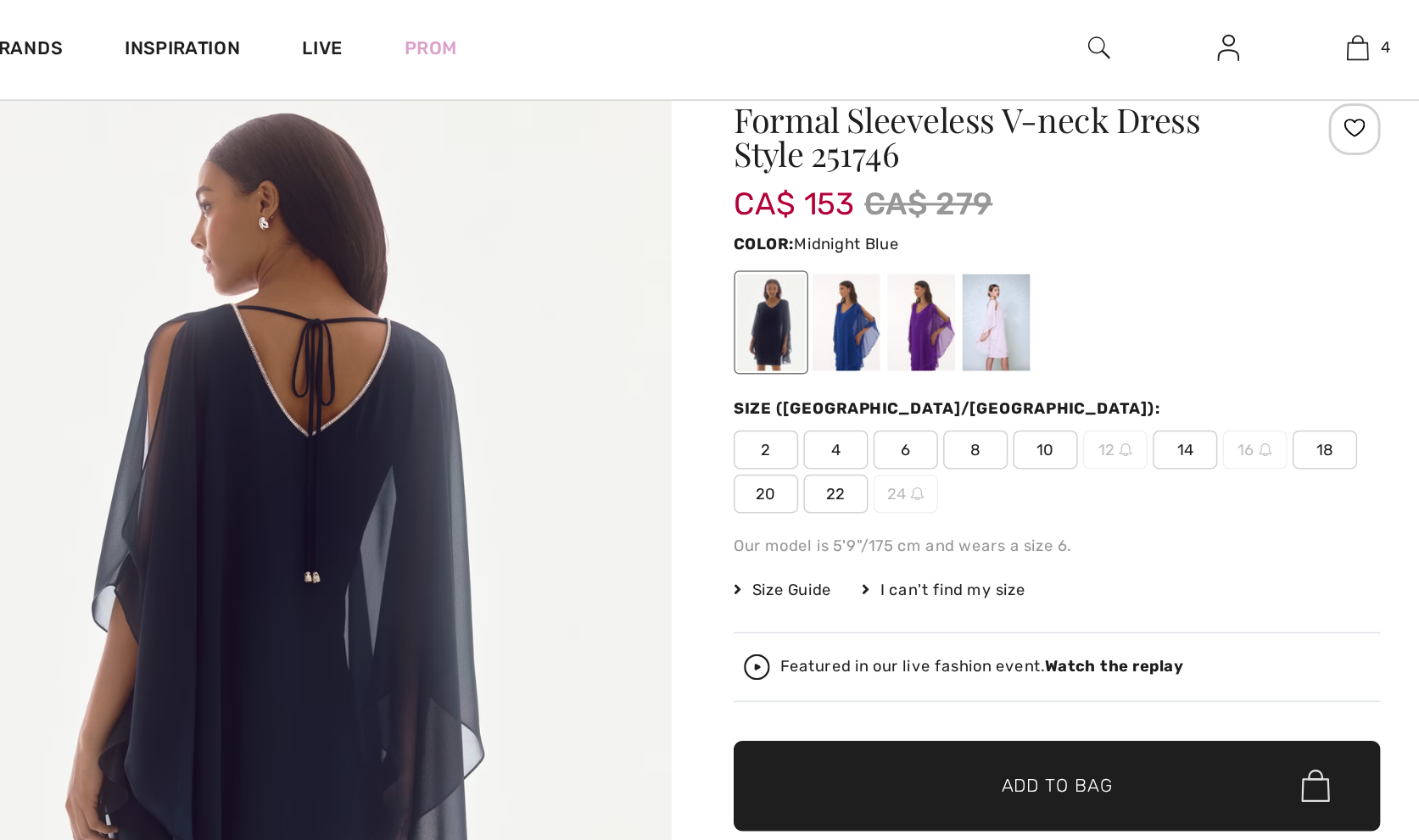
click at [1245, 304] on span "14" at bounding box center [1250, 298] width 42 height 25
click at [1205, 524] on span "✔ Added to Bag Add to Bag" at bounding box center [1166, 518] width 424 height 60
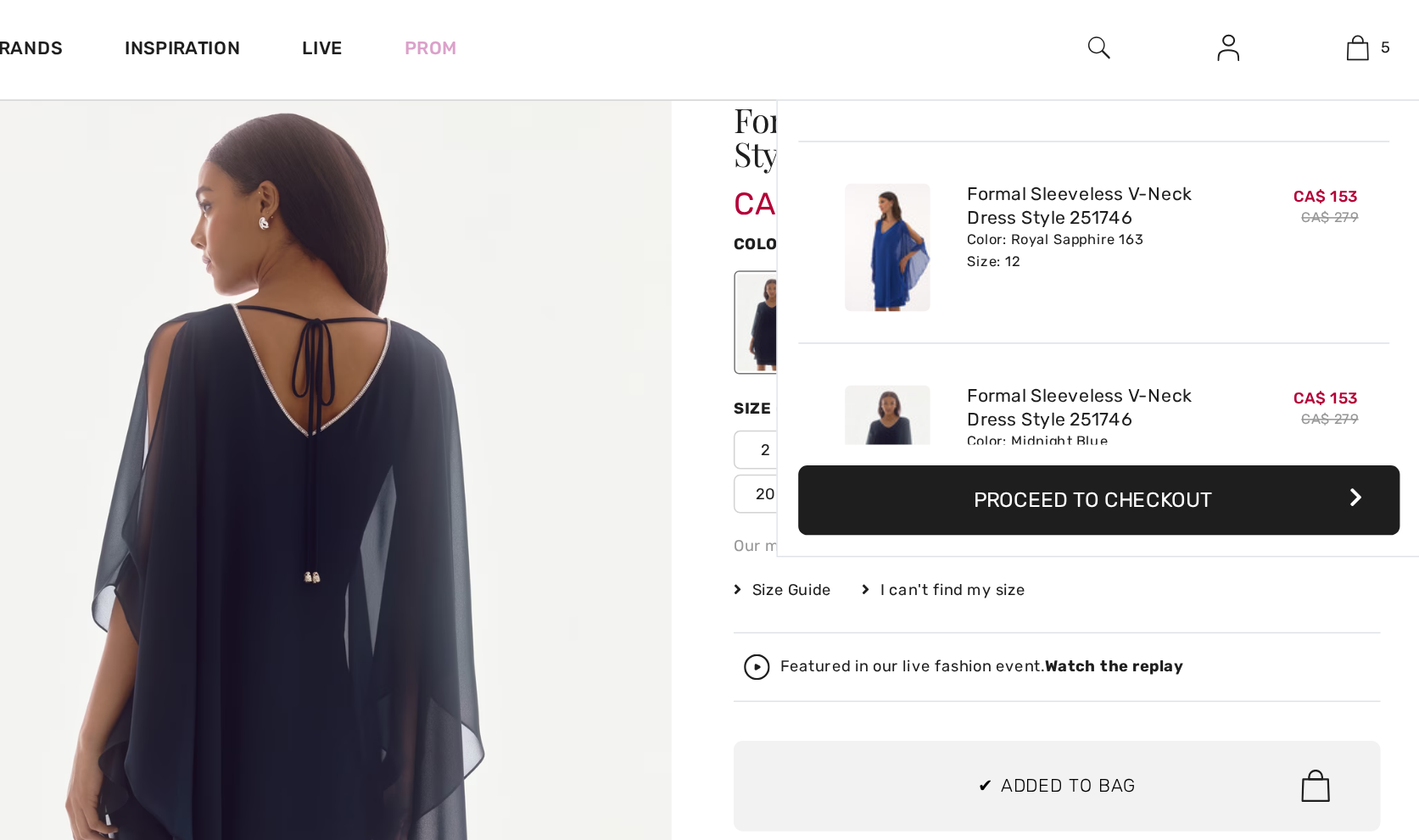
scroll to position [447, 0]
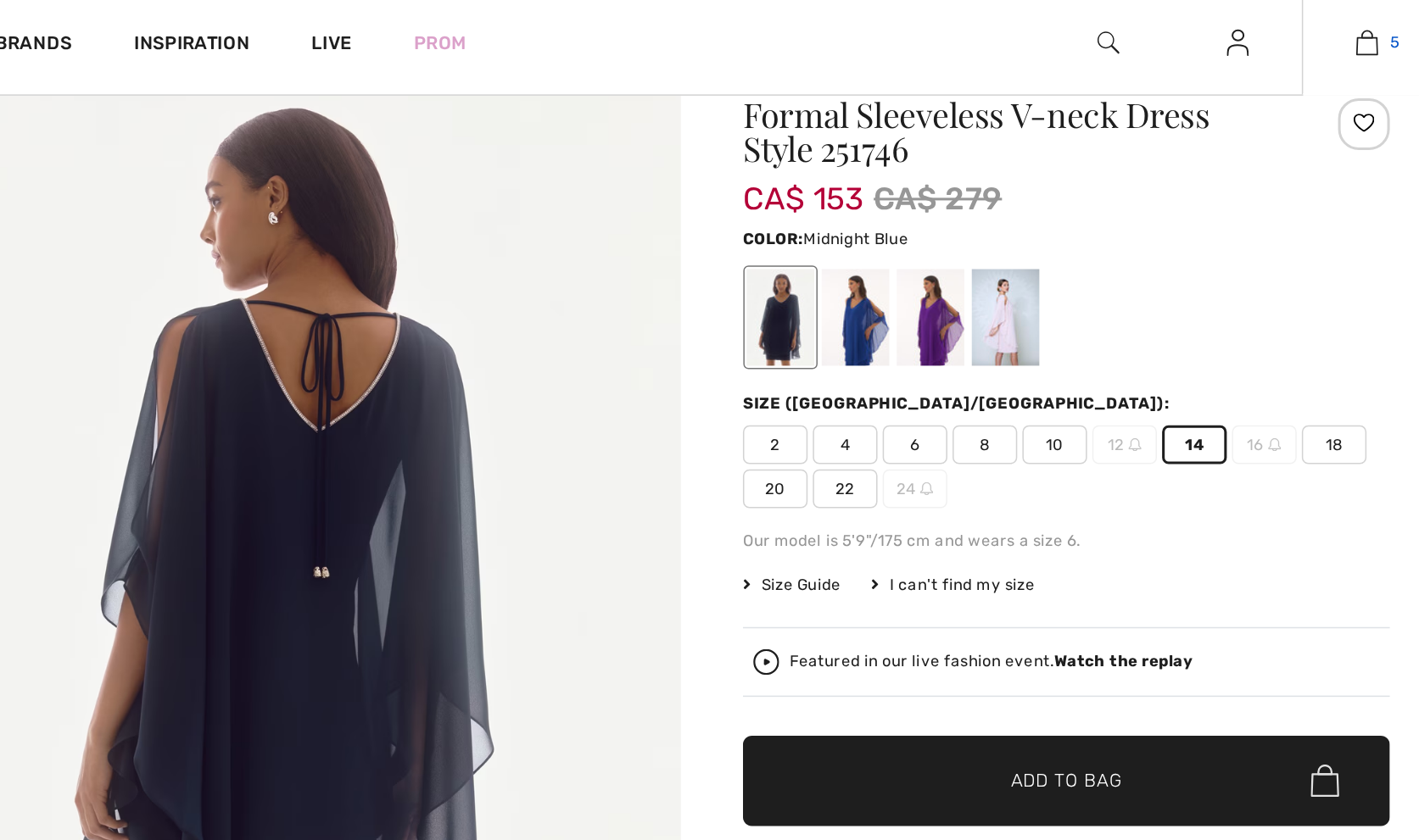
click at [1369, 39] on img at bounding box center [1363, 34] width 14 height 20
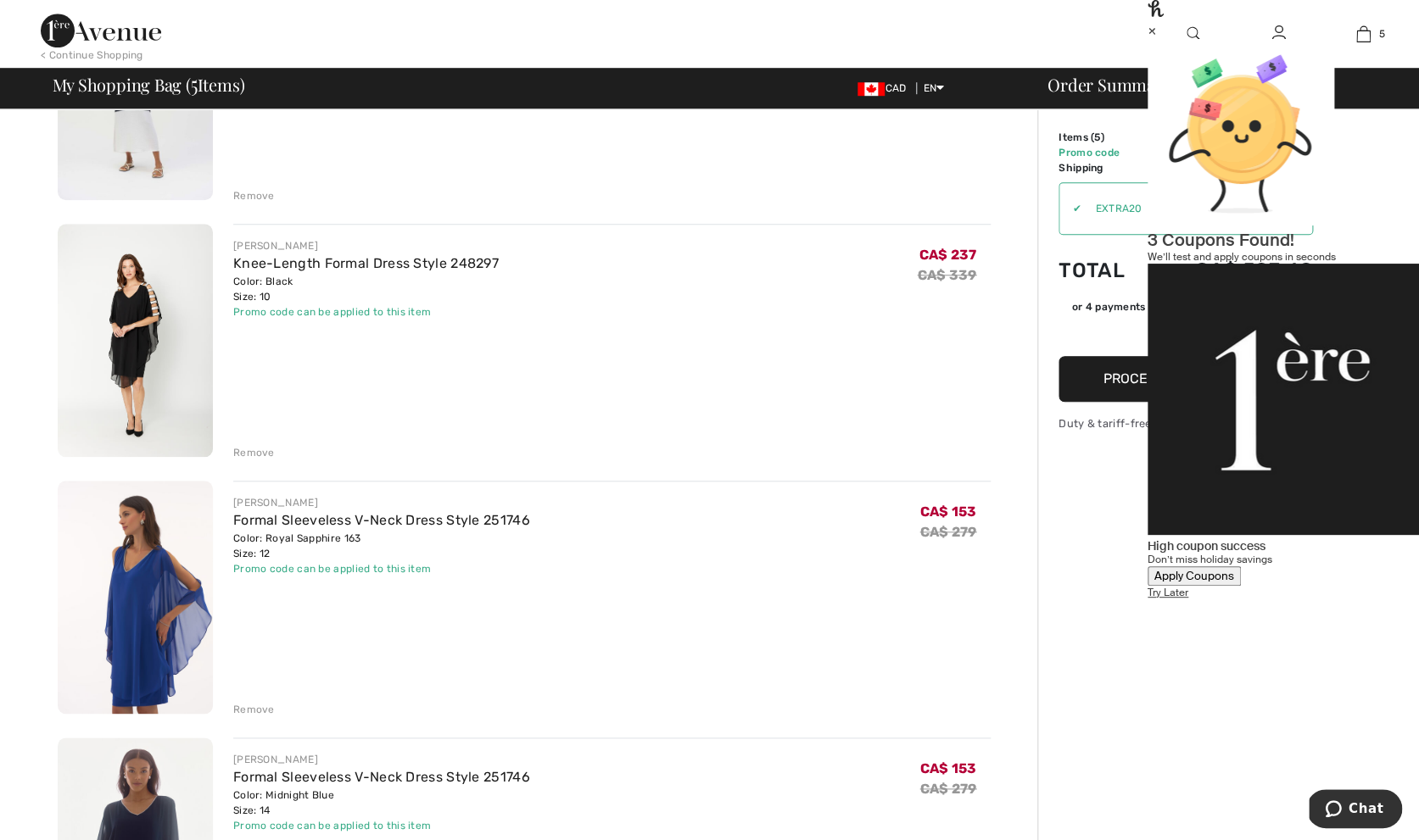
scroll to position [529, 0]
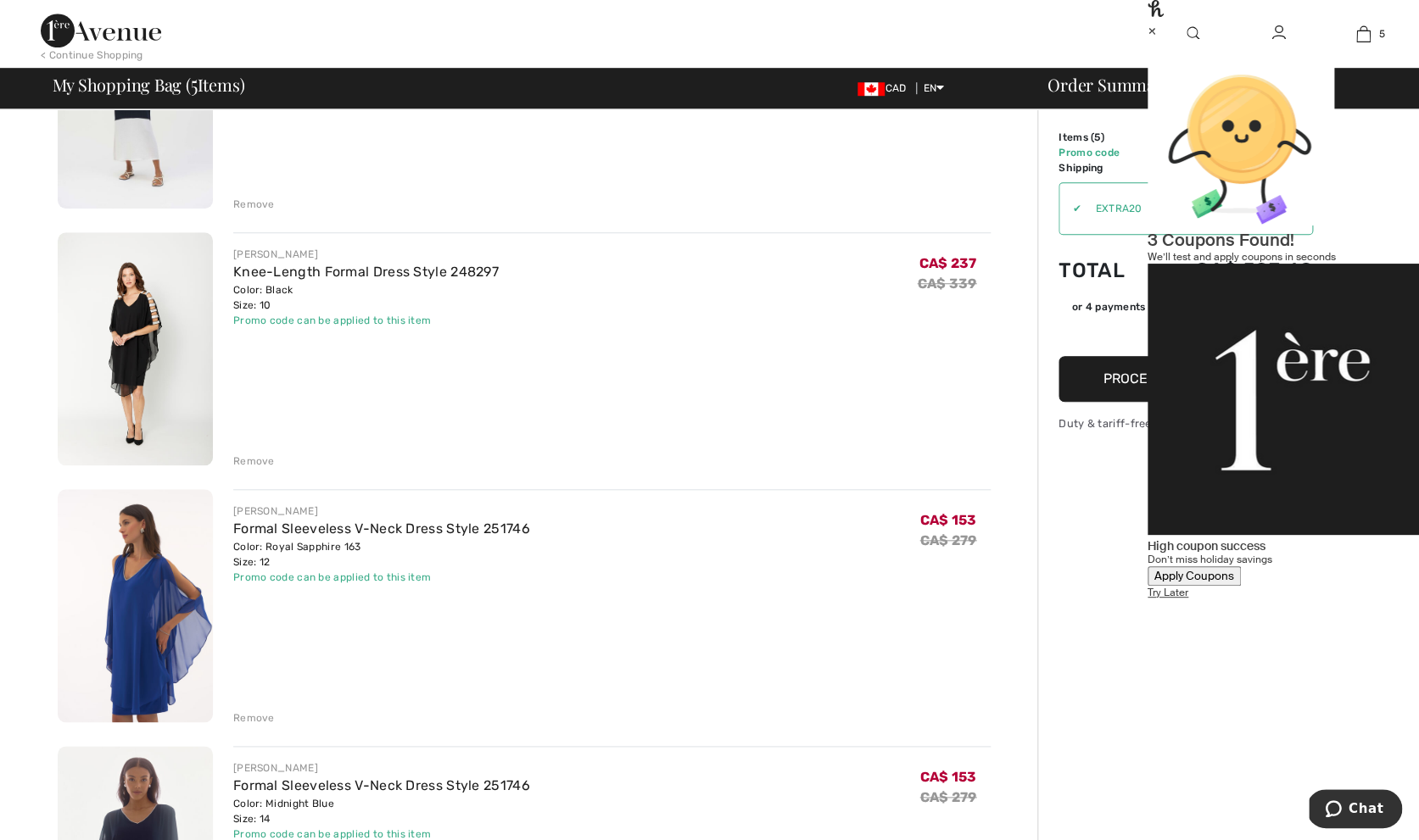
click at [248, 464] on div "Remove" at bounding box center [253, 461] width 41 height 15
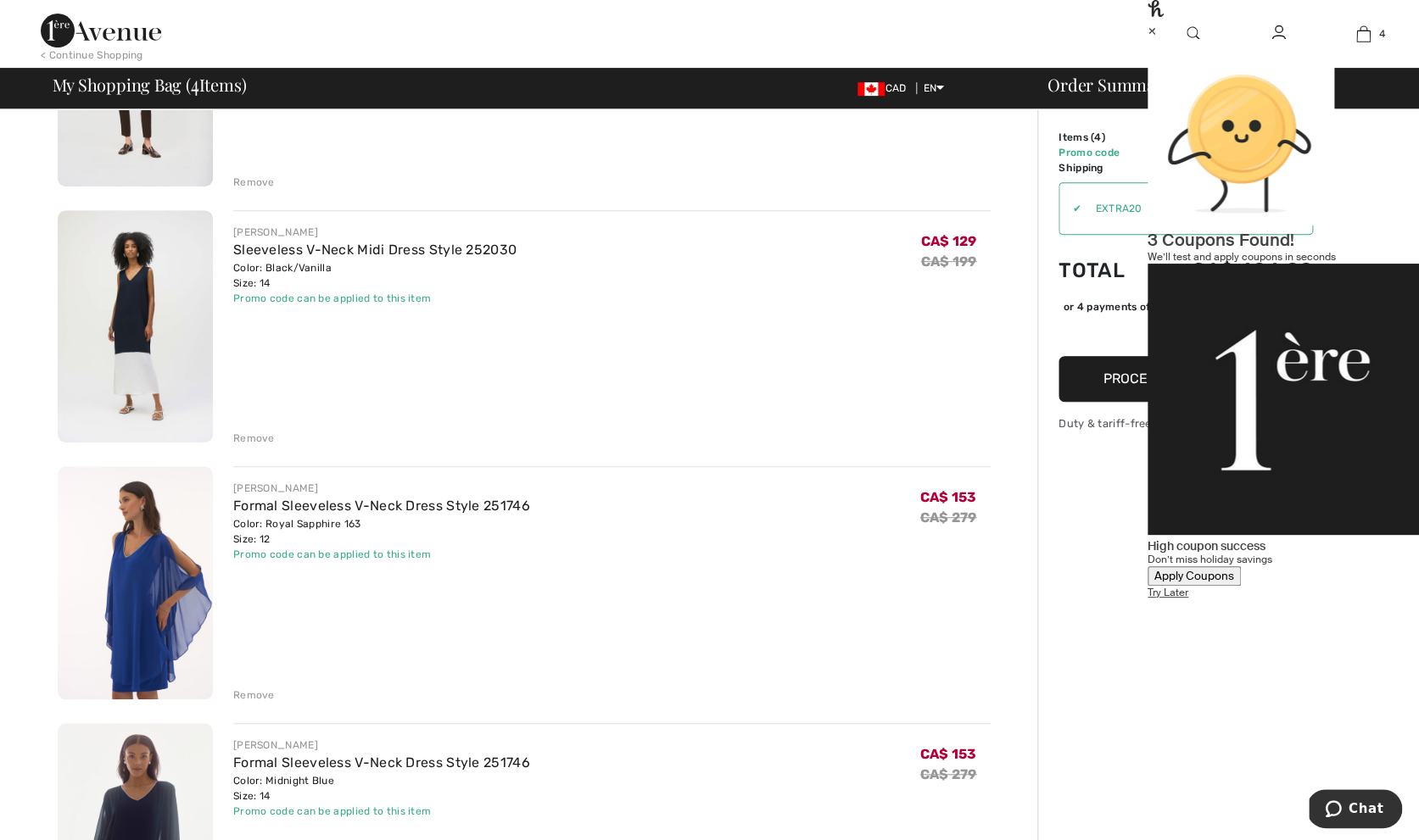
scroll to position [0, 0]
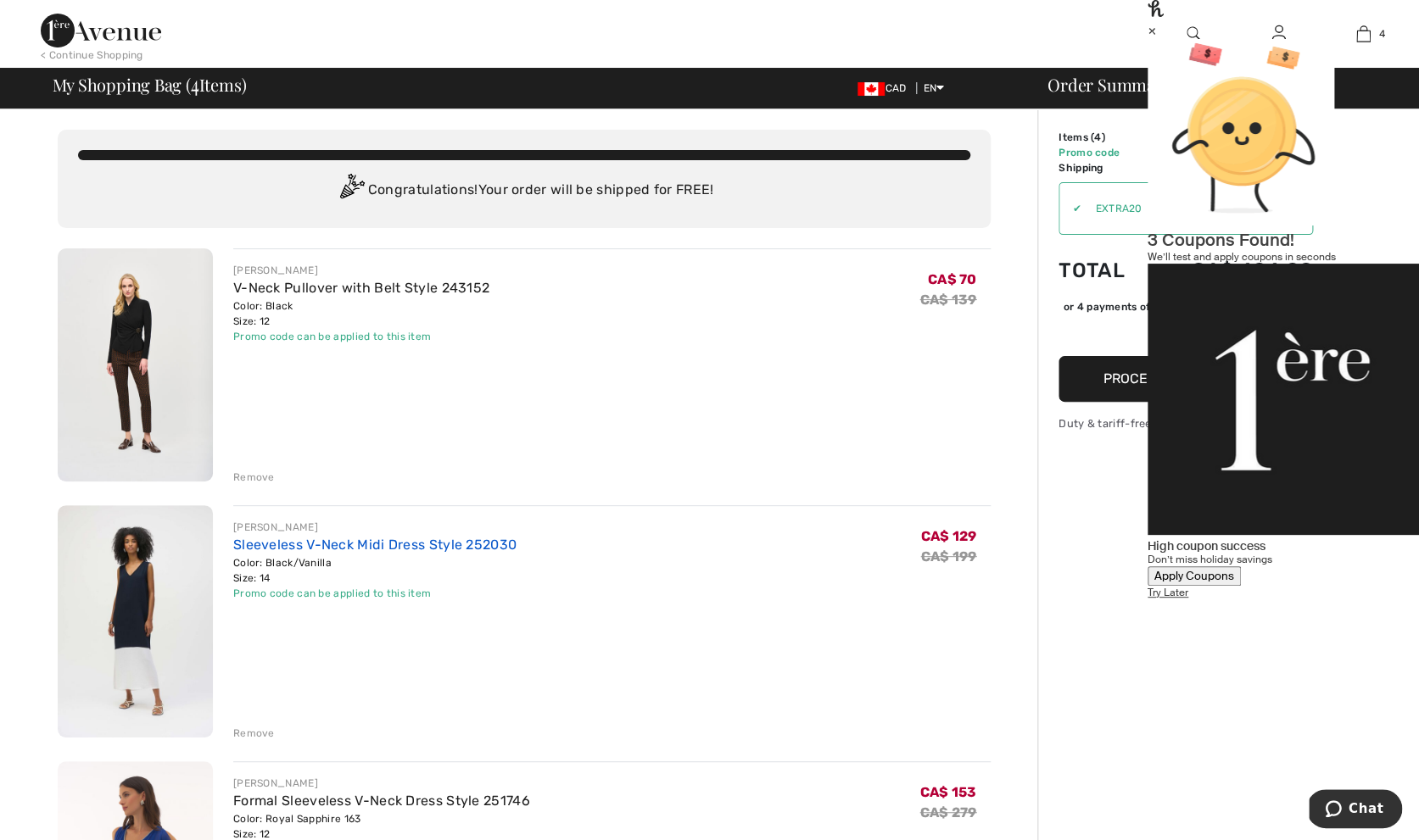
drag, startPoint x: 248, startPoint y: 728, endPoint x: 339, endPoint y: 552, distance: 198.1
click at [338, 553] on div "[PERSON_NAME] Sleeveless V-Neck Midi Dress Style 252030 Color: Black/Vanilla Si…" at bounding box center [612, 624] width 757 height 237
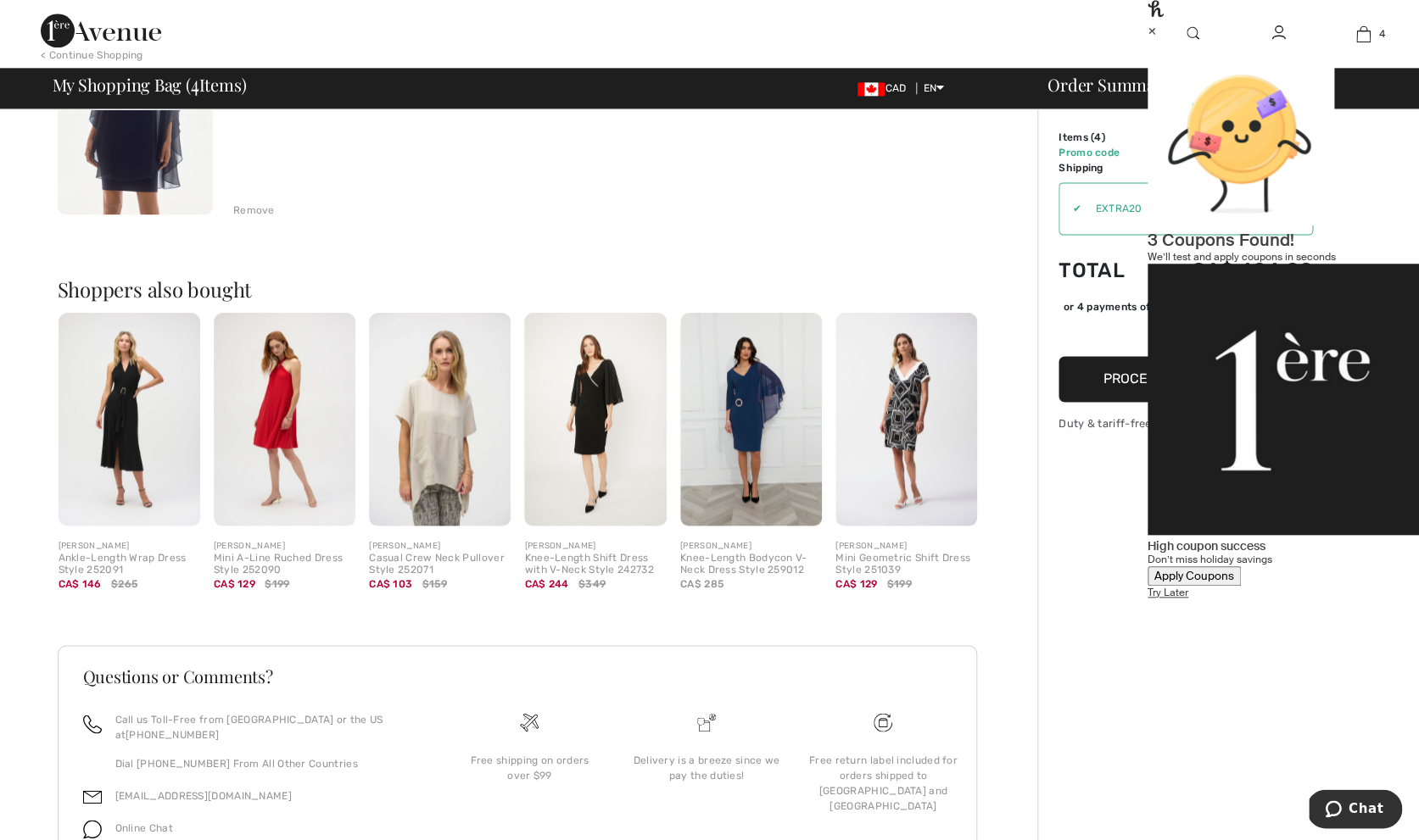
scroll to position [1057, 0]
